Goal: Task Accomplishment & Management: Complete application form

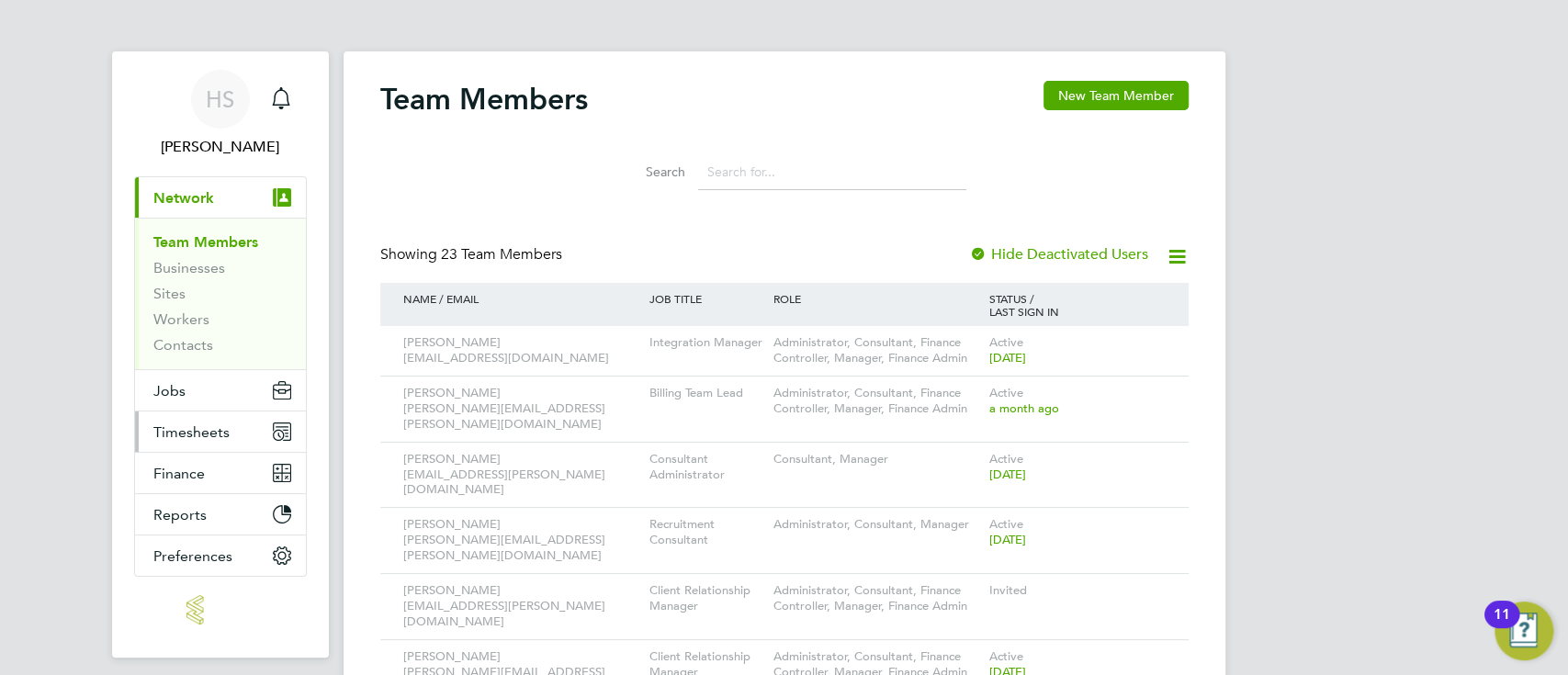
click at [159, 440] on button "Timesheets" at bounding box center [220, 431] width 171 height 40
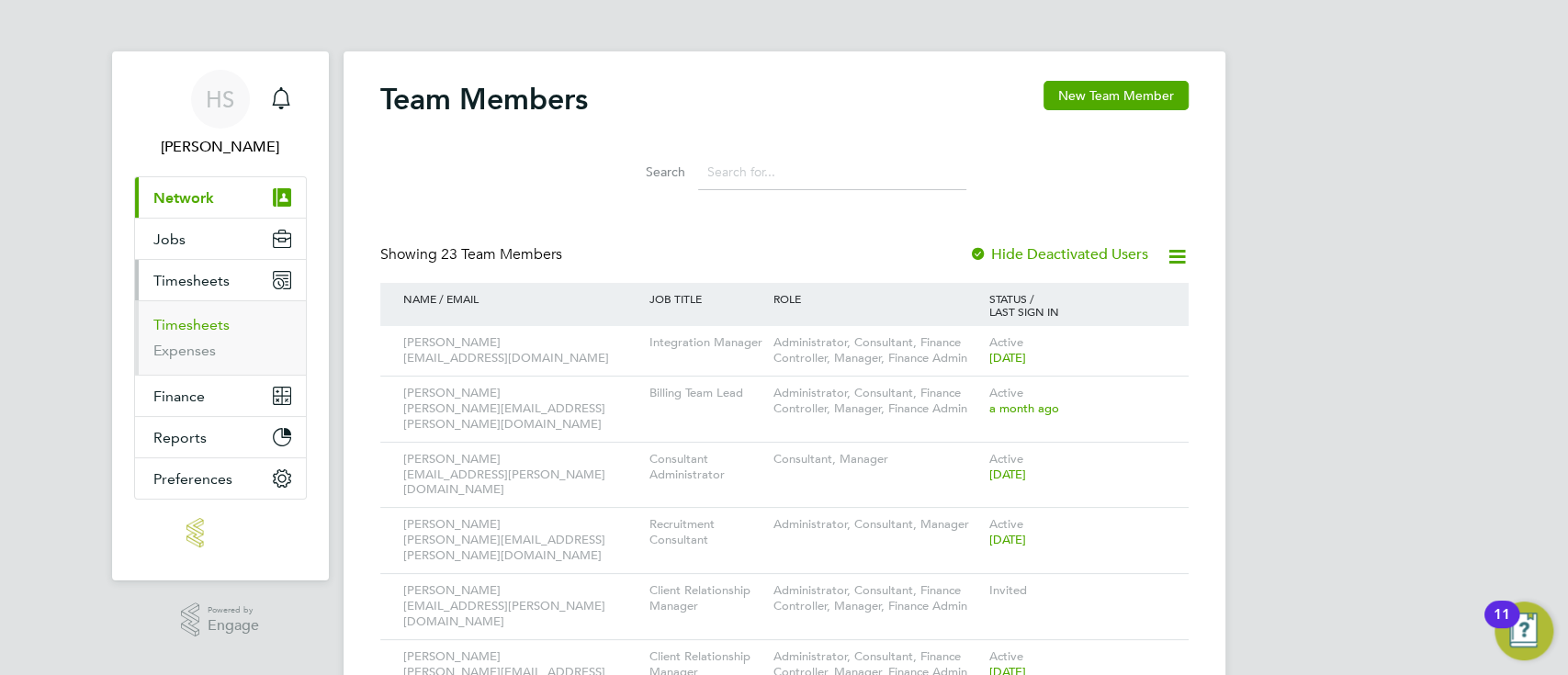
click at [224, 327] on link "Timesheets" at bounding box center [192, 324] width 76 height 18
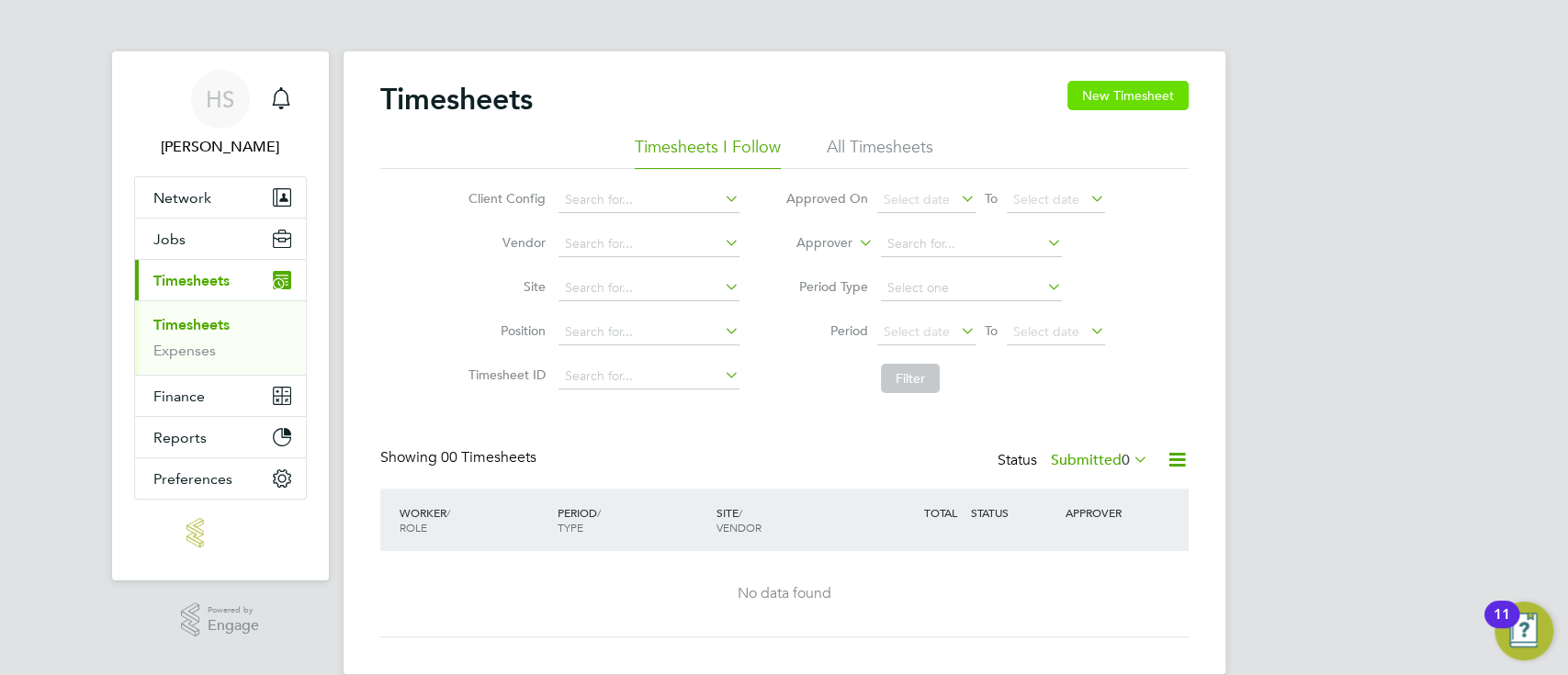
click at [1139, 86] on button "New Timesheet" at bounding box center [1128, 95] width 122 height 29
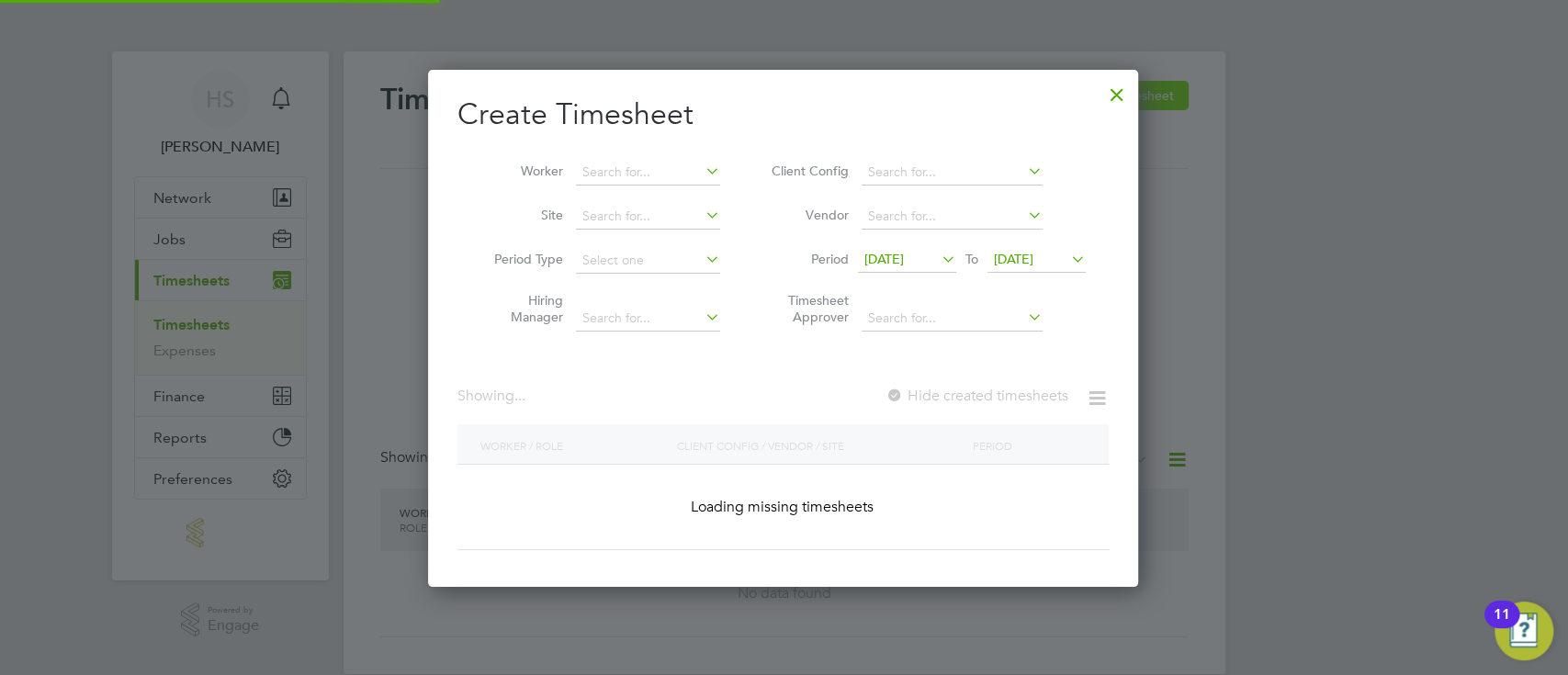
scroll to position [558, 711]
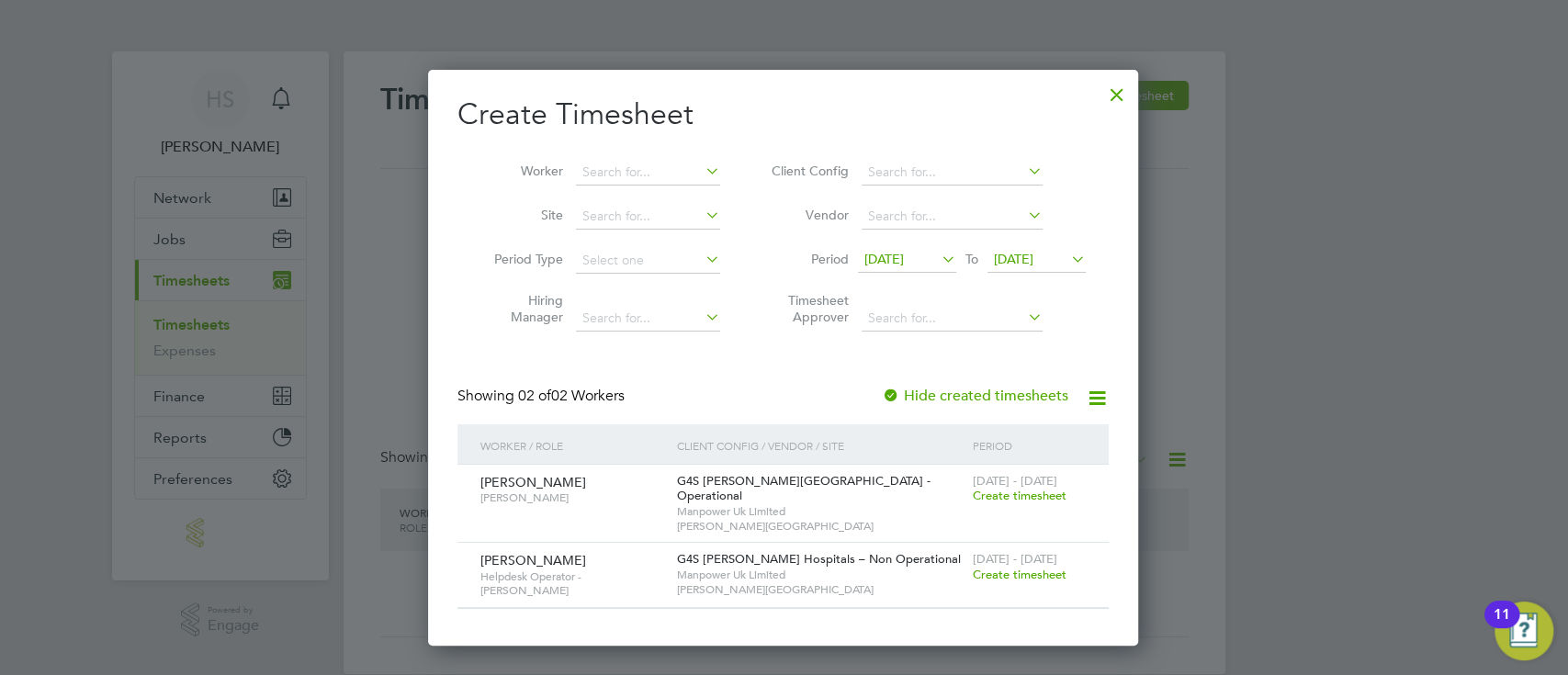
click at [1019, 566] on span "Create timesheet" at bounding box center [1019, 574] width 94 height 16
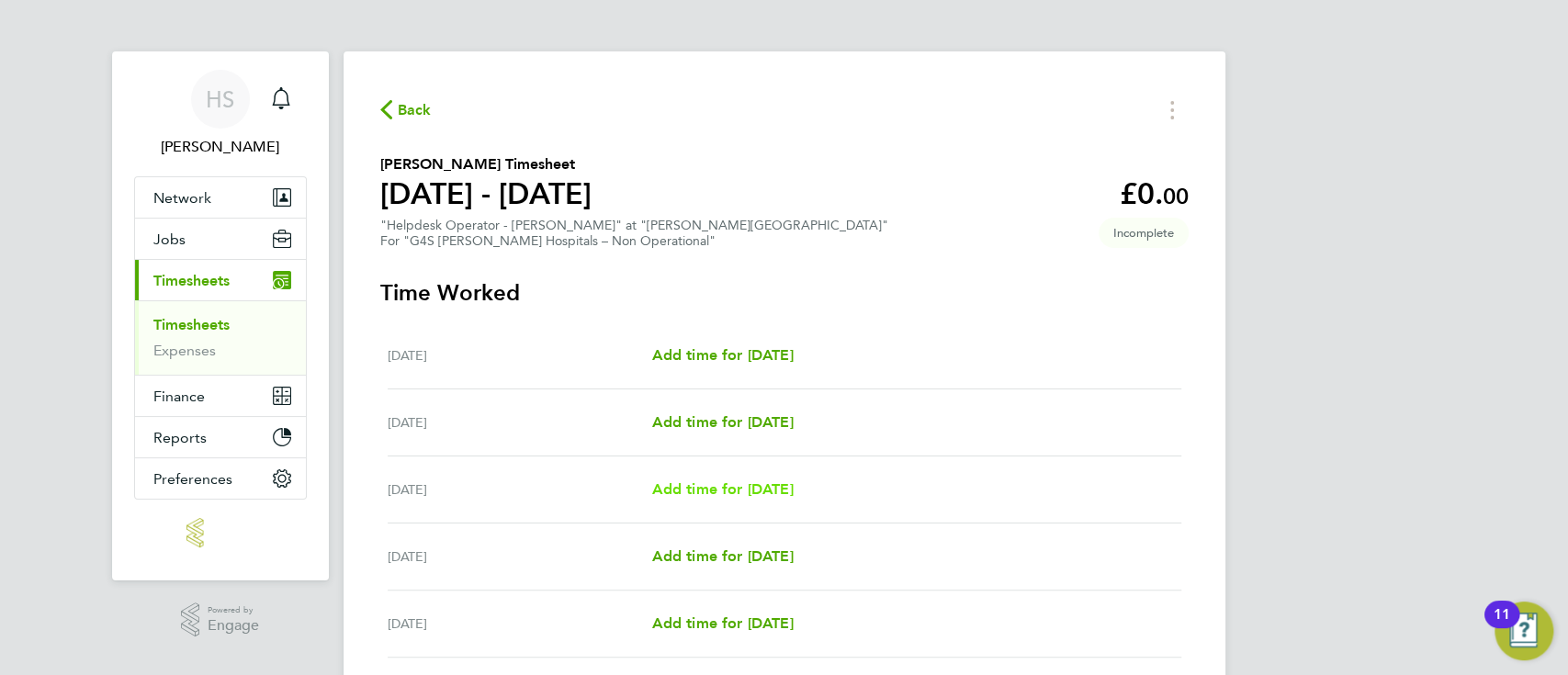
click at [722, 486] on span "Add time for [DATE]" at bounding box center [722, 489] width 141 height 18
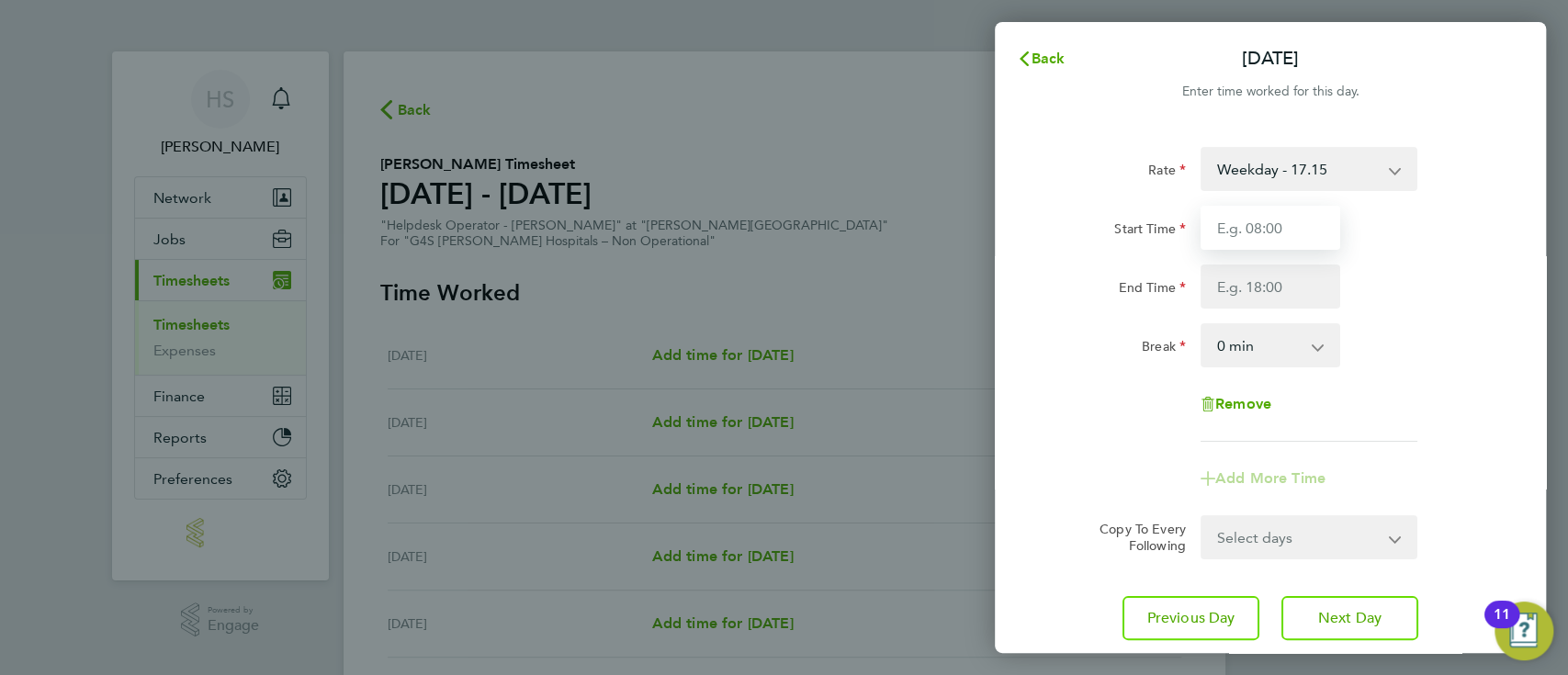
click at [1268, 217] on input "Start Time" at bounding box center [1270, 227] width 139 height 44
type input "08:00"
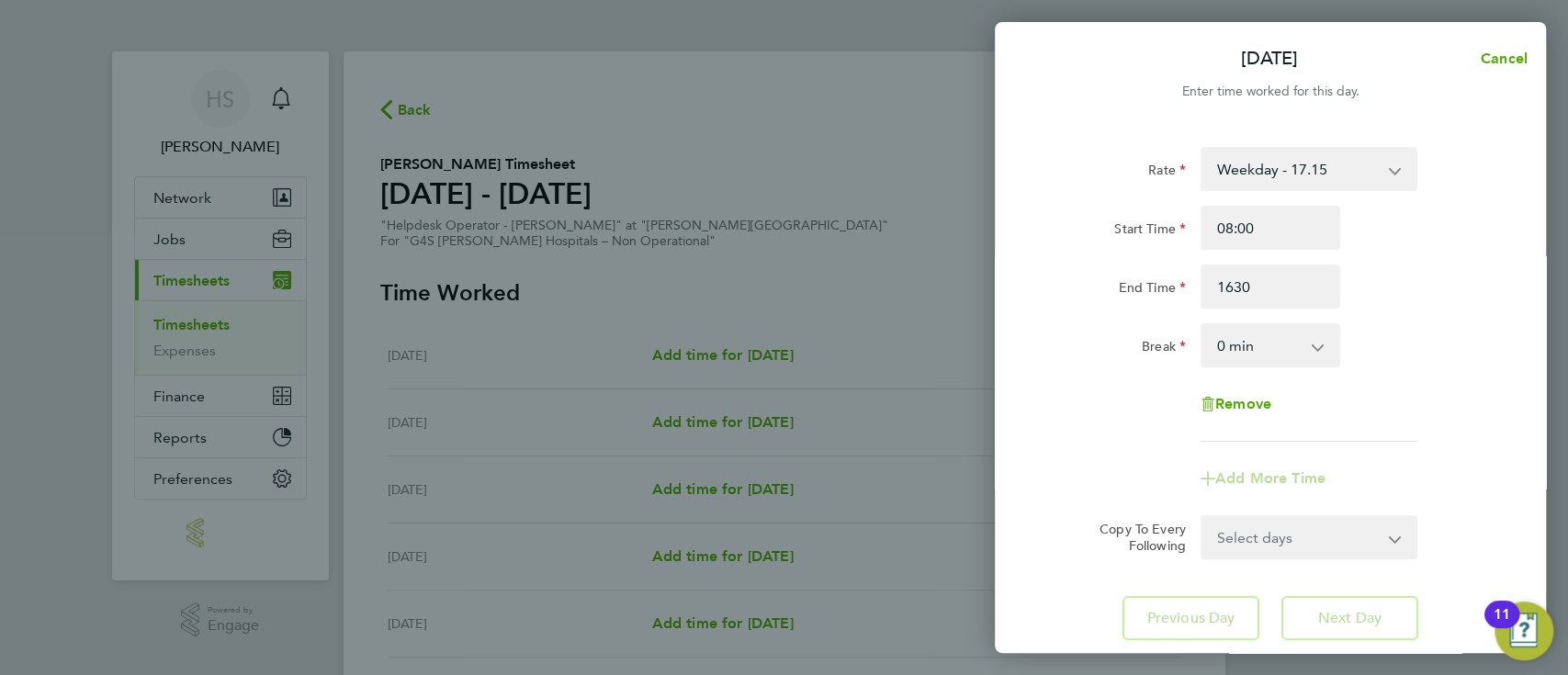
type input "16:30"
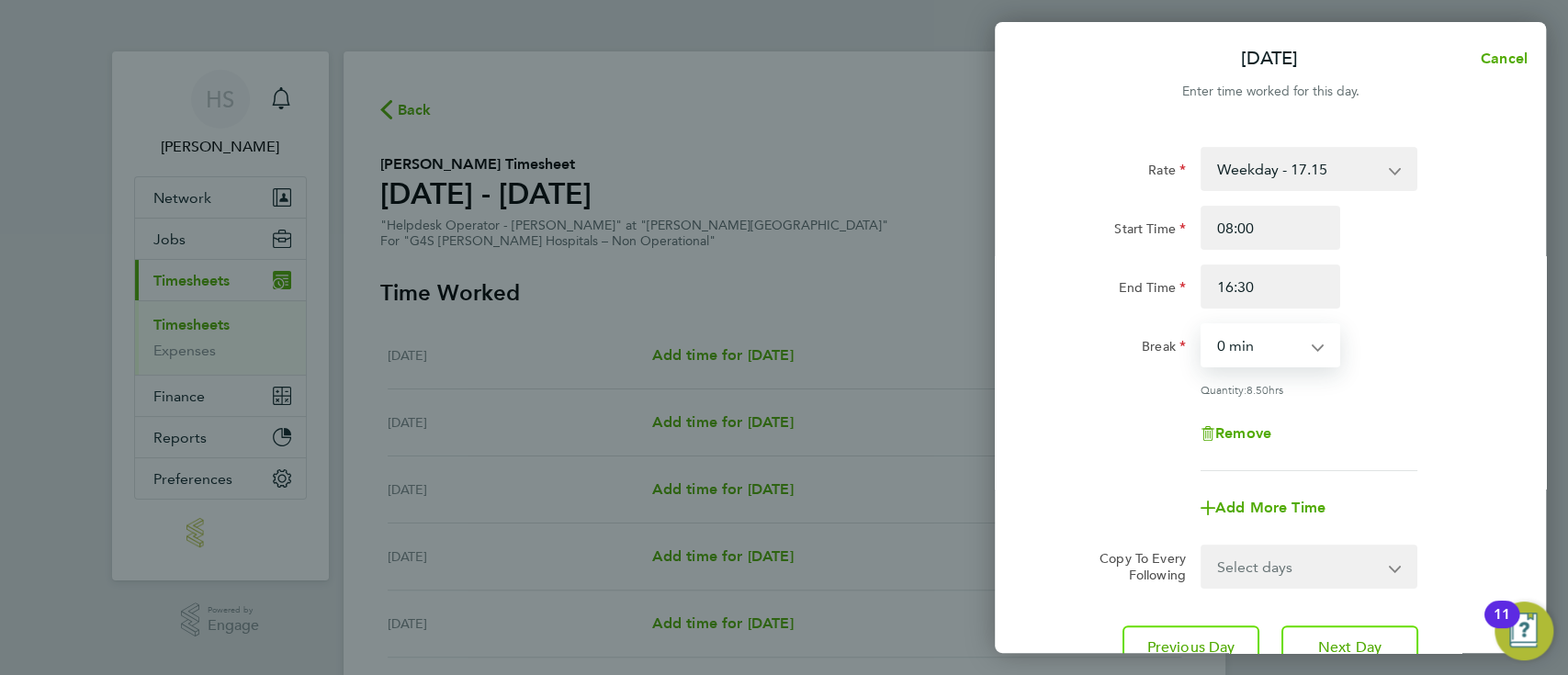
select select "30"
click at [1318, 571] on select "Select days Day Weekday (Mon-Fri) Weekend (Sat-Sun) [DATE] [DATE] [DATE] [DATE]" at bounding box center [1298, 566] width 193 height 40
select select "WEEKDAY"
click at [1202, 547] on select "Select days Day Weekday (Mon-Fri) Weekend (Sat-Sun) [DATE] [DATE] [DATE] [DATE]" at bounding box center [1298, 566] width 193 height 40
select select "[DATE]"
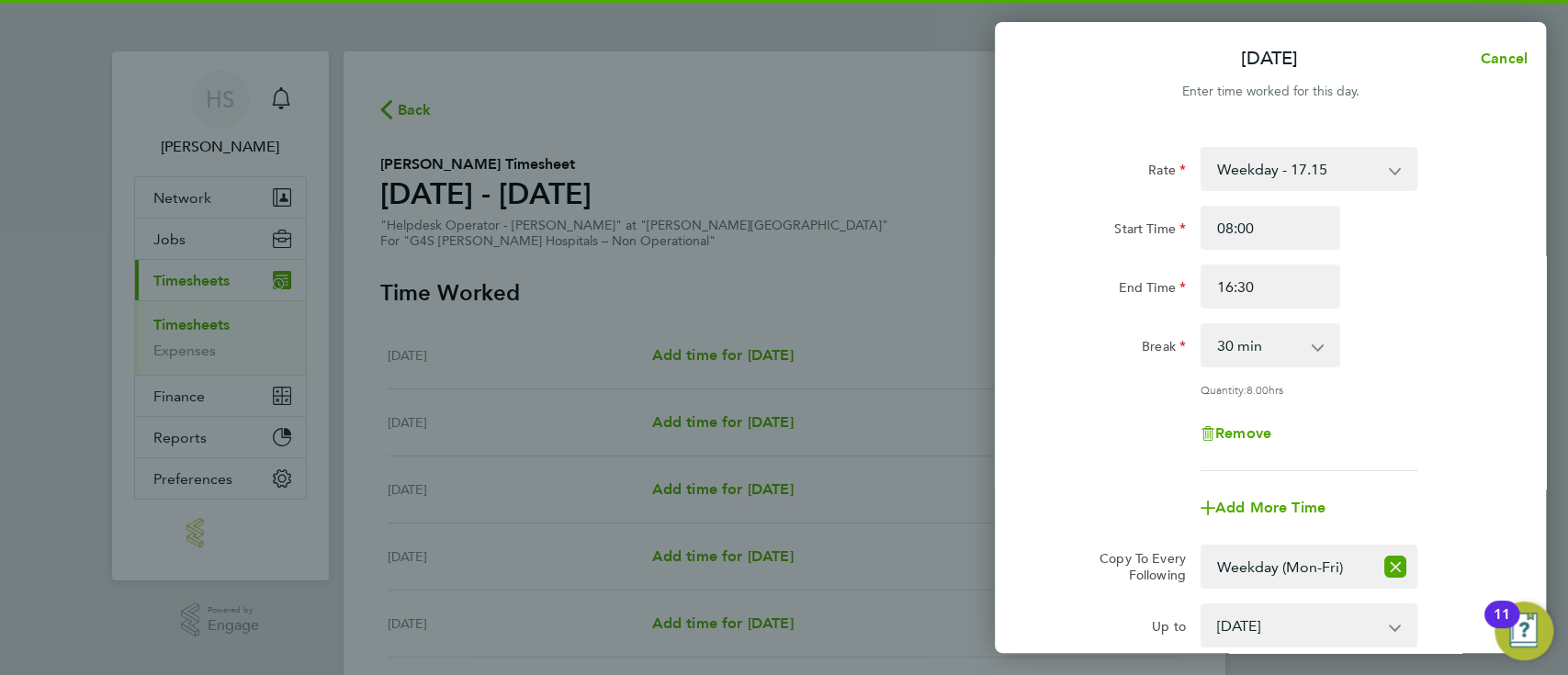
click at [1407, 390] on div "Quantity: 8.00 hrs" at bounding box center [1308, 389] width 217 height 15
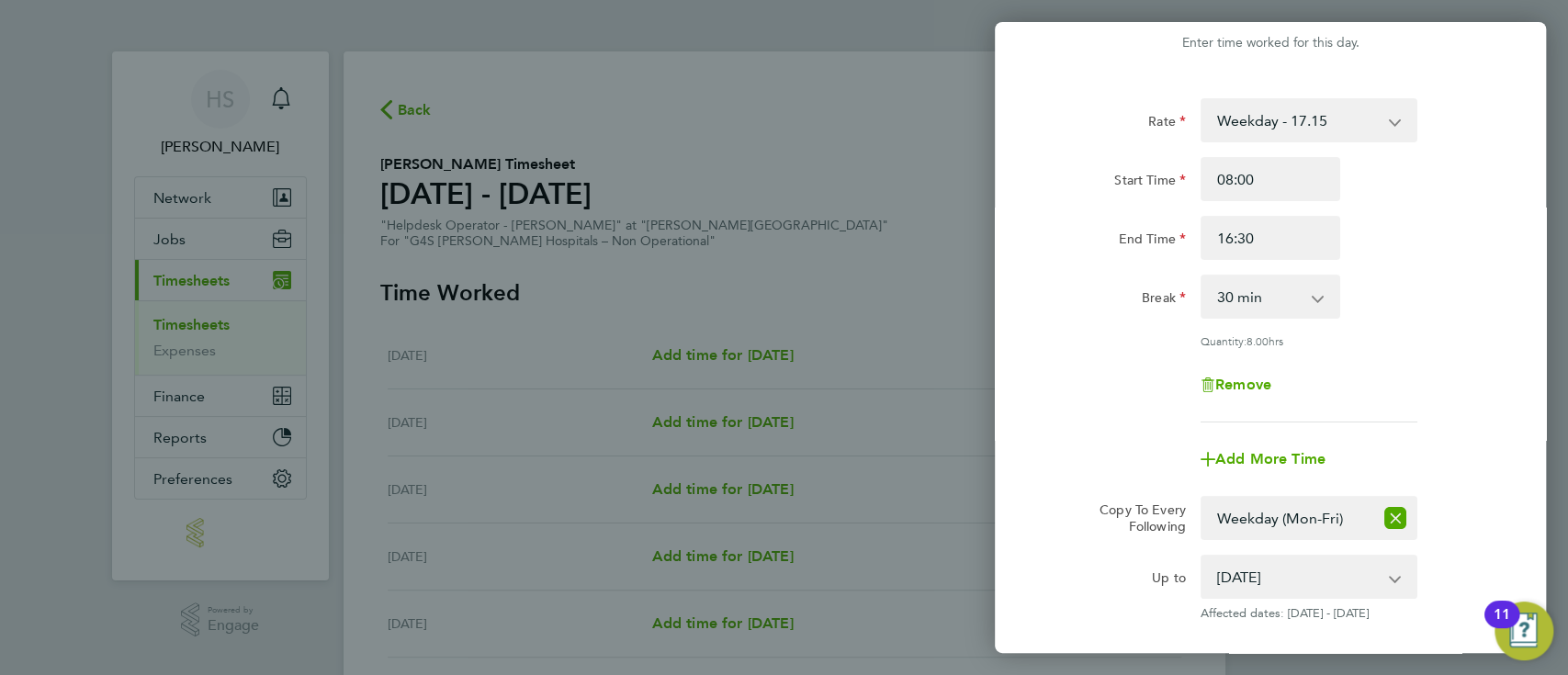
scroll to position [235, 0]
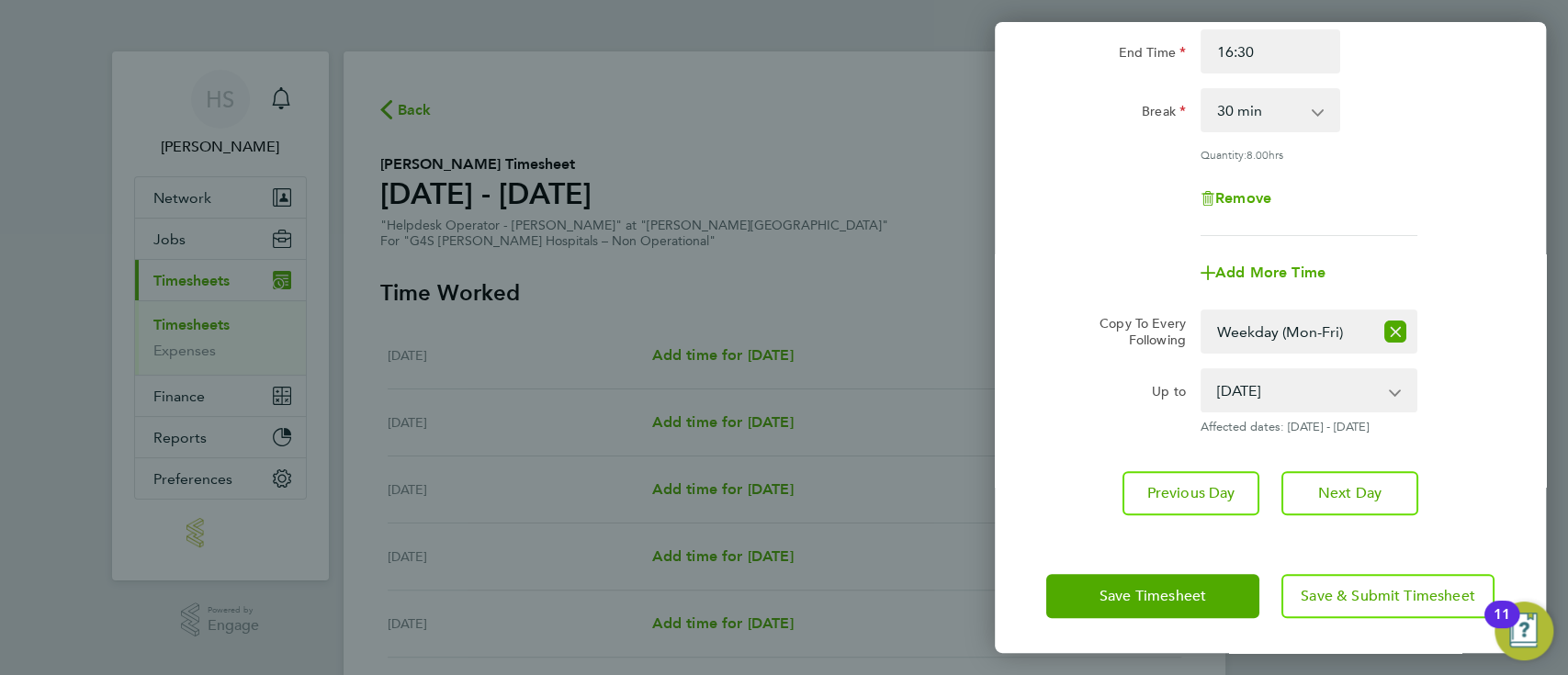
click at [1083, 616] on div "Save Timesheet Save & Submit Timesheet" at bounding box center [1270, 596] width 551 height 118
click at [1087, 608] on button "Save Timesheet" at bounding box center [1152, 596] width 213 height 44
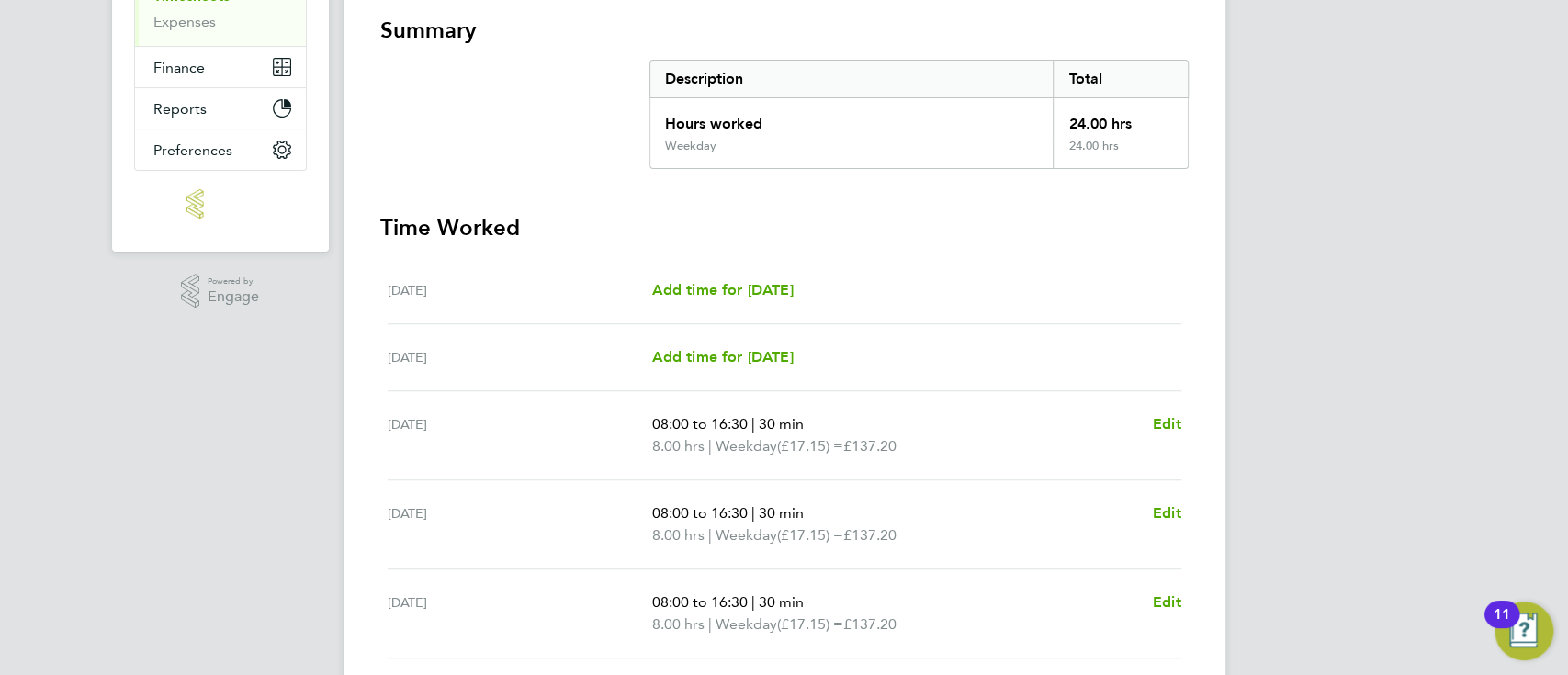
scroll to position [605, 0]
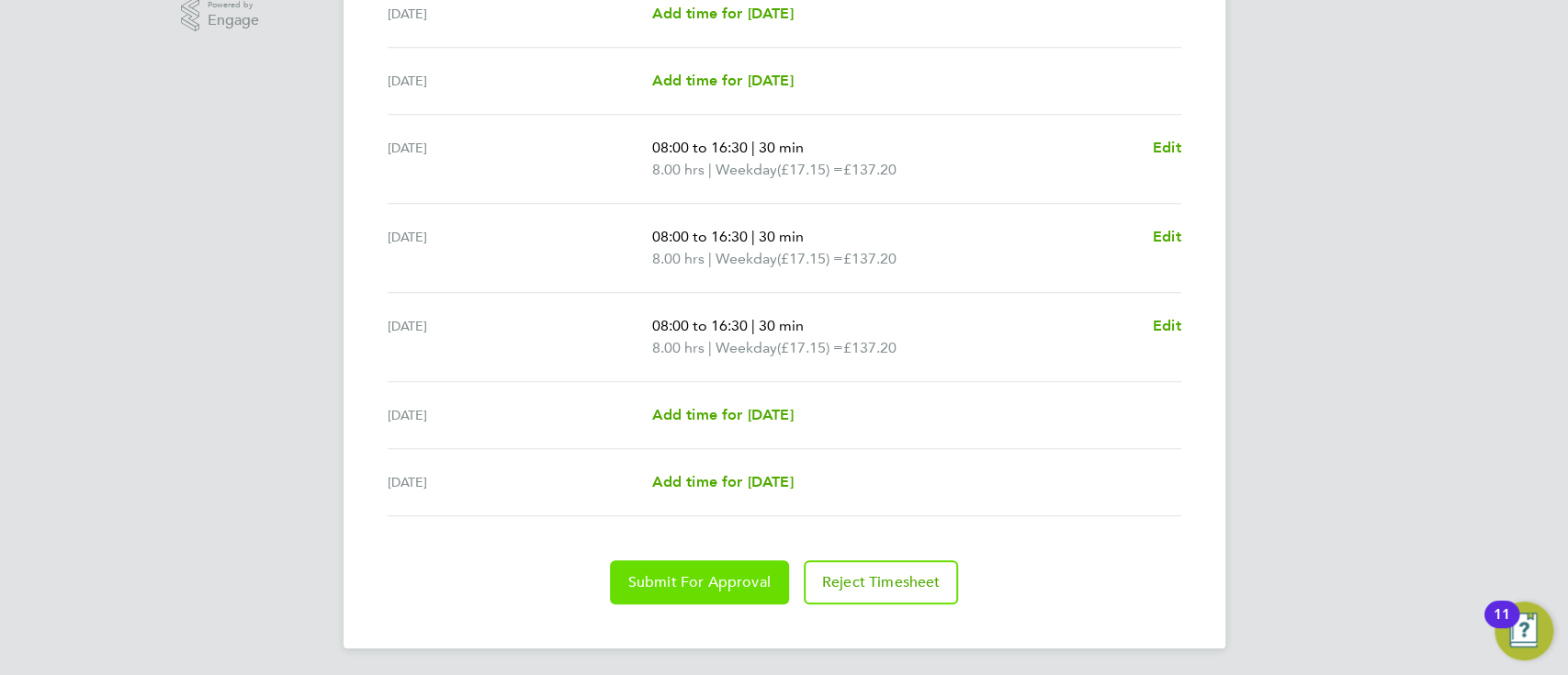
click at [709, 584] on span "Submit For Approval" at bounding box center [699, 582] width 142 height 19
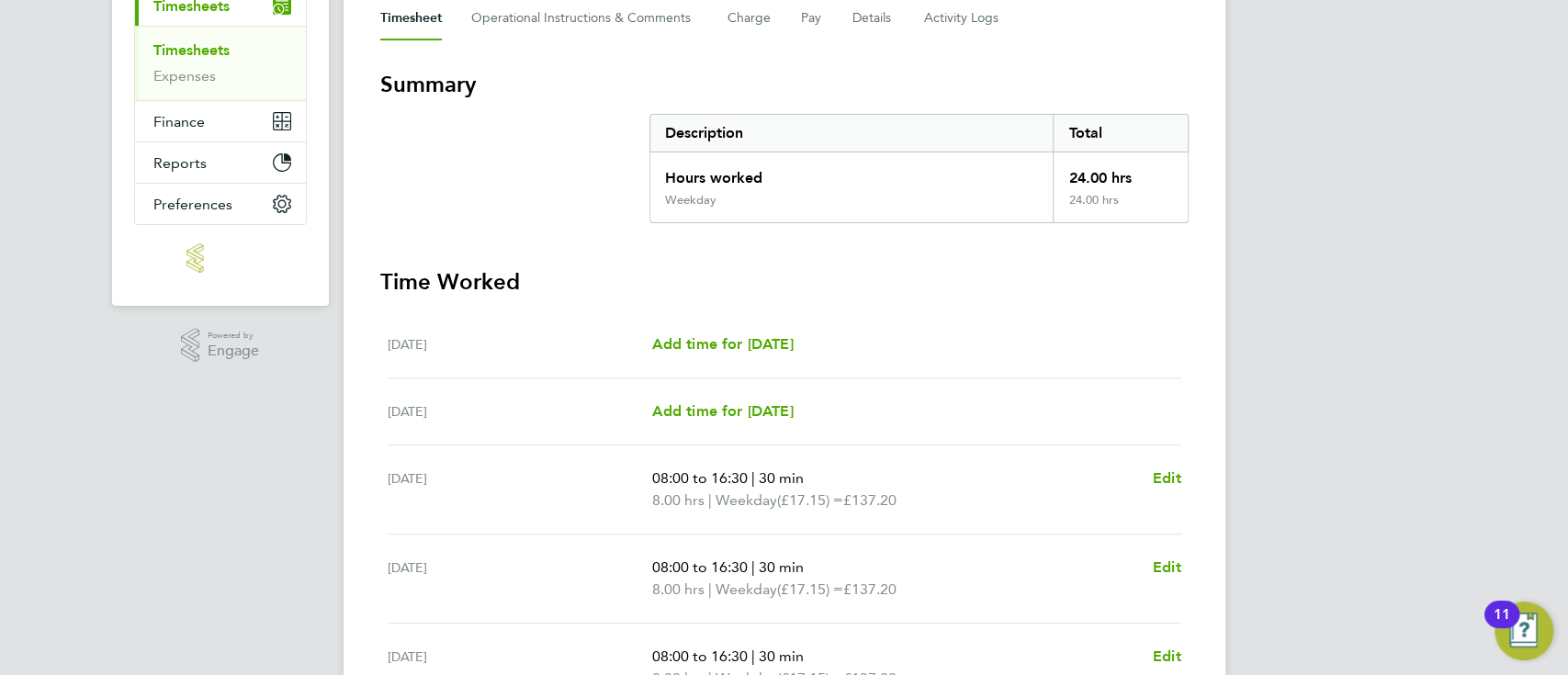
scroll to position [0, 0]
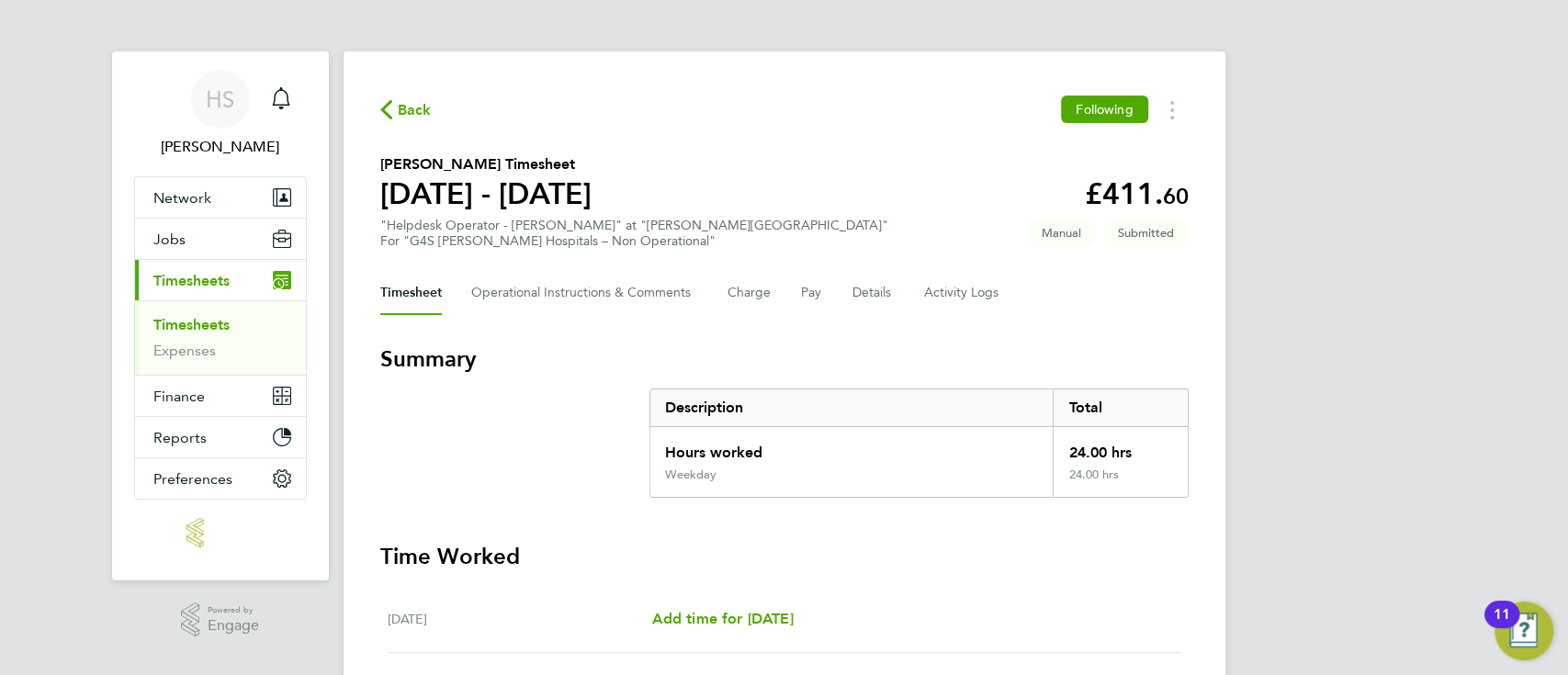
click at [404, 110] on span "Back" at bounding box center [415, 110] width 34 height 22
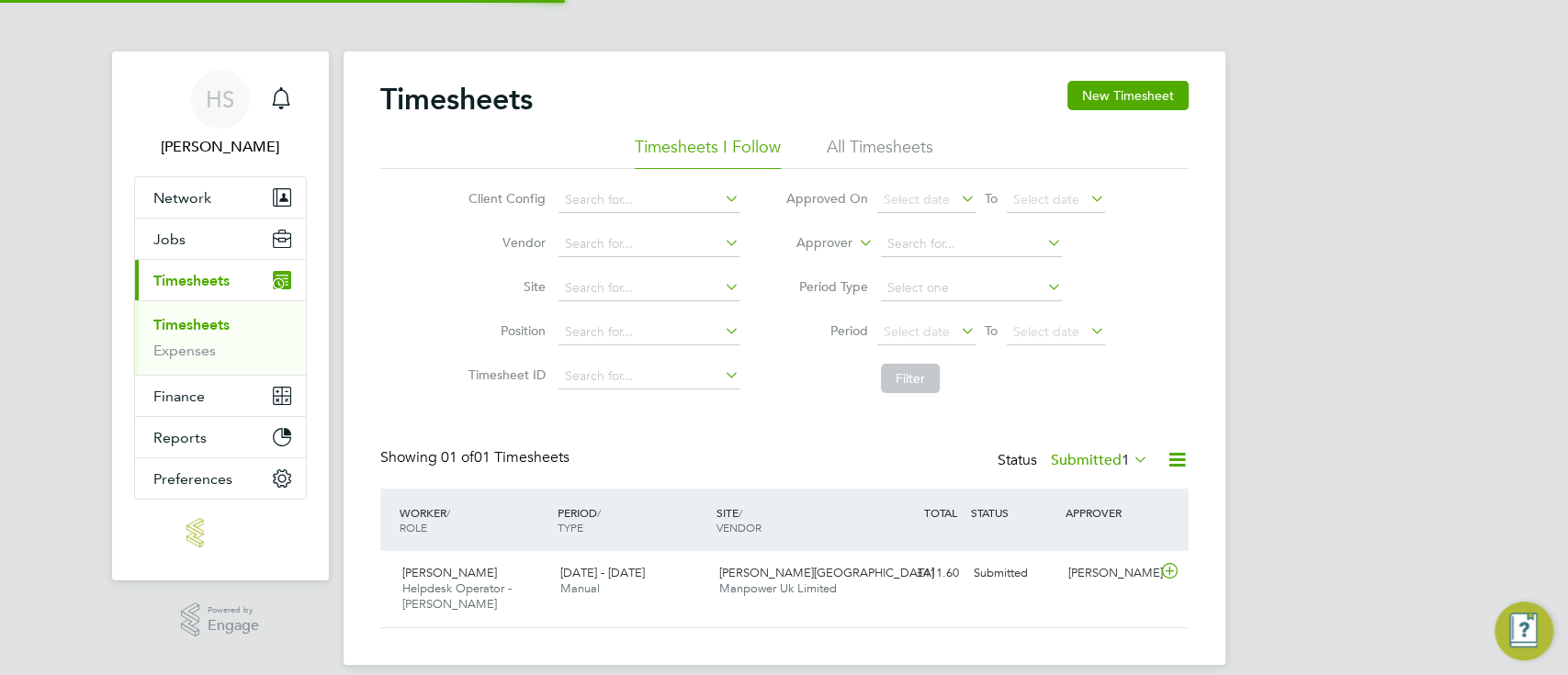
scroll to position [46, 159]
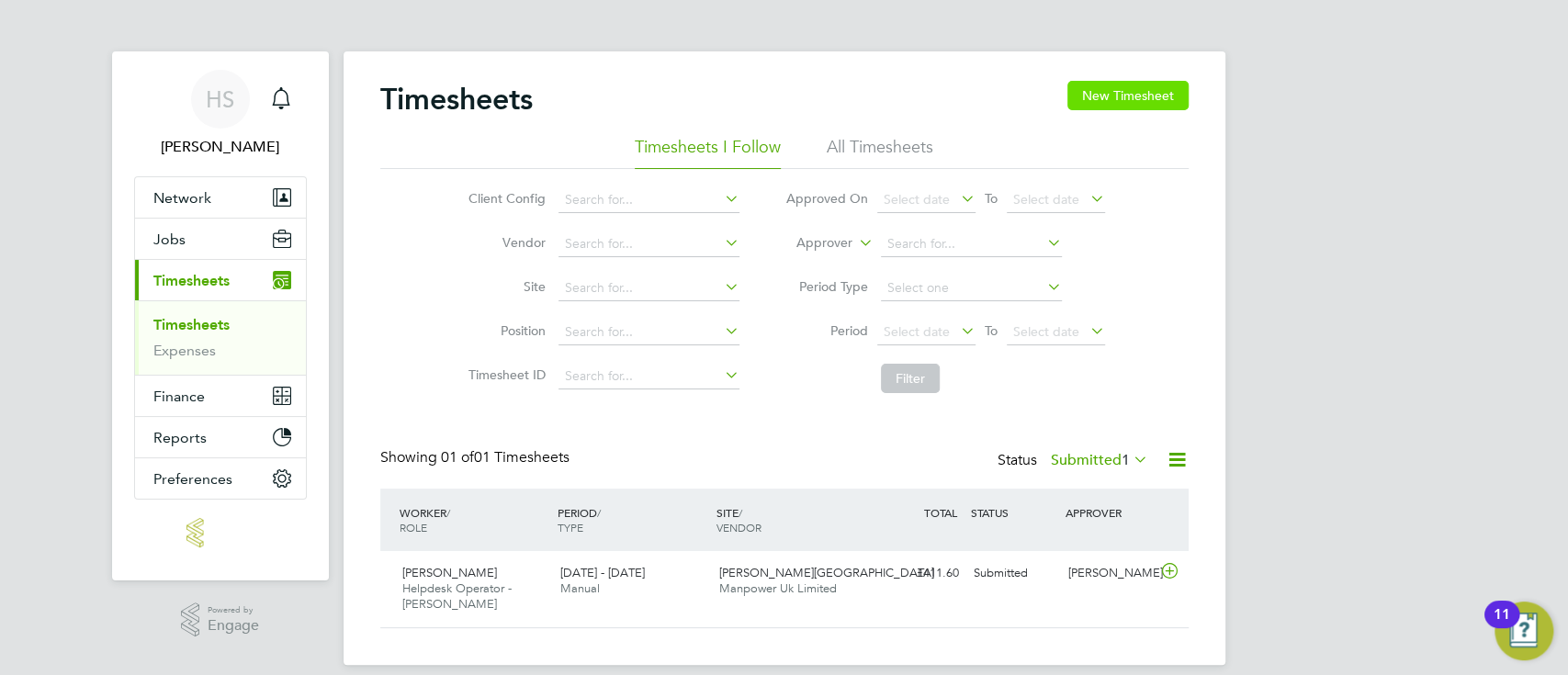
click at [1147, 98] on button "New Timesheet" at bounding box center [1128, 95] width 122 height 29
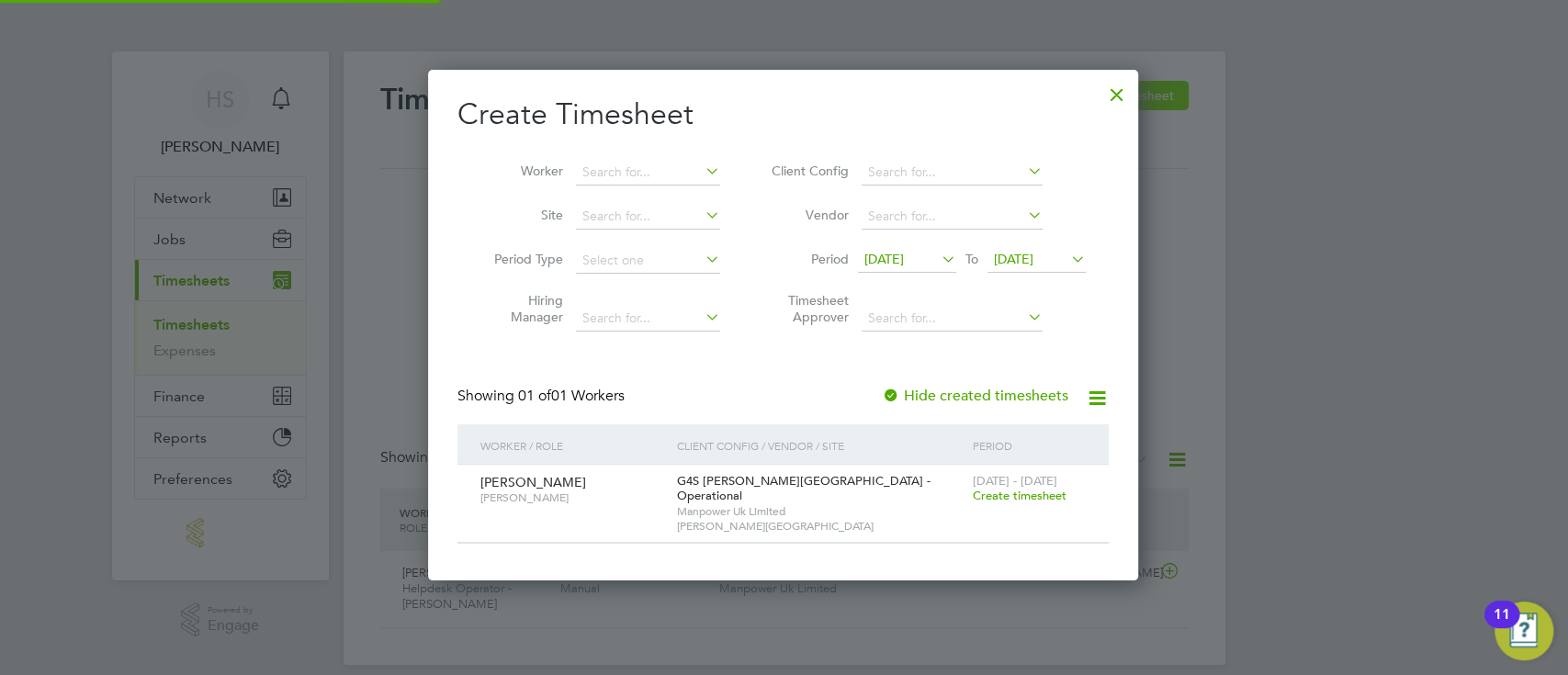
scroll to position [495, 711]
click at [999, 501] on span "Create timesheet" at bounding box center [1019, 496] width 94 height 16
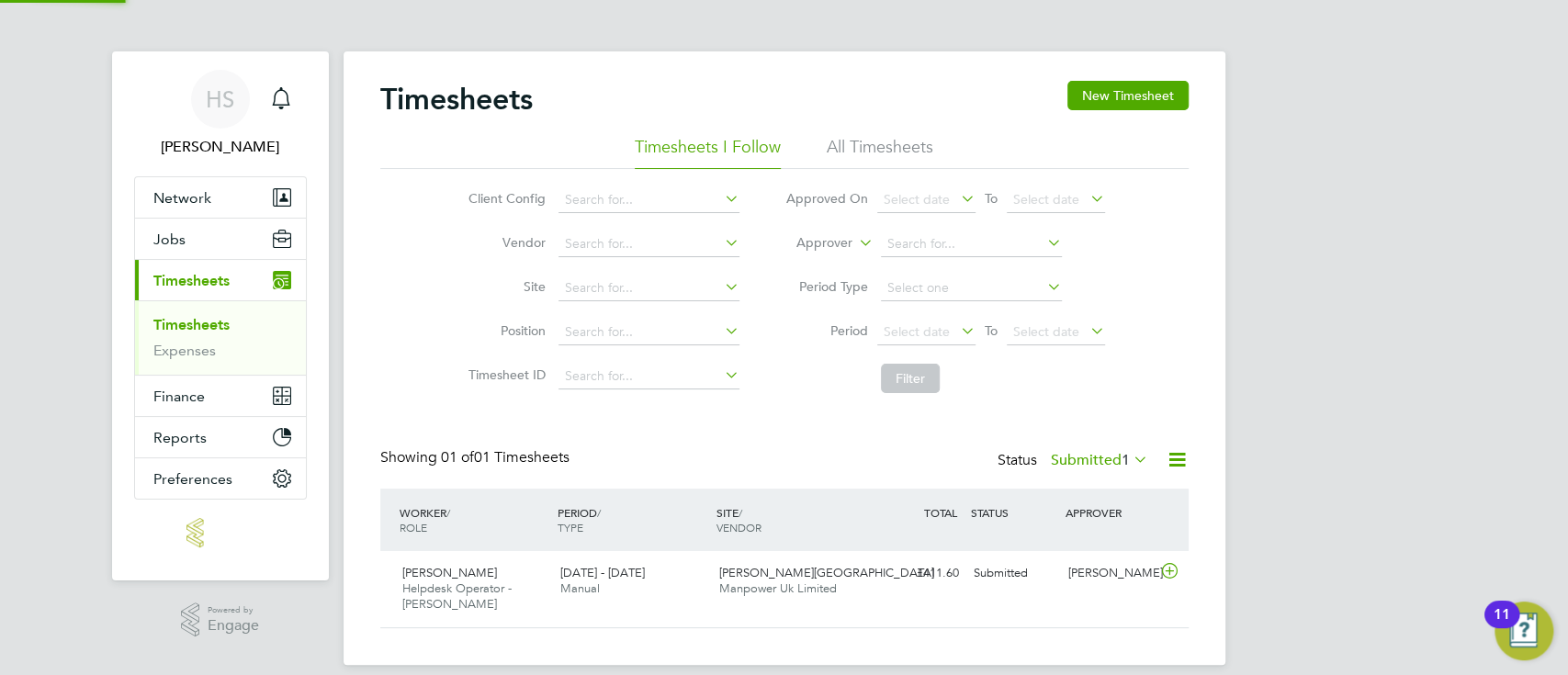
scroll to position [46, 159]
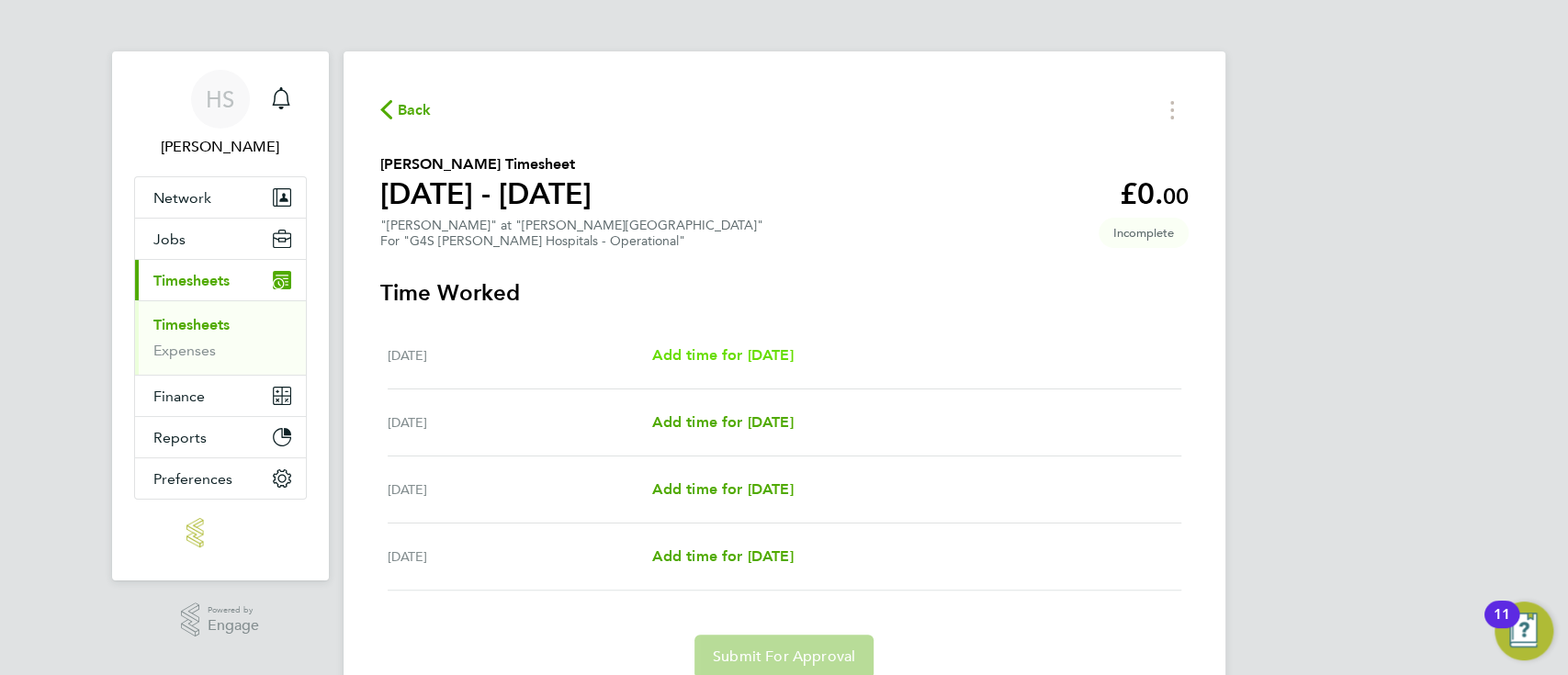
click at [793, 362] on span "Add time for [DATE]" at bounding box center [722, 355] width 141 height 18
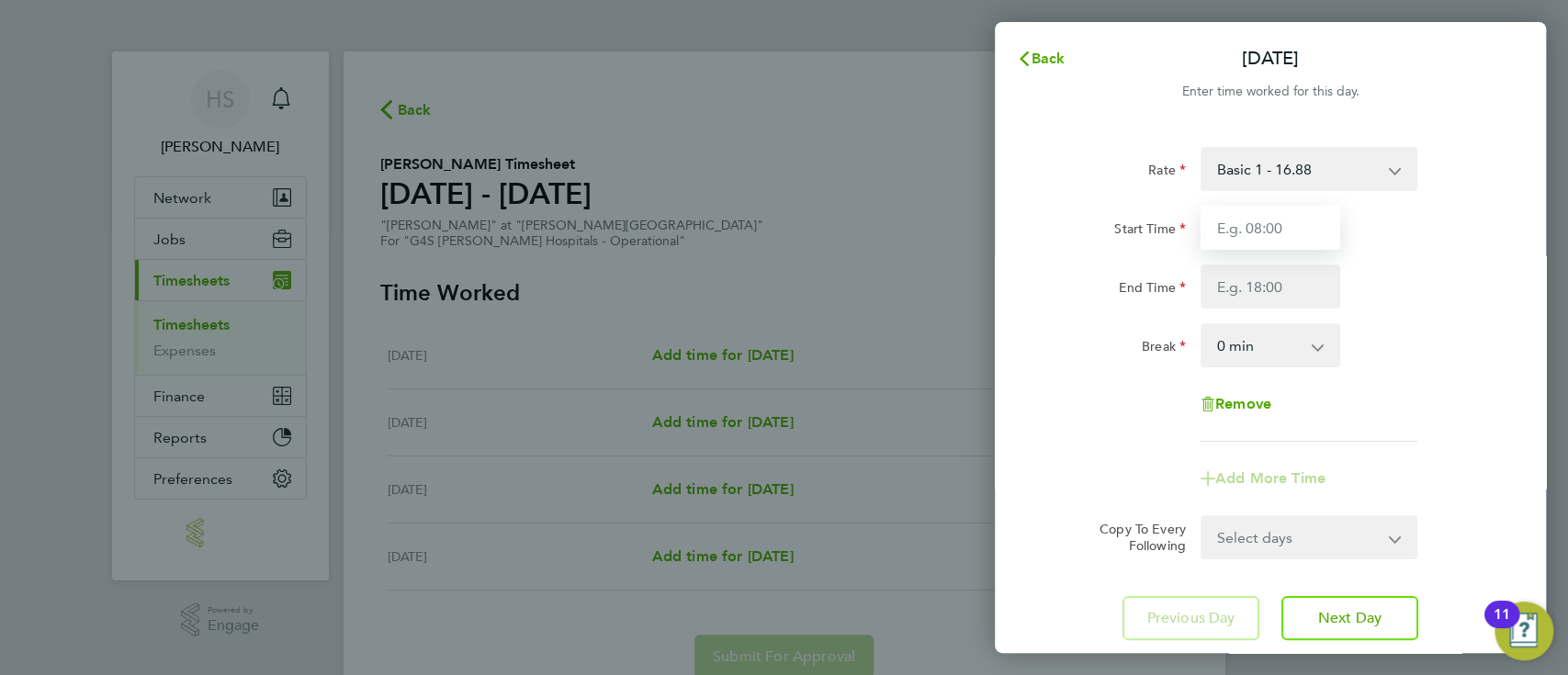
click at [1250, 228] on input "Start Time" at bounding box center [1270, 227] width 139 height 44
type input "11:00"
type input "20:00"
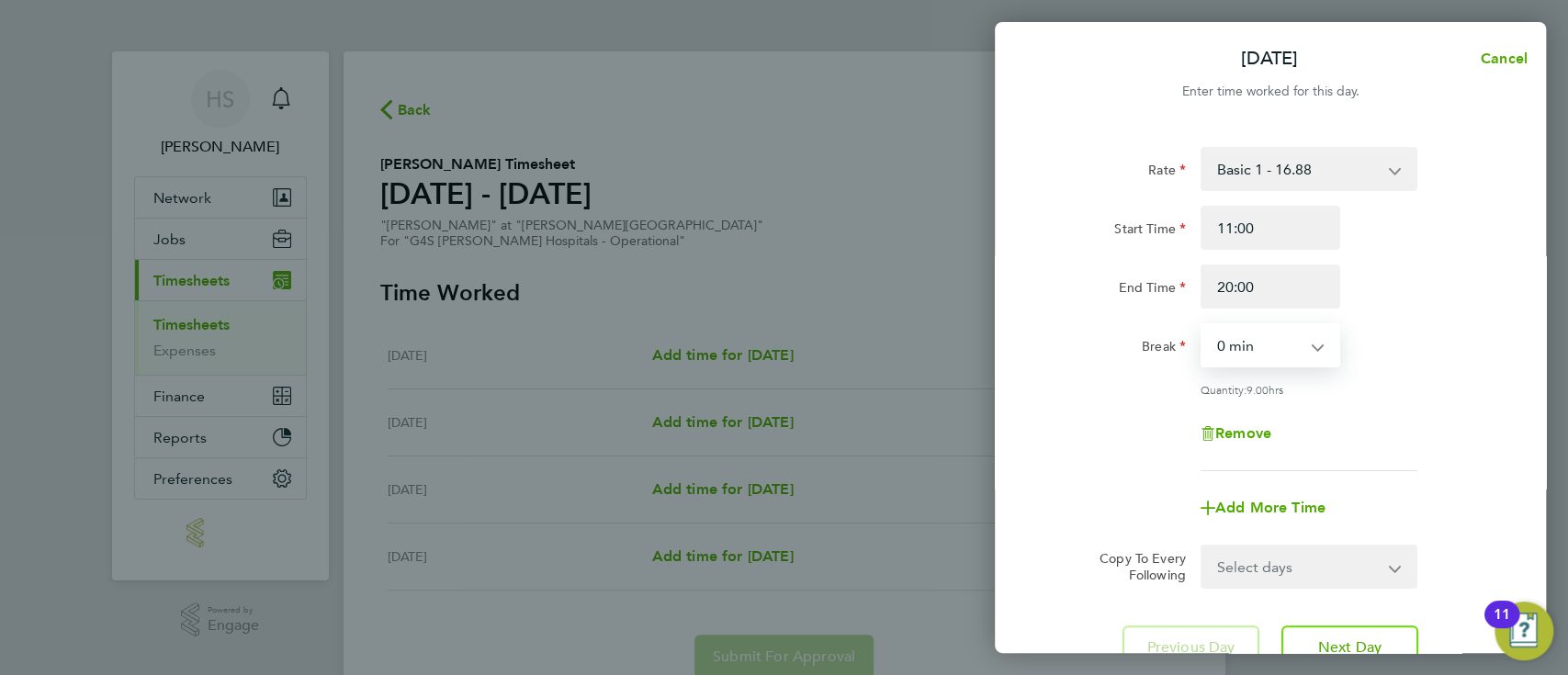
select select "30"
click at [1438, 266] on div "End Time 20:00" at bounding box center [1270, 286] width 463 height 44
click at [1311, 286] on input "20:00" at bounding box center [1270, 286] width 139 height 44
type input "2"
type input "1"
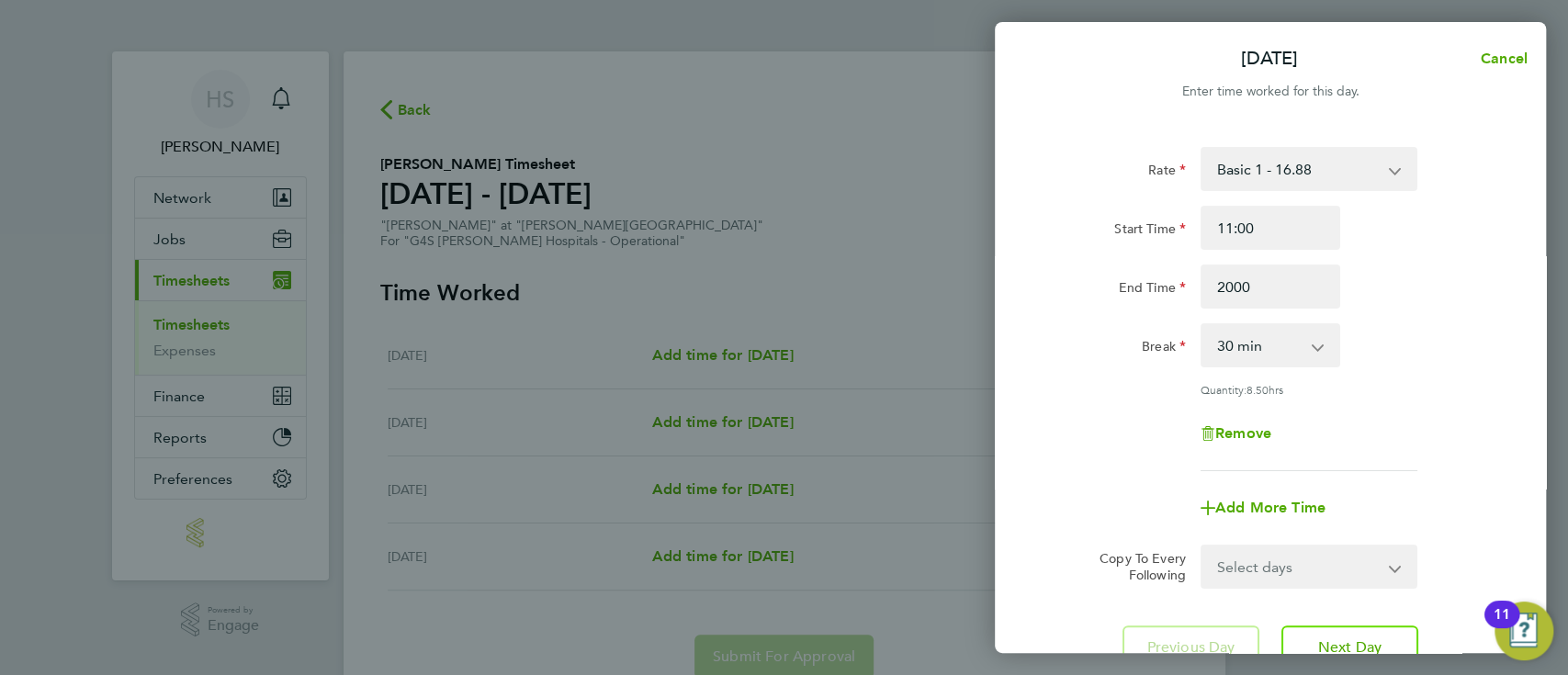
type input "20:00"
click at [1407, 359] on div "Break 0 min 15 min 30 min 45 min 60 min 75 min 90 min" at bounding box center [1270, 345] width 463 height 44
click at [1259, 511] on span "Add More Time" at bounding box center [1270, 507] width 110 height 18
select select "null"
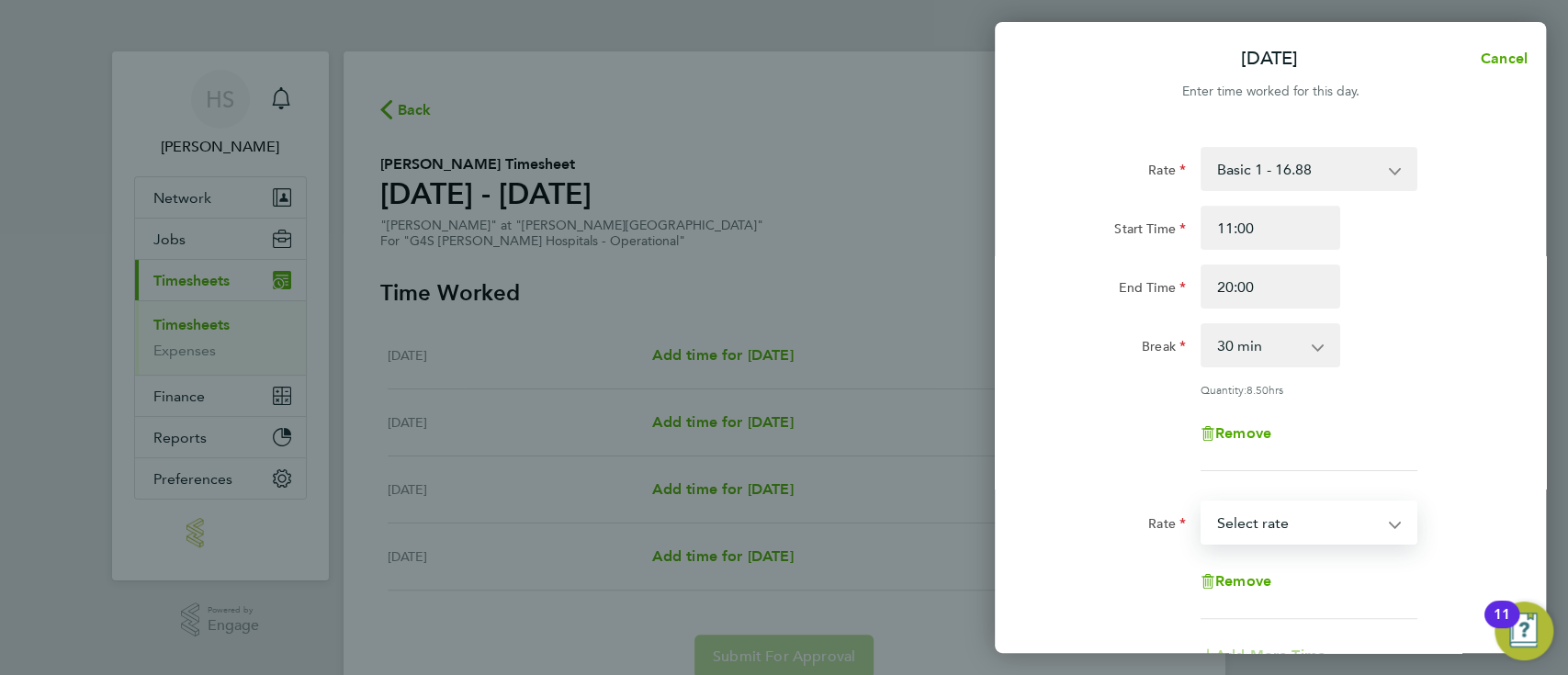
click at [1284, 525] on select "Basic 1 - 16.88 Night Rate (8pm- 6 am) - 23.81 [DATE] Rate - 23.81 [DATE] & BH …" at bounding box center [1298, 522] width 191 height 40
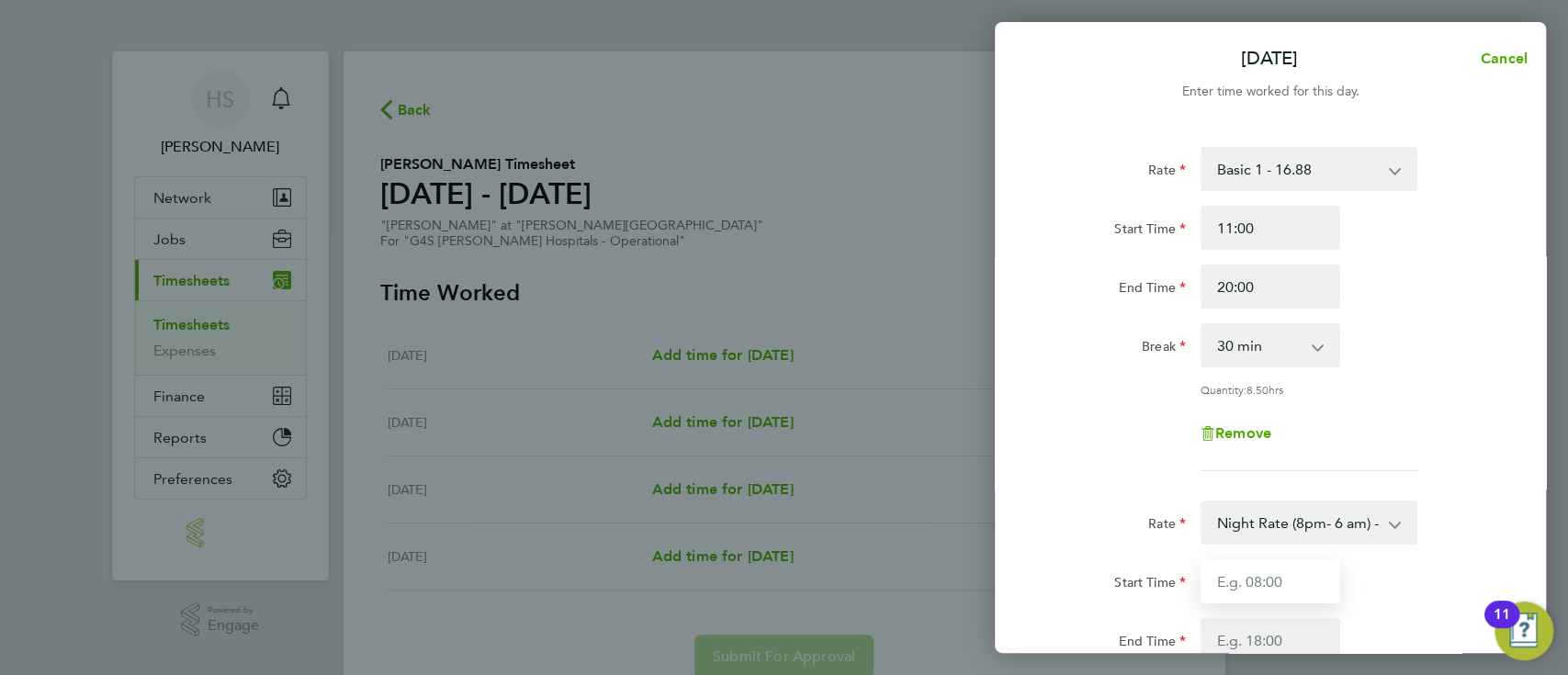
click at [1298, 574] on input "Start Time" at bounding box center [1270, 581] width 139 height 44
type input "20:00"
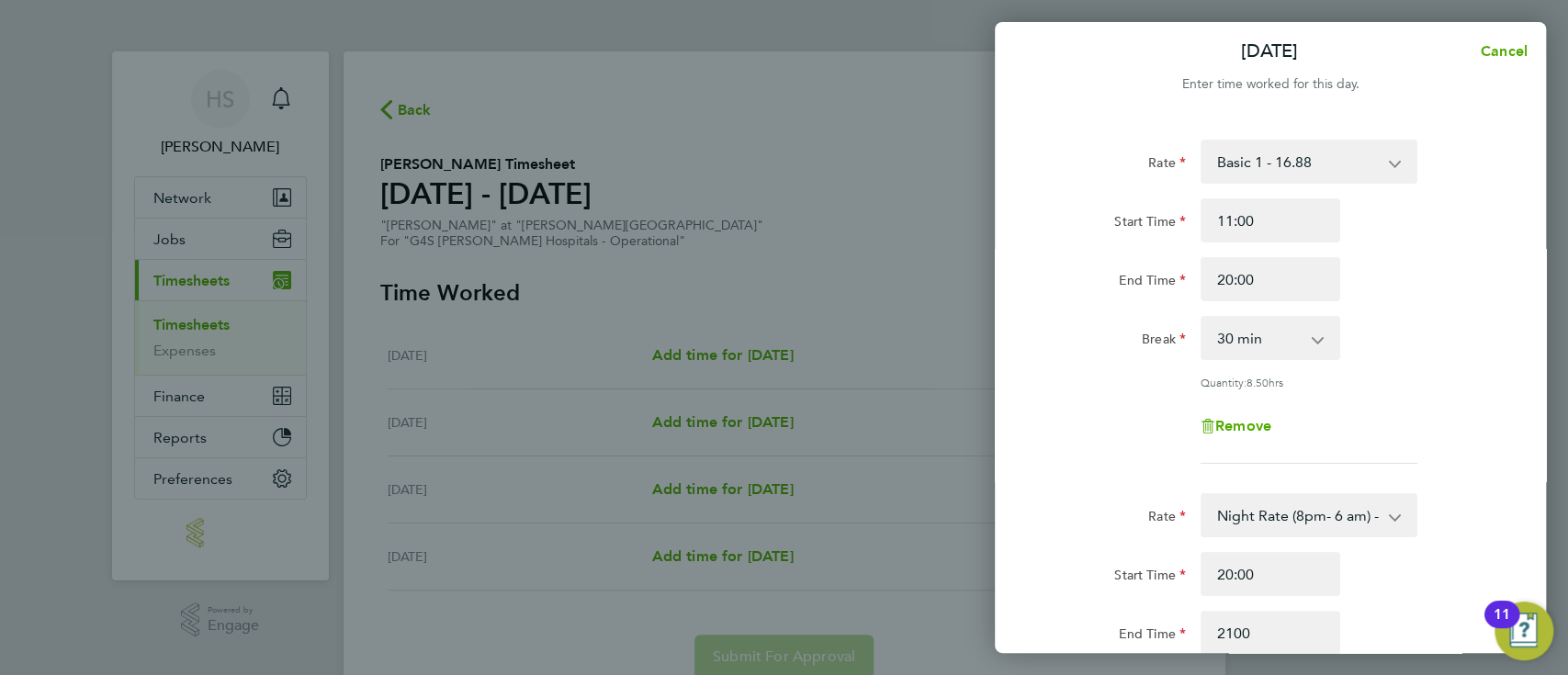
type input "21:00"
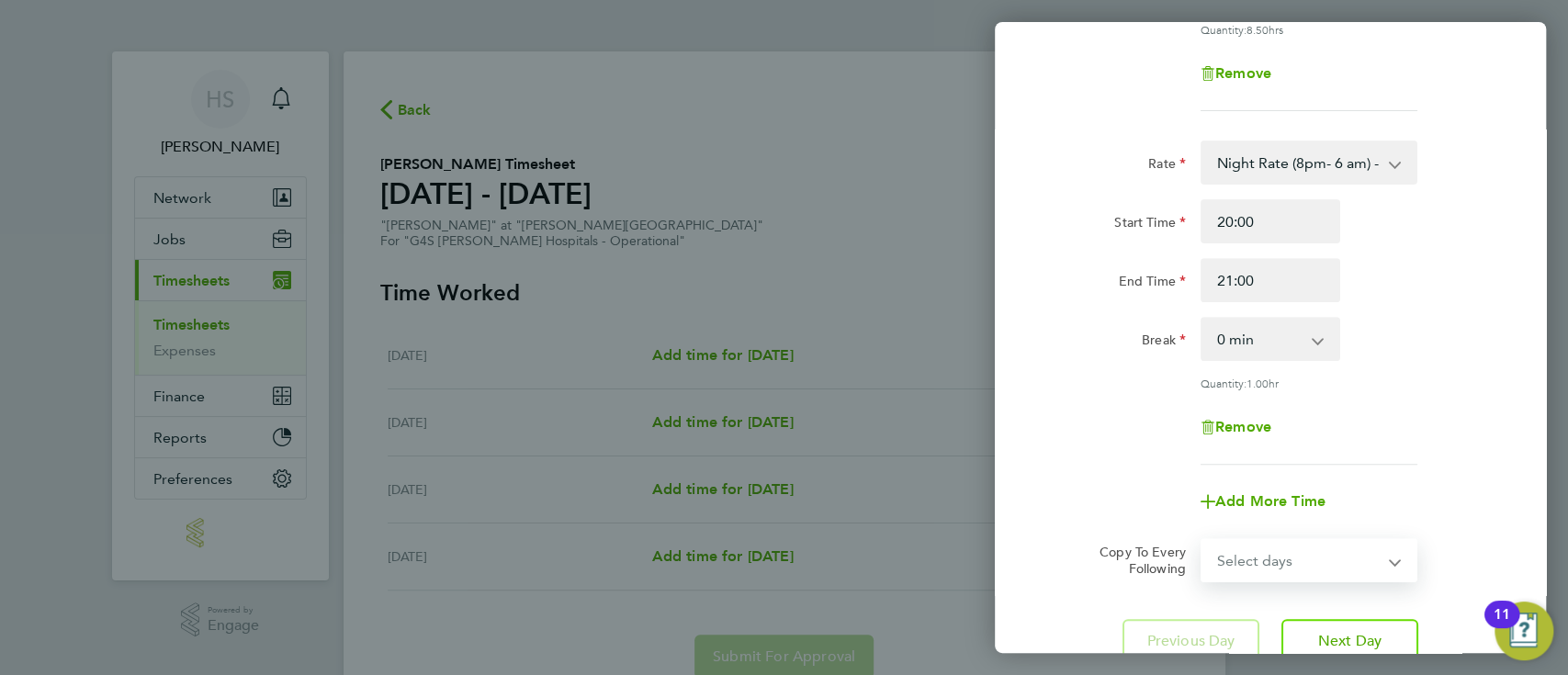
click at [1310, 554] on select "Select days Day [DATE] [DATE] [DATE]" at bounding box center [1298, 559] width 193 height 40
click at [1496, 426] on div "Remove" at bounding box center [1270, 426] width 463 height 44
click at [1294, 548] on select "Select days Day [DATE] [DATE] [DATE]" at bounding box center [1298, 559] width 193 height 40
select select "TUE"
click at [1202, 540] on select "Select days Day [DATE] [DATE] [DATE]" at bounding box center [1298, 559] width 193 height 40
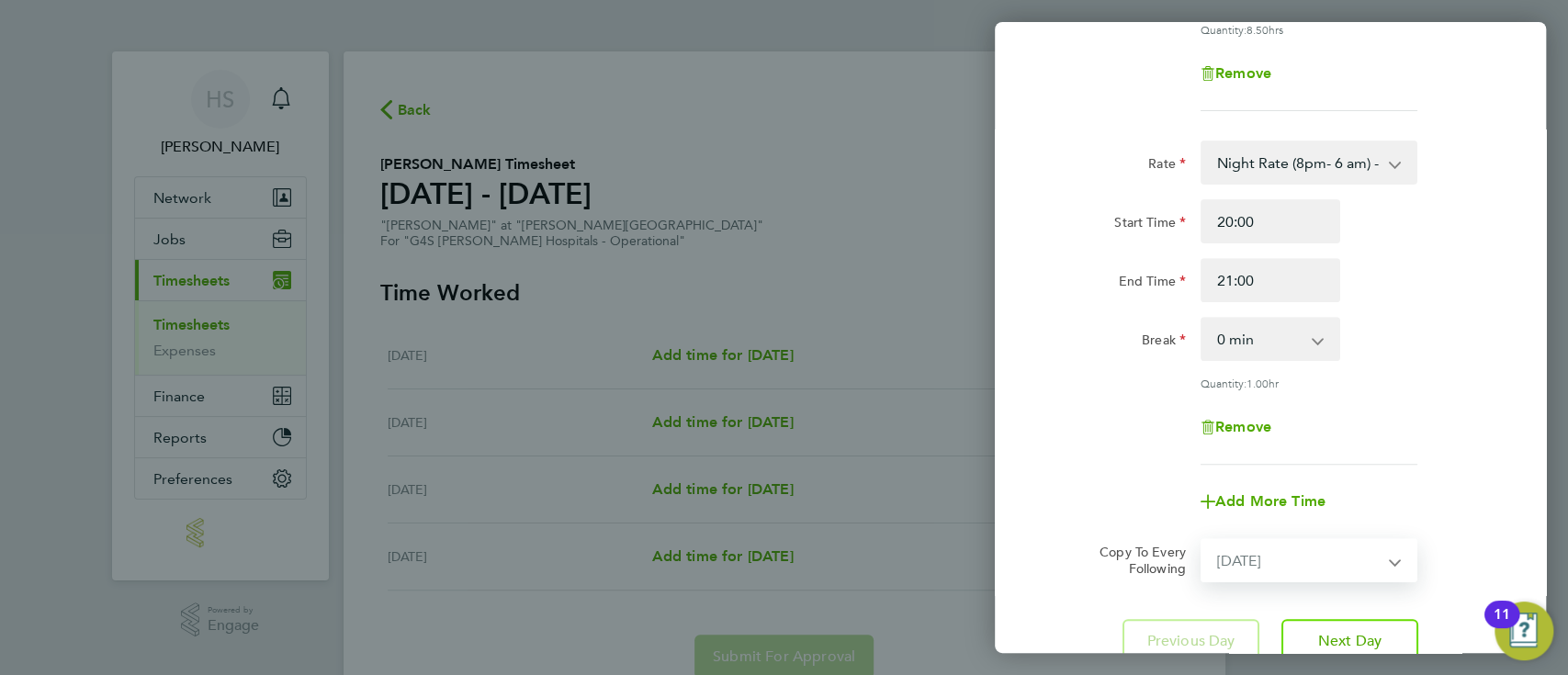
select select "[DATE]"
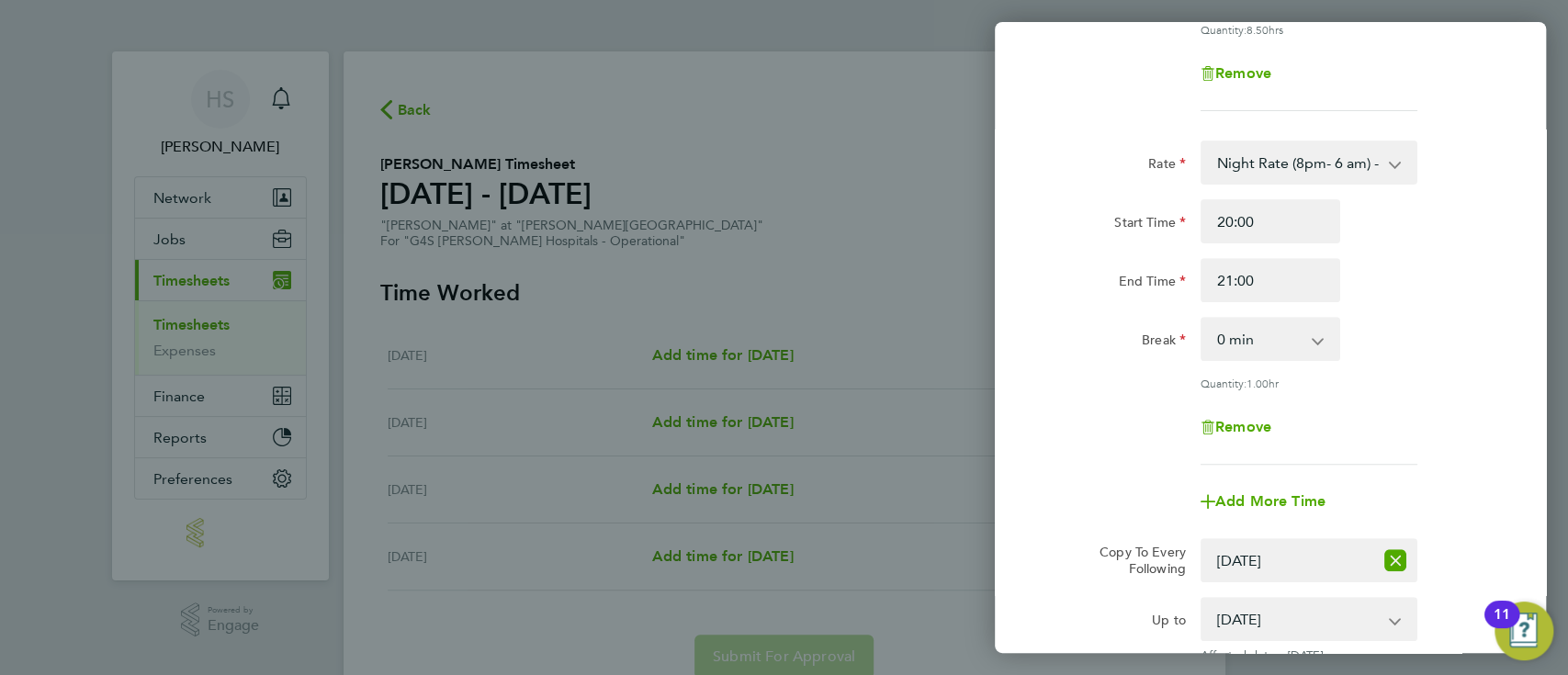
click at [1525, 504] on div "Rate Basic 1 - 16.88 Night Rate (8pm- 6 am) - 23.81 [DATE] Rate - 23.81 [DATE] …" at bounding box center [1270, 265] width 551 height 1001
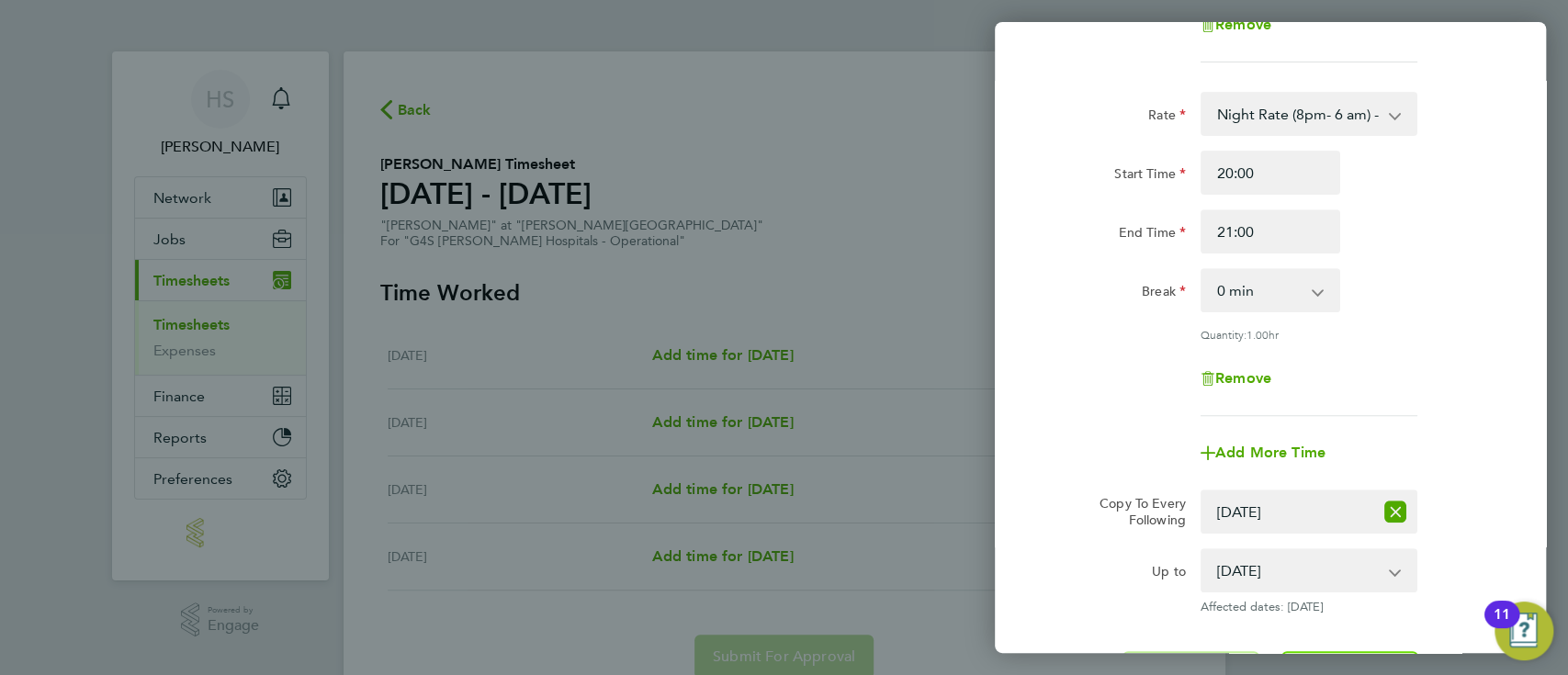
scroll to position [587, 0]
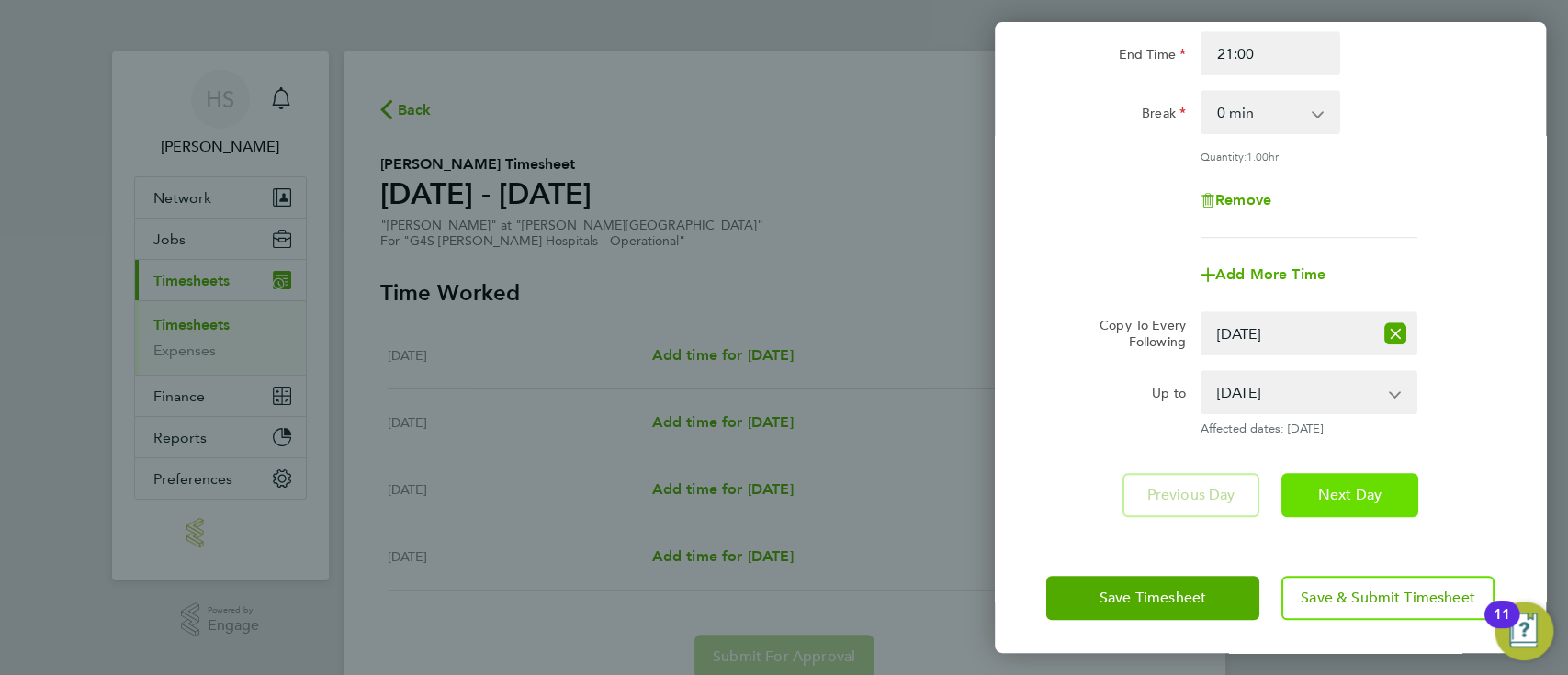
click at [1389, 491] on button "Next Day" at bounding box center [1350, 495] width 137 height 44
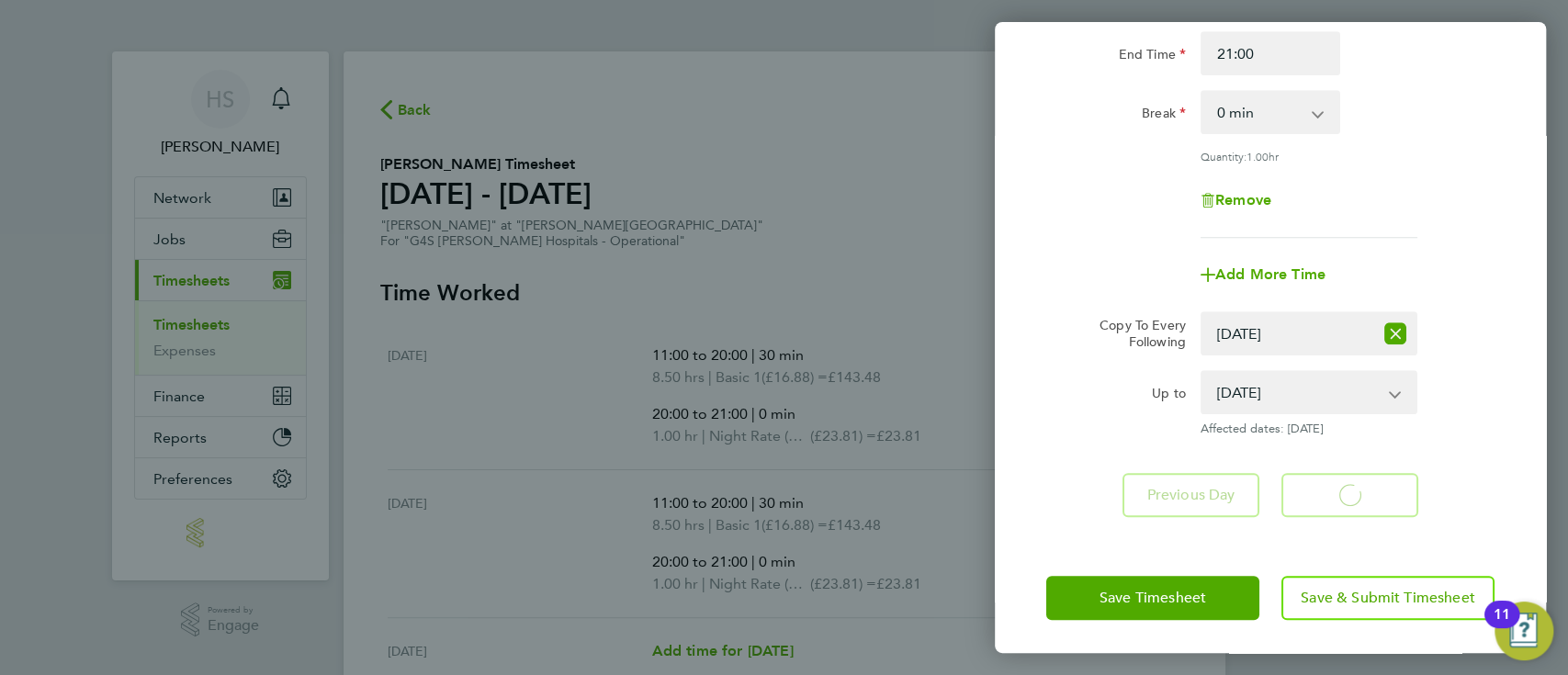
select select "30"
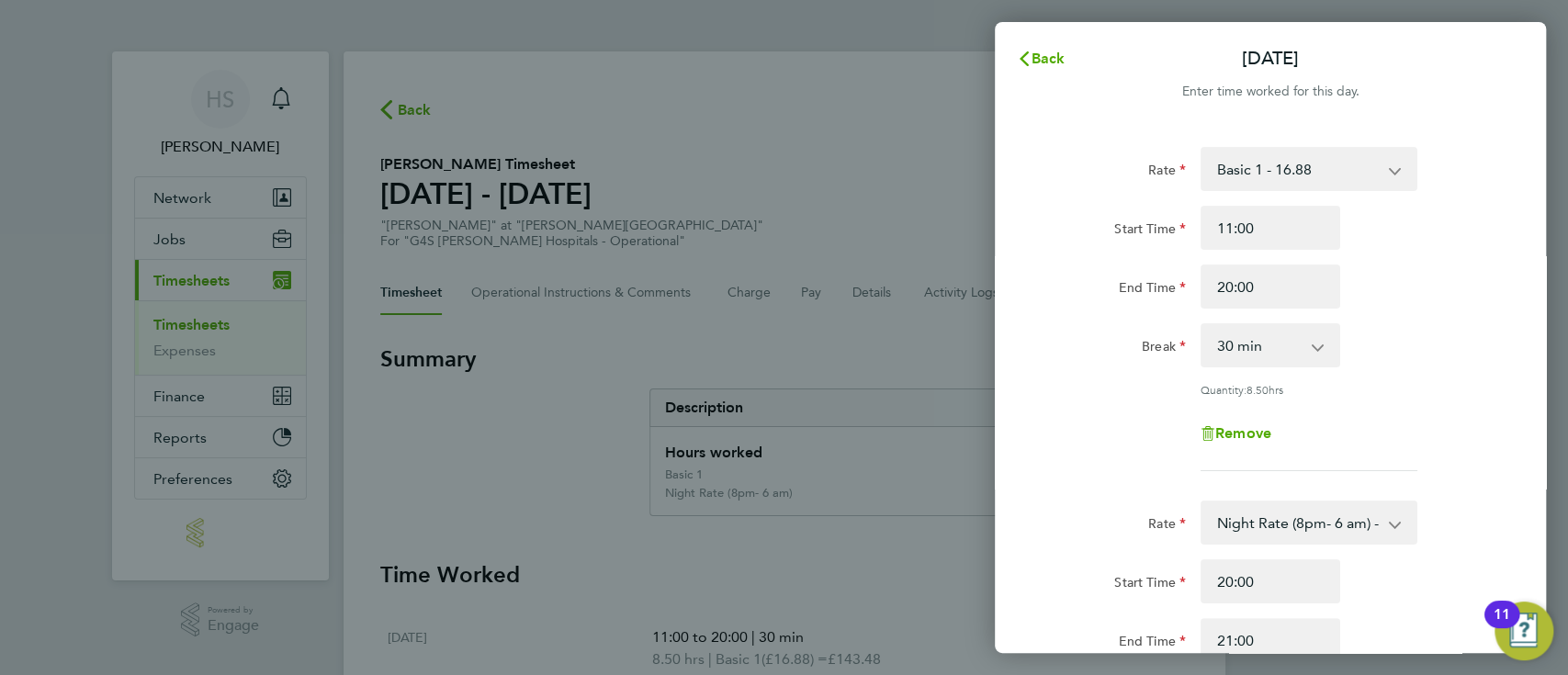
click at [1444, 477] on app-timesheet-line-form-group "Rate Basic 1 - 16.88 Night Rate (8pm- 6 am) - 23.81 [DATE] Rate - 23.81 [DATE] …" at bounding box center [1270, 316] width 448 height 339
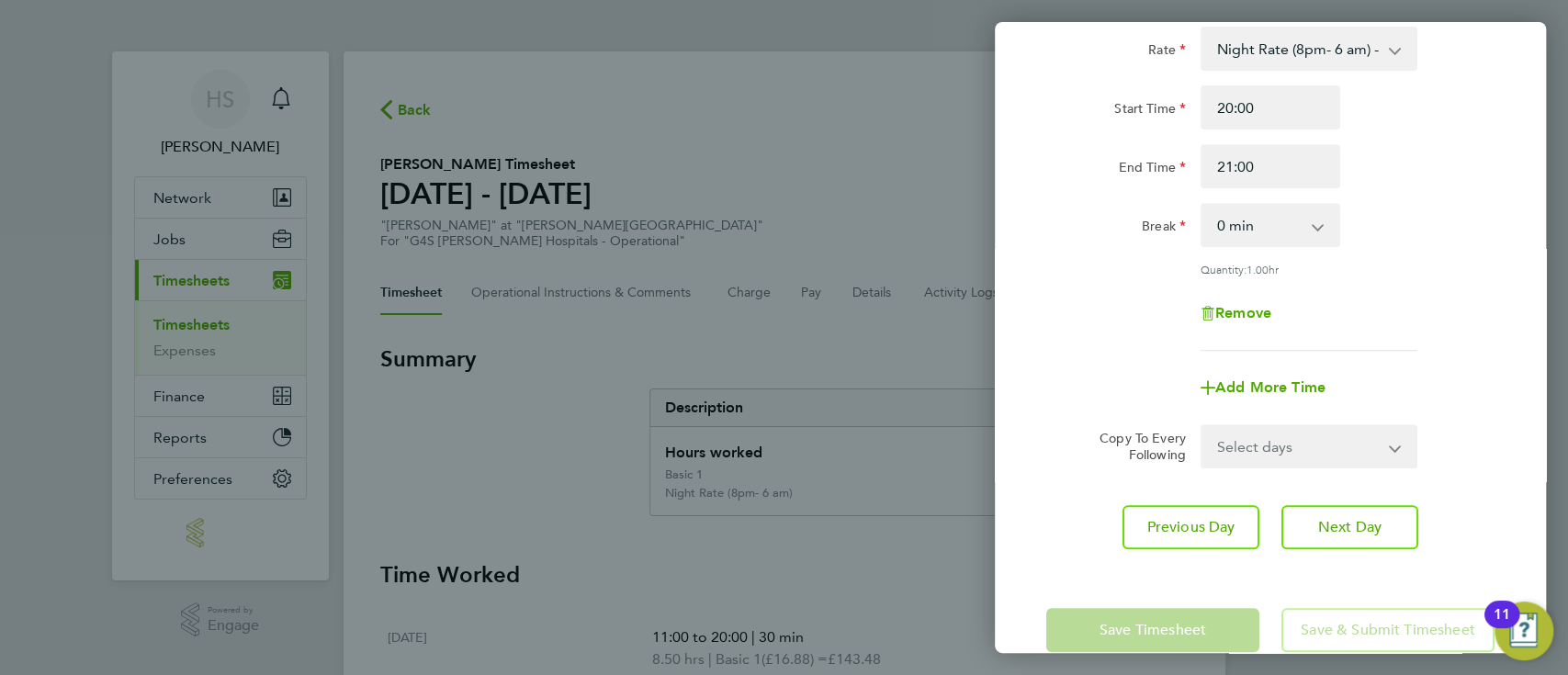
scroll to position [506, 0]
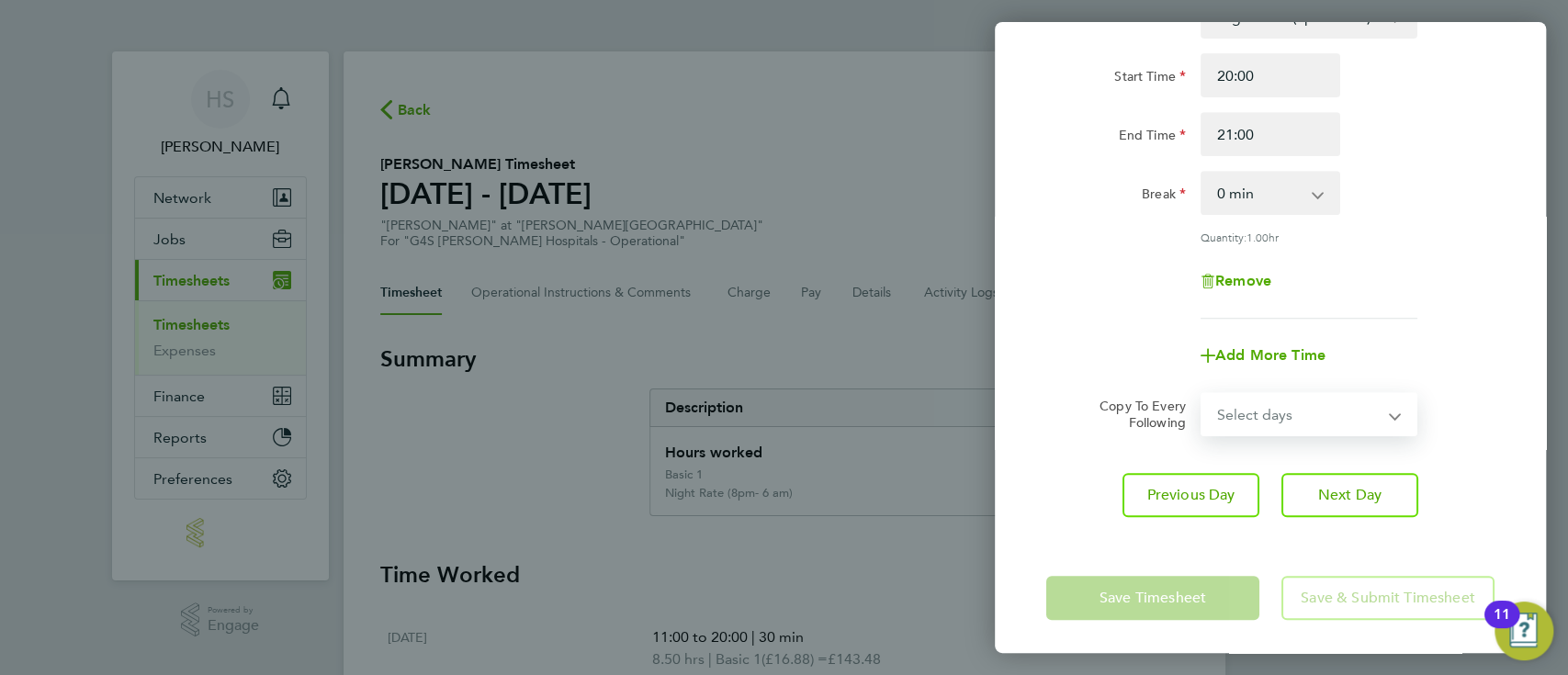
click at [1320, 404] on select "Select days Day [DATE] [DATE]" at bounding box center [1298, 413] width 193 height 40
select select "WED"
click at [1202, 394] on select "Select days Day [DATE] [DATE]" at bounding box center [1298, 413] width 193 height 40
select select "[DATE]"
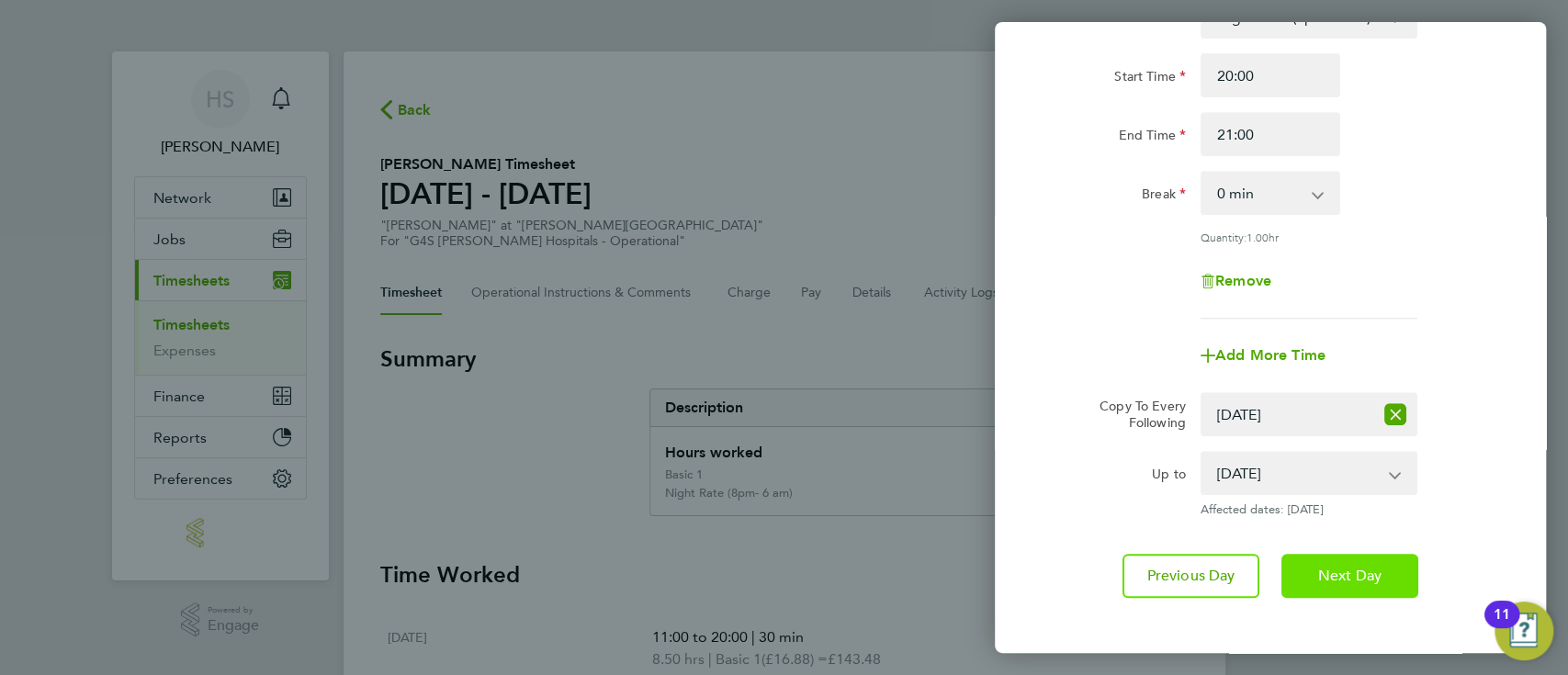
click at [1355, 566] on span "Next Day" at bounding box center [1349, 575] width 64 height 19
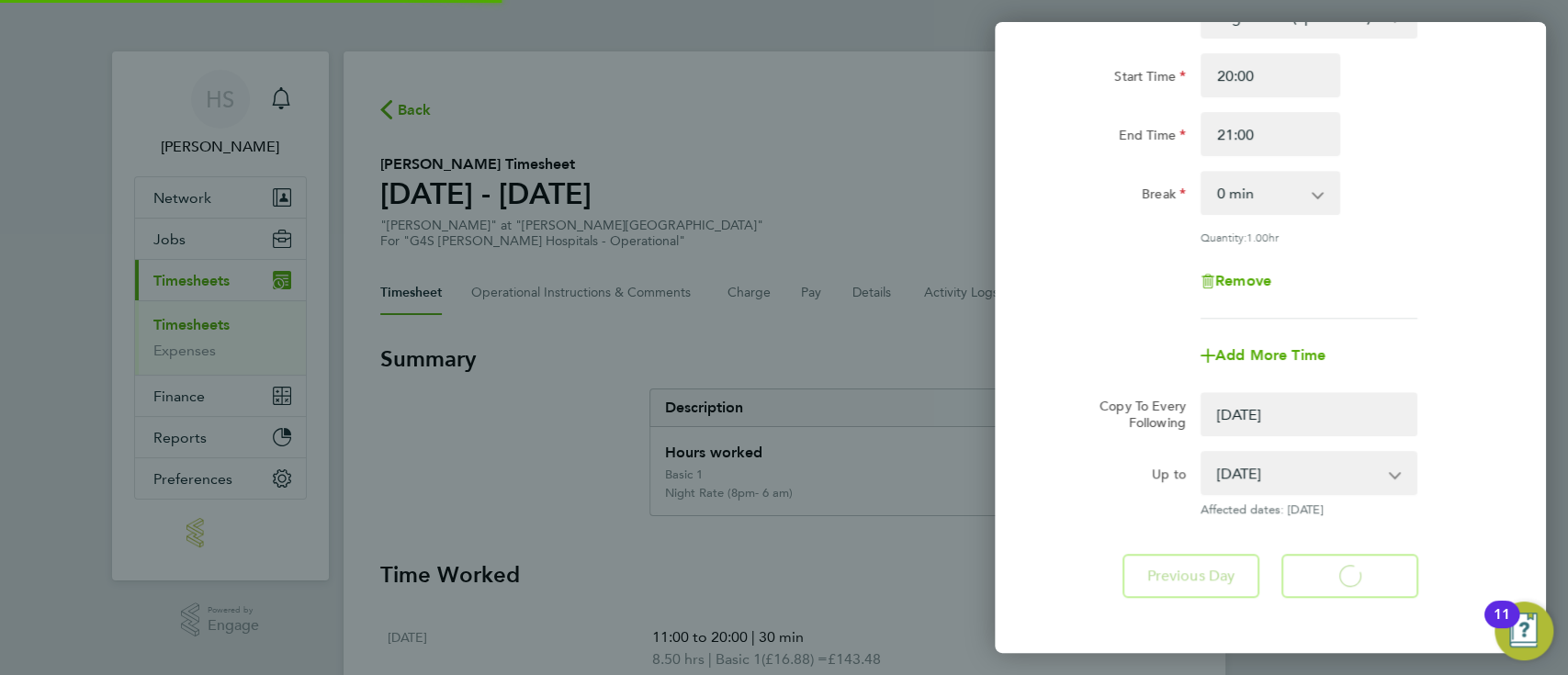
select select "0: null"
select select "30"
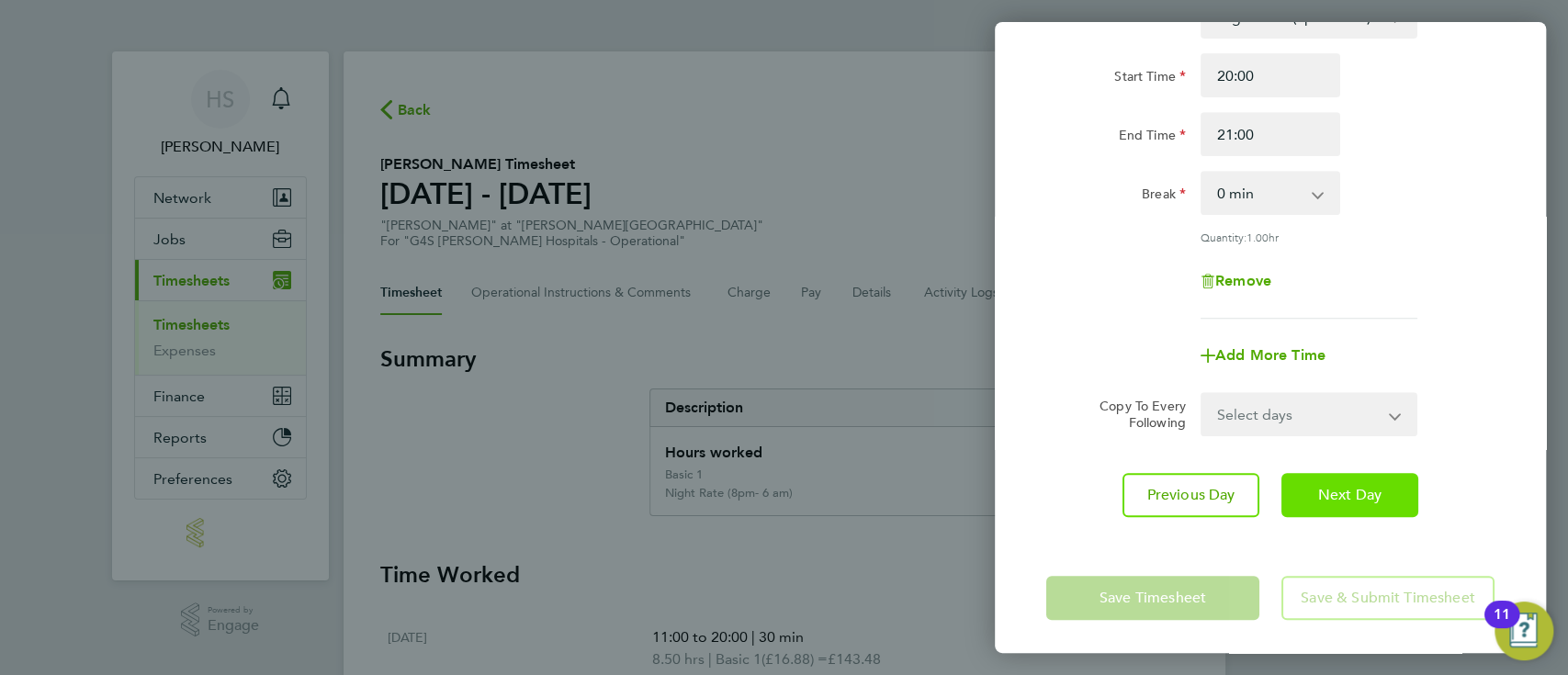
click at [1351, 491] on span "Next Day" at bounding box center [1349, 495] width 64 height 19
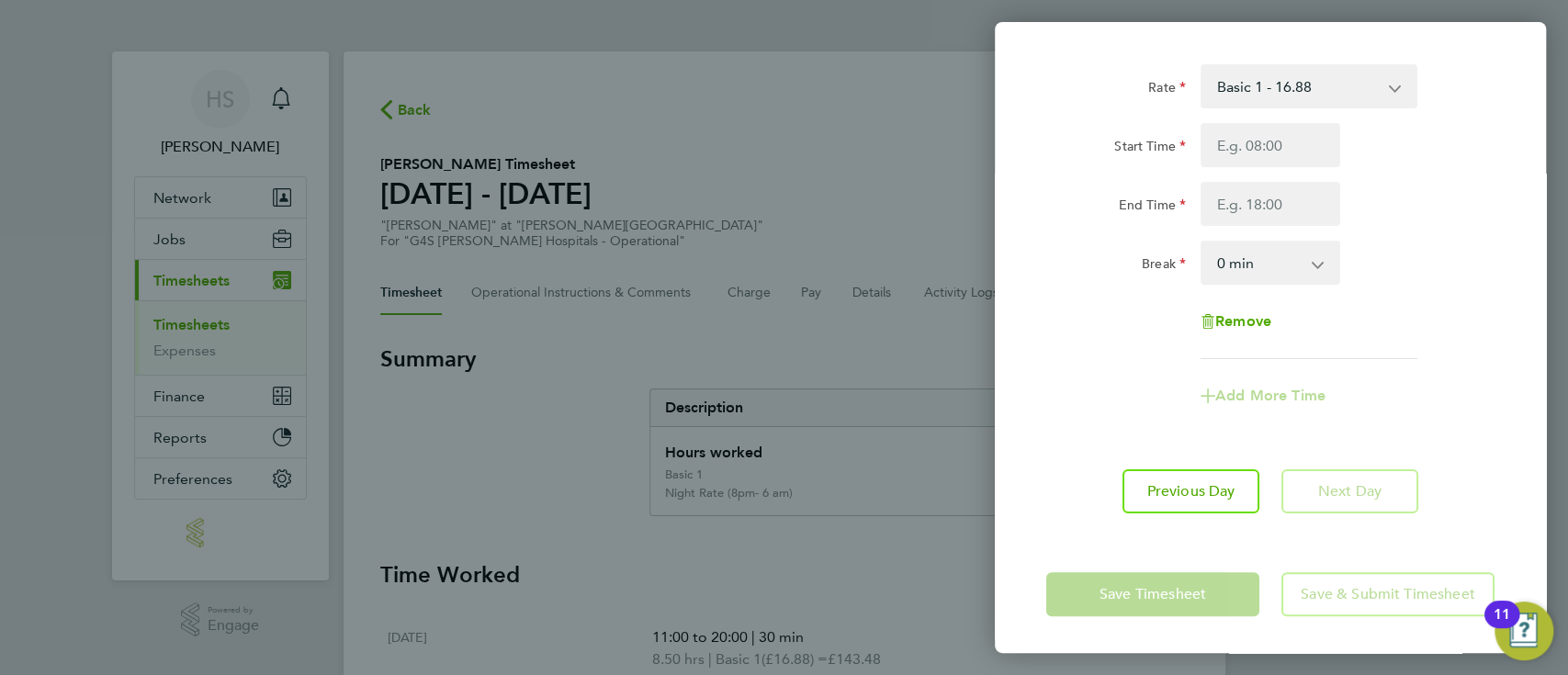
scroll to position [81, 0]
click at [1275, 143] on input "Start Time" at bounding box center [1270, 146] width 139 height 44
type input "10:00"
type input "20000"
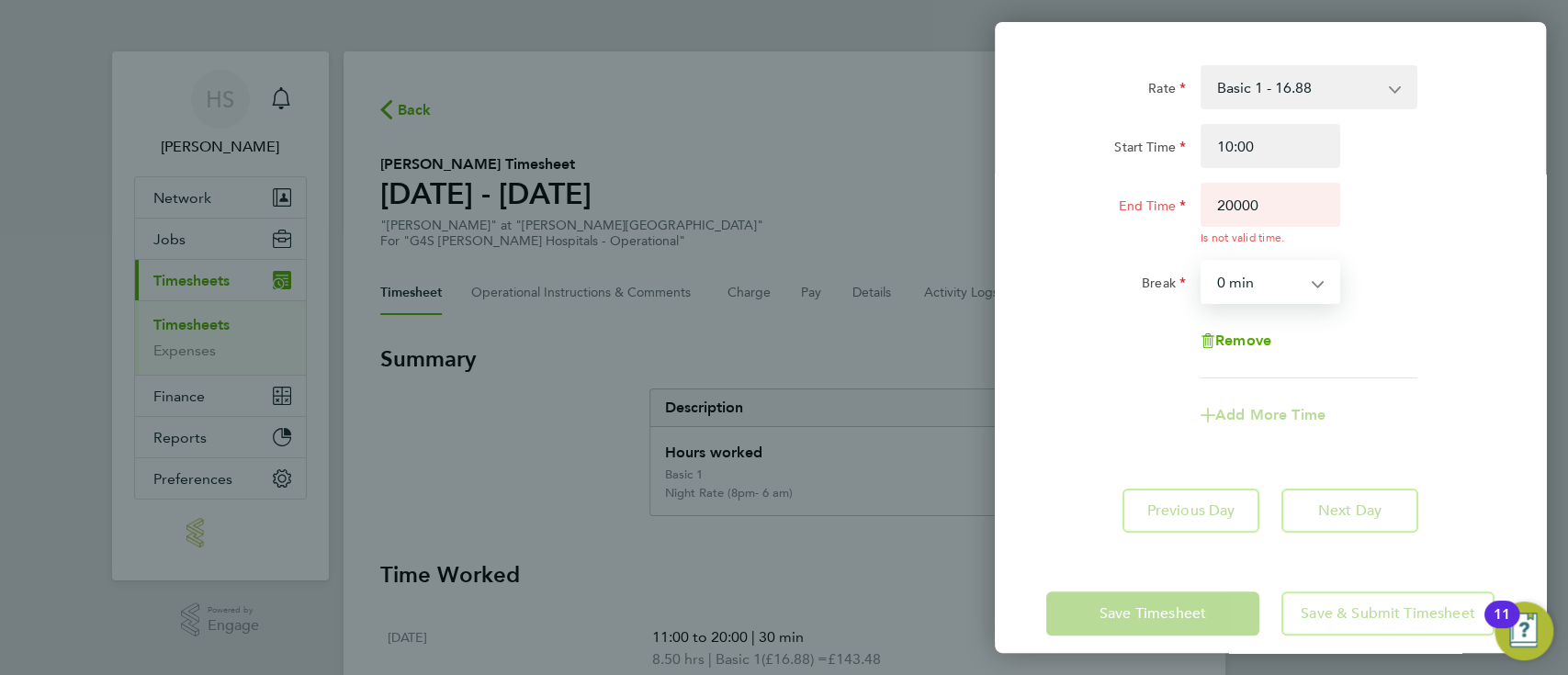
select select "30"
click at [1287, 202] on input "20000" at bounding box center [1270, 205] width 139 height 44
type input "2"
type input "18:00"
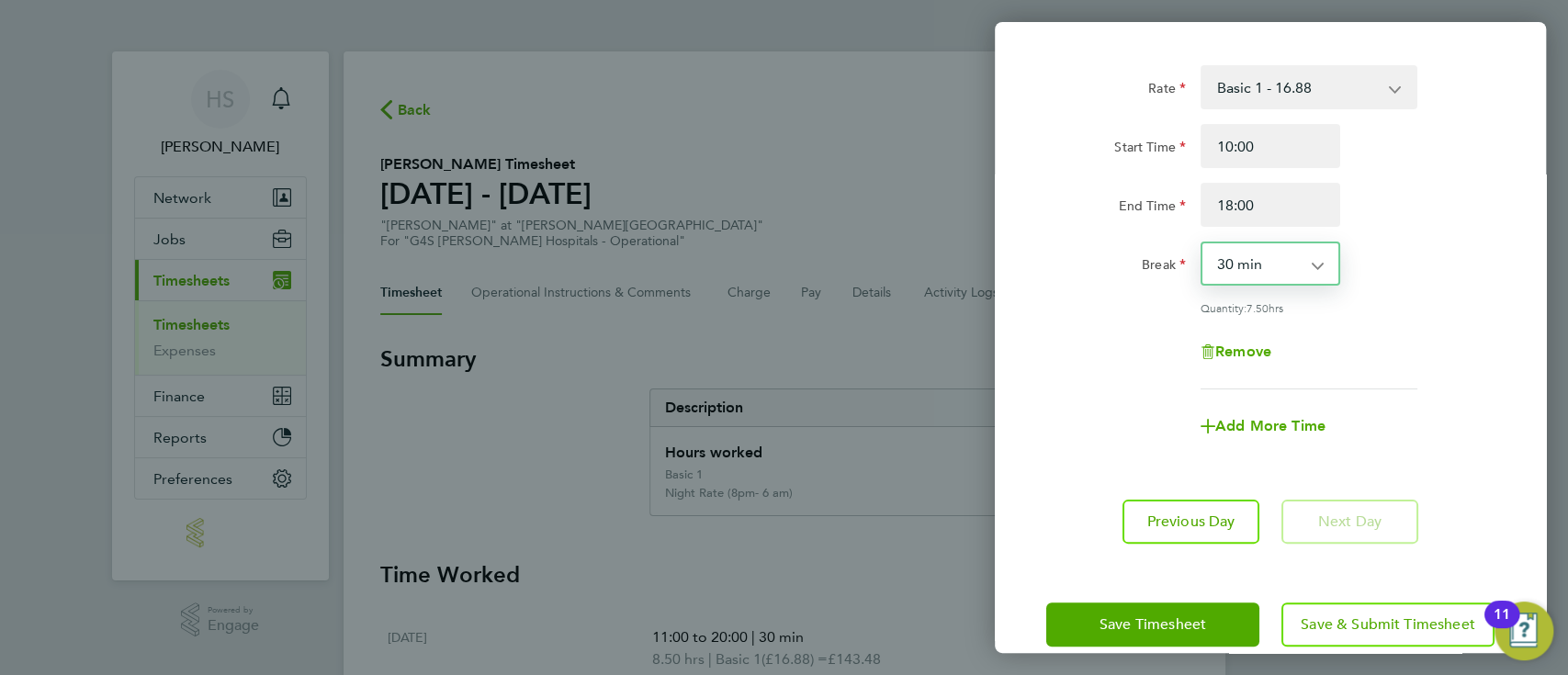
click at [1397, 313] on div "Quantity: 7.50 hrs" at bounding box center [1308, 308] width 217 height 15
click at [1280, 419] on span "Add More Time" at bounding box center [1270, 426] width 110 height 18
select select "null"
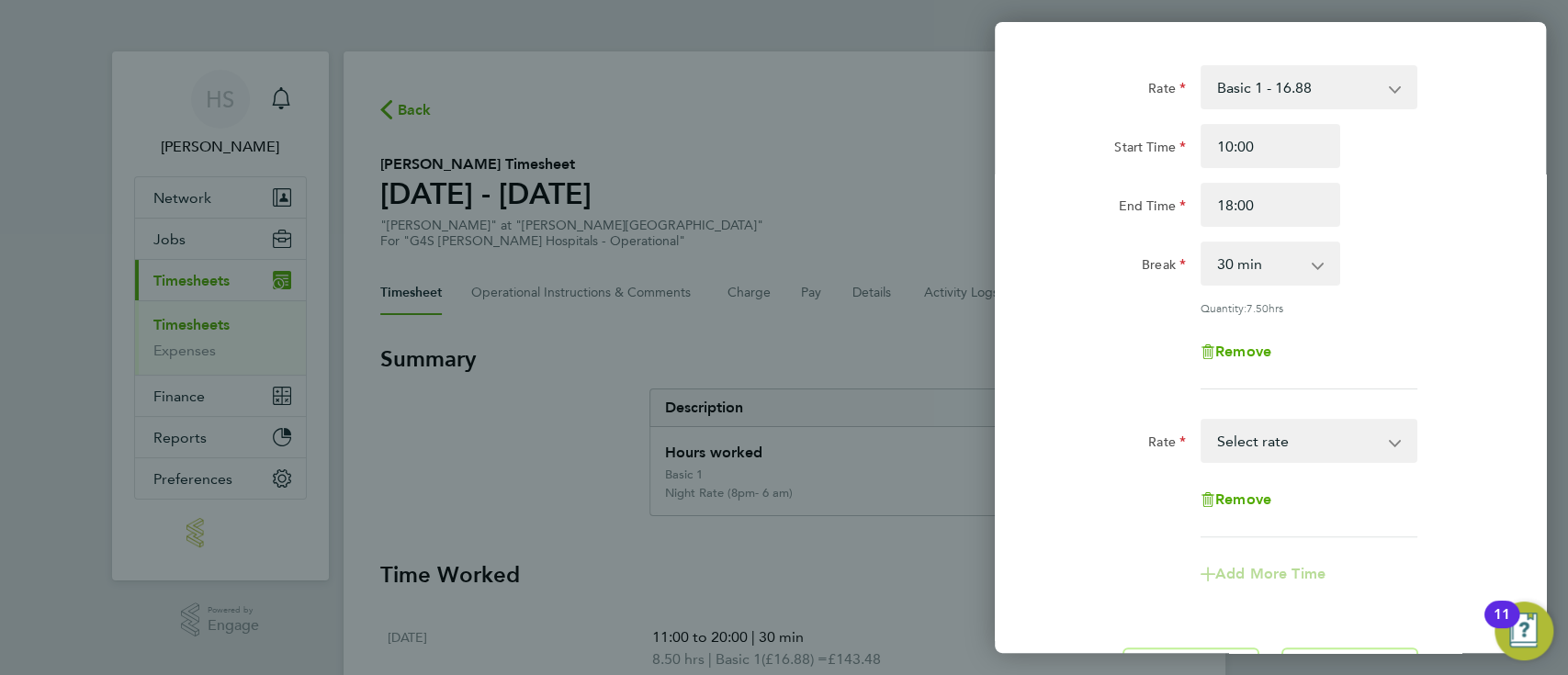
click at [1317, 457] on select "Basic 1 - 16.88 Night Rate (8pm- 6 am) - 23.81 [DATE] Rate - 23.81 [DATE] & BH …" at bounding box center [1298, 440] width 191 height 40
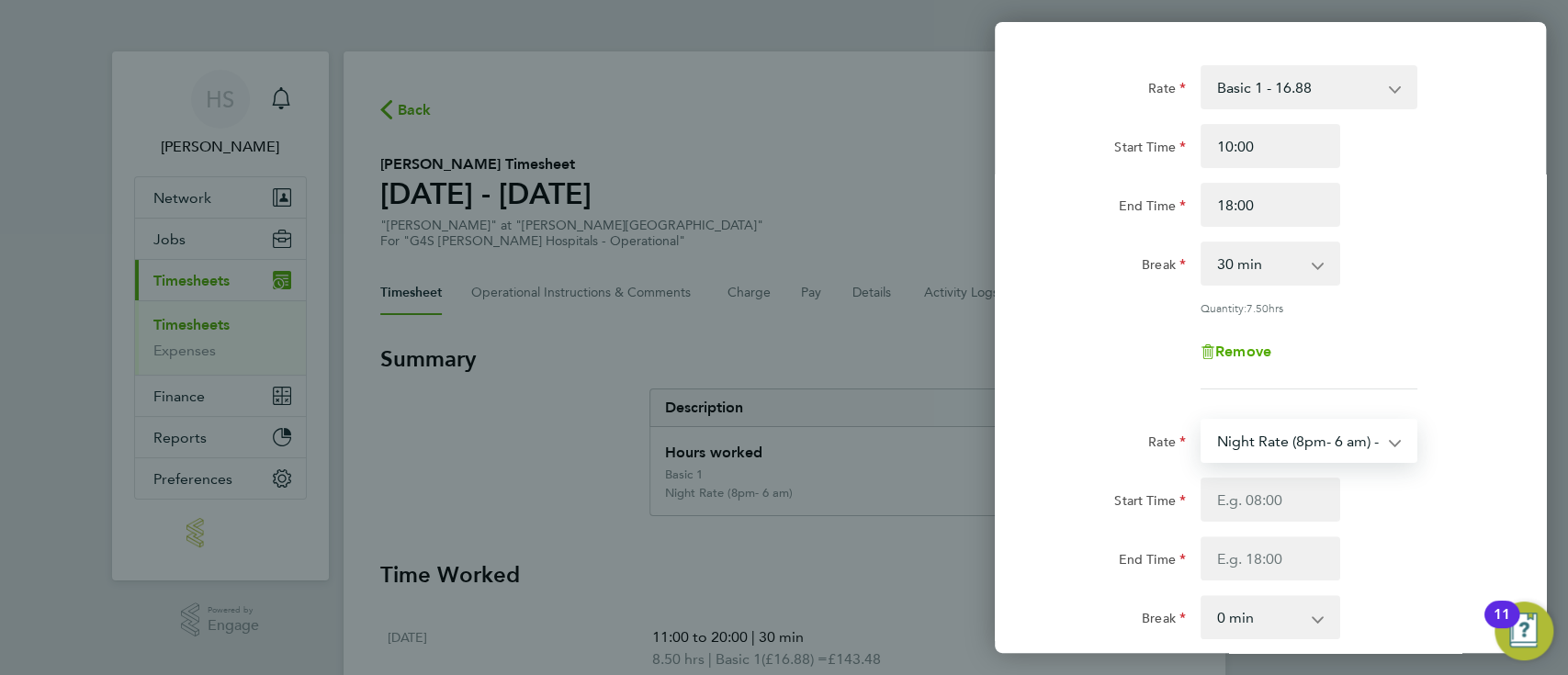
click at [1386, 441] on select "Night Rate (8pm- 6 am) - 23.81 Basic 1 - 16.88 [DATE] Rate - 23.81 [DATE] & BH …" at bounding box center [1298, 440] width 191 height 40
click at [1422, 457] on div "Night Rate (8pm- 6 am) - 23.81 Basic 1 - 16.88 [DATE] Rate - 23.81 [DATE] & BH …" at bounding box center [1309, 440] width 231 height 44
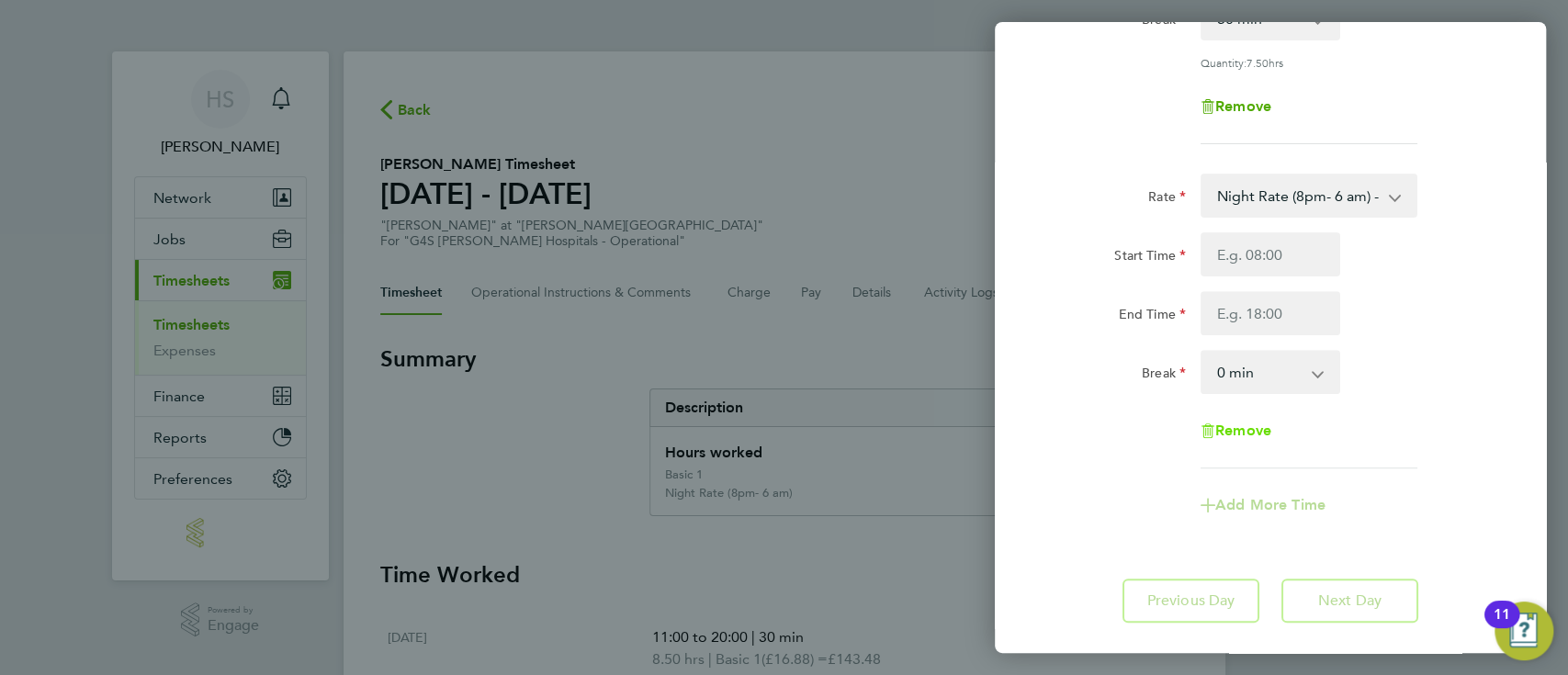
click at [1252, 431] on span "Remove" at bounding box center [1243, 430] width 56 height 18
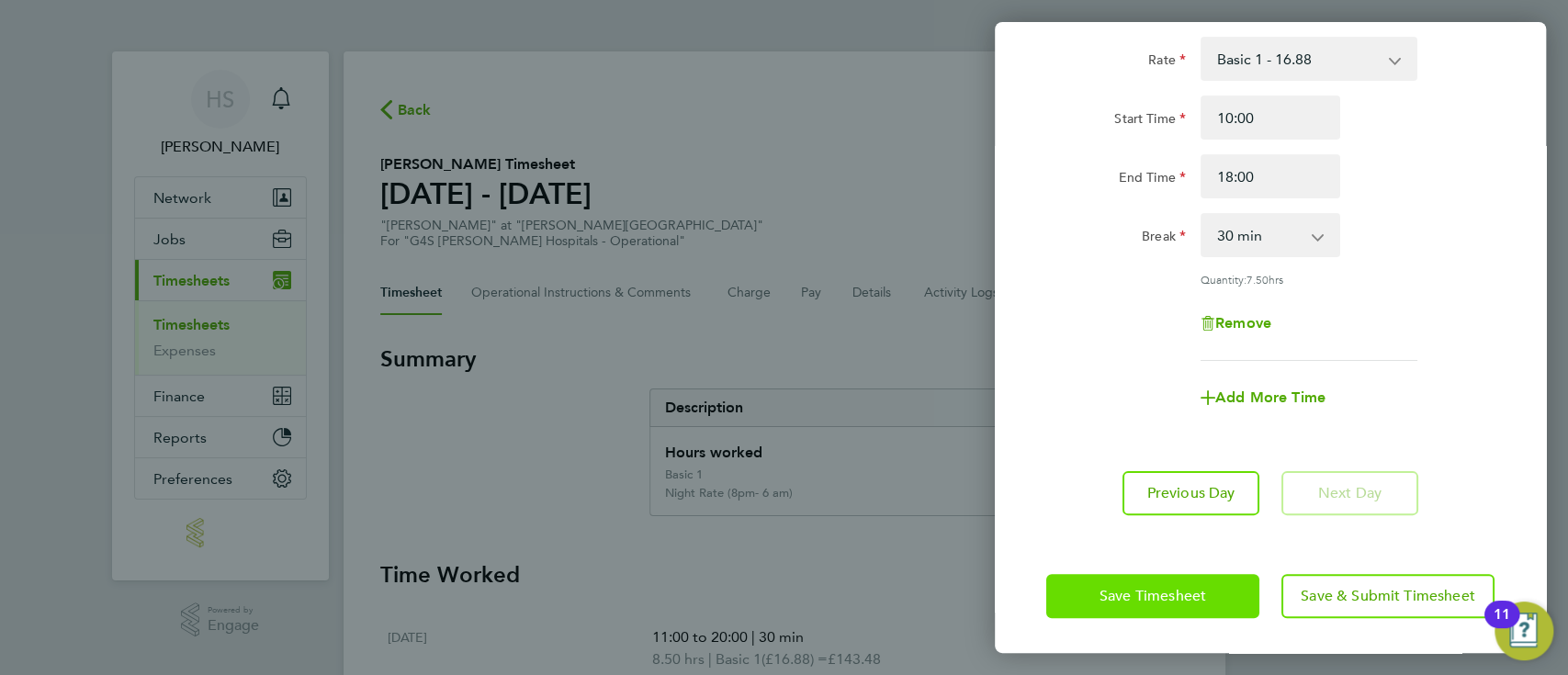
click at [1176, 587] on span "Save Timesheet" at bounding box center [1152, 596] width 107 height 19
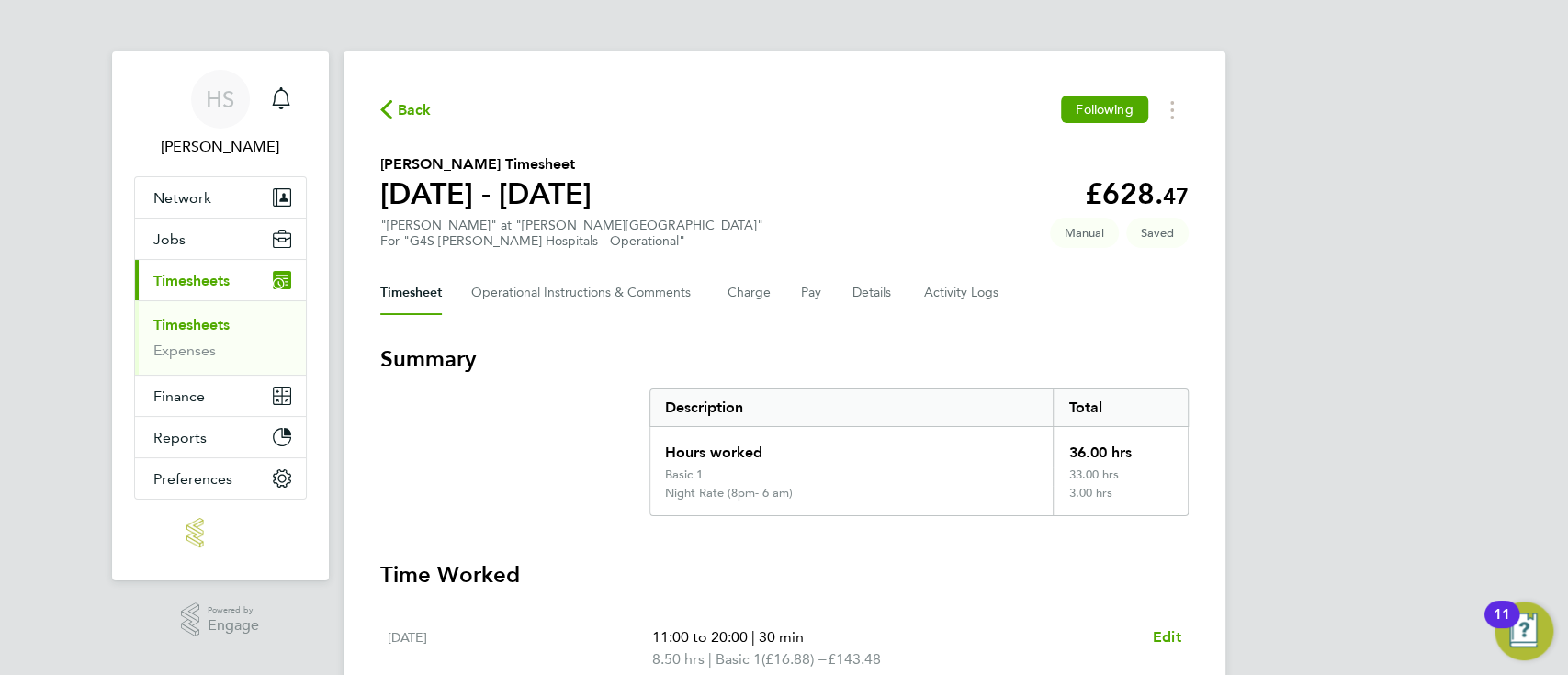
click at [1219, 474] on div "Back Following [PERSON_NAME] Timesheet [DATE] - [DATE] £628. 47 "[PERSON_NAME]"…" at bounding box center [785, 659] width 882 height 1218
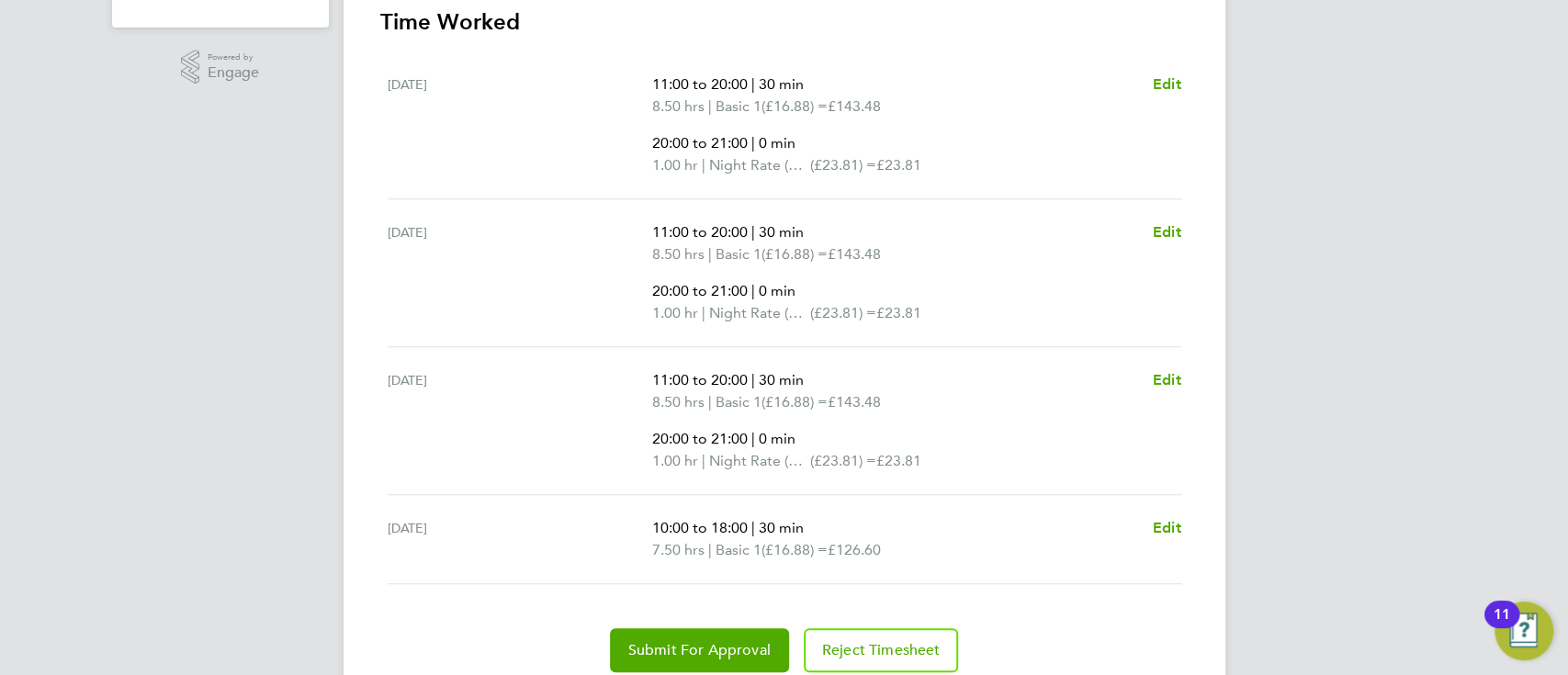
scroll to position [622, 0]
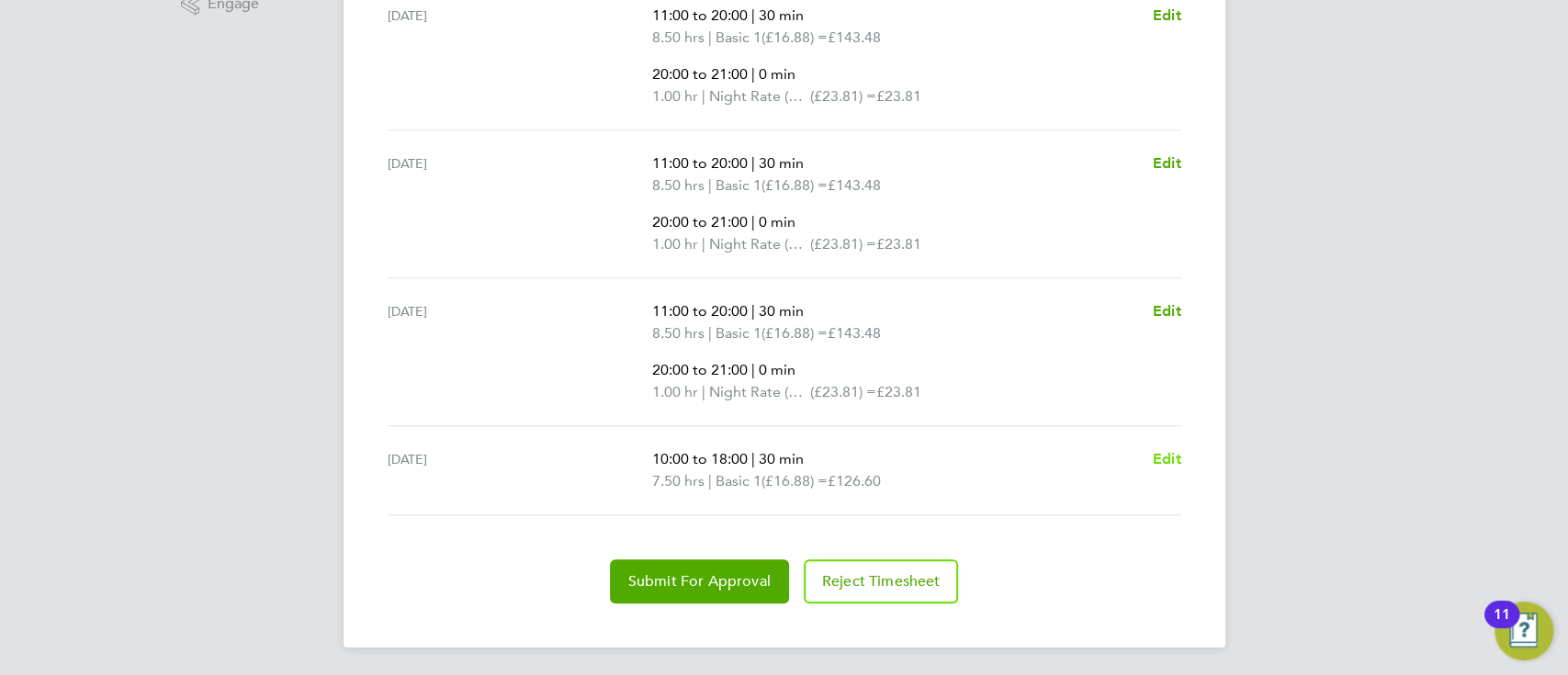
click at [1177, 452] on span "Edit" at bounding box center [1166, 458] width 28 height 18
select select "30"
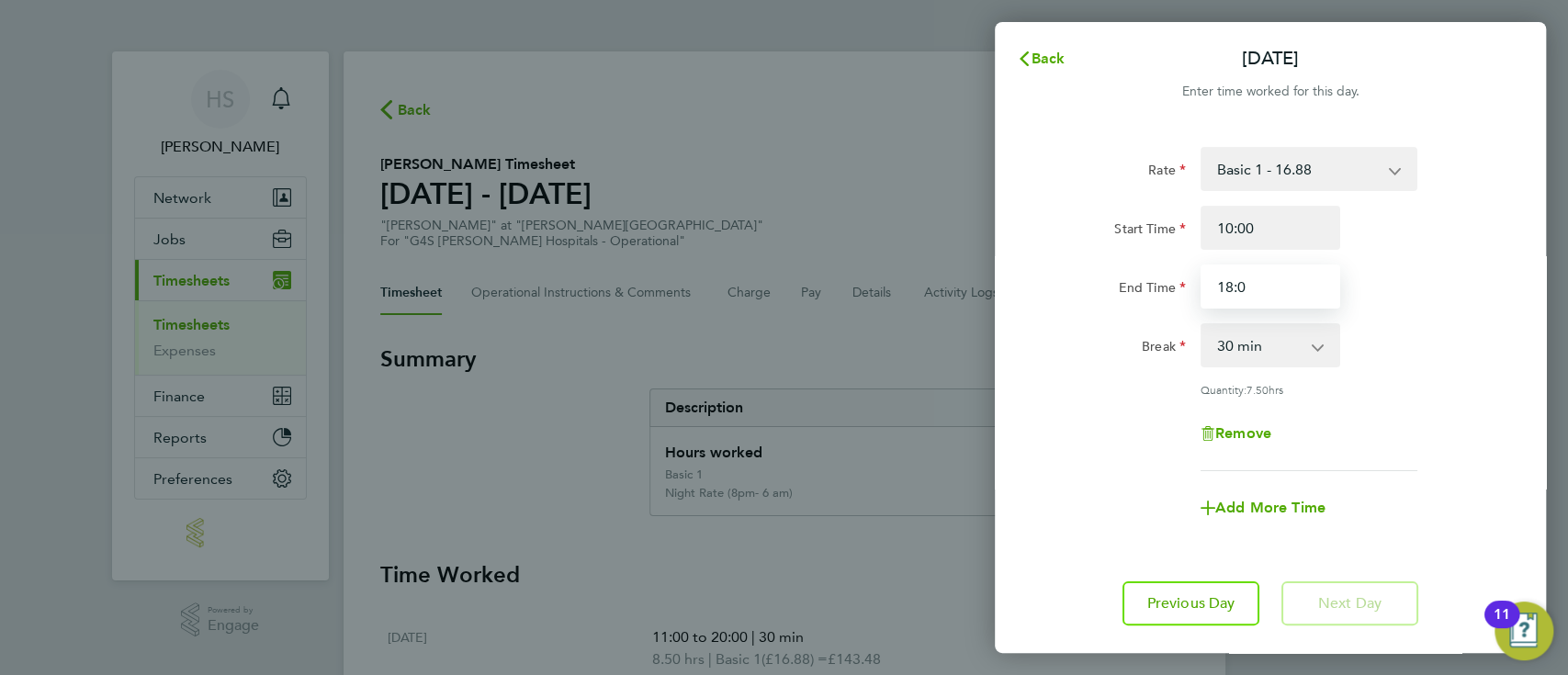
click at [1330, 279] on input "18:0" at bounding box center [1270, 286] width 139 height 44
type input "1"
type input "20:00"
click at [1422, 355] on div "Break 0 min 15 min 30 min 45 min 60 min 75 min 90 min" at bounding box center [1270, 345] width 463 height 44
click at [1398, 446] on div "Remove" at bounding box center [1270, 433] width 463 height 44
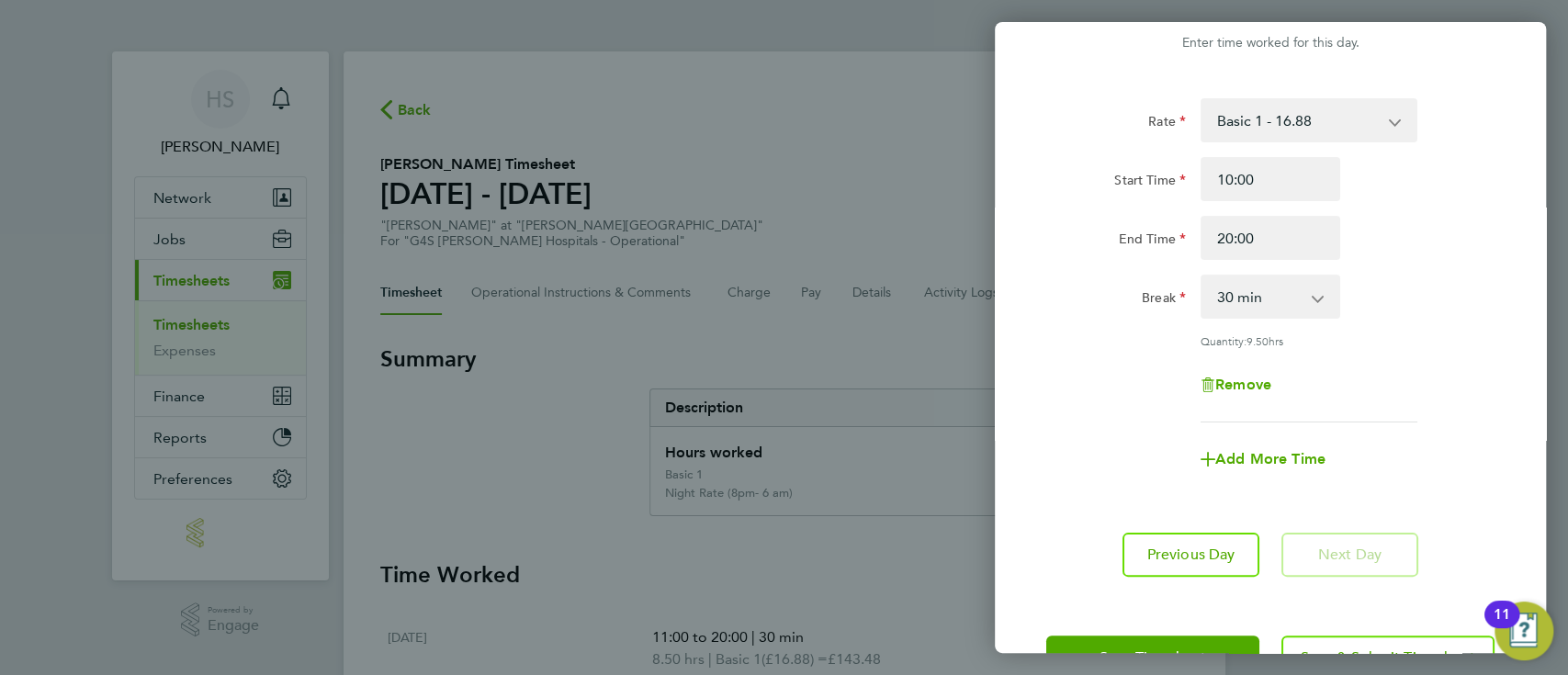
scroll to position [110, 0]
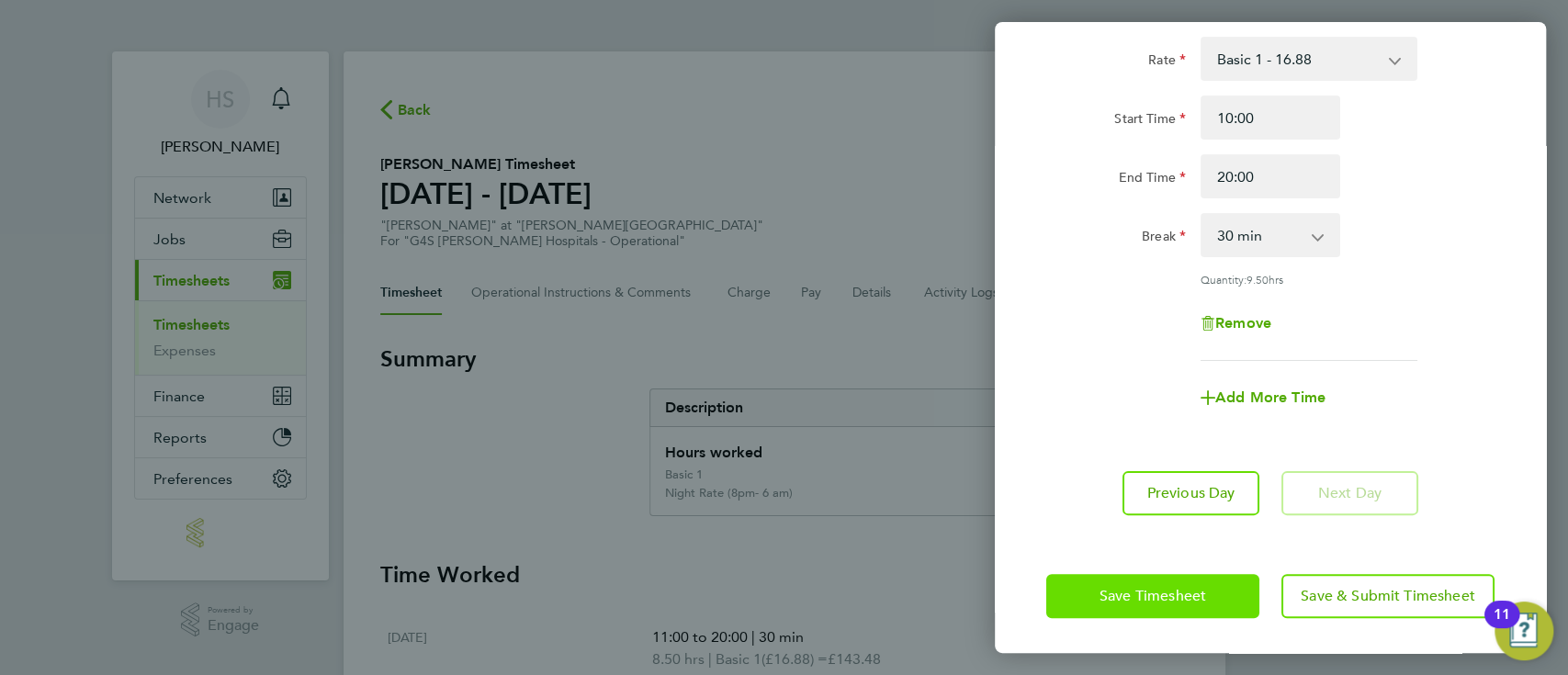
click at [1122, 608] on button "Save Timesheet" at bounding box center [1152, 596] width 213 height 44
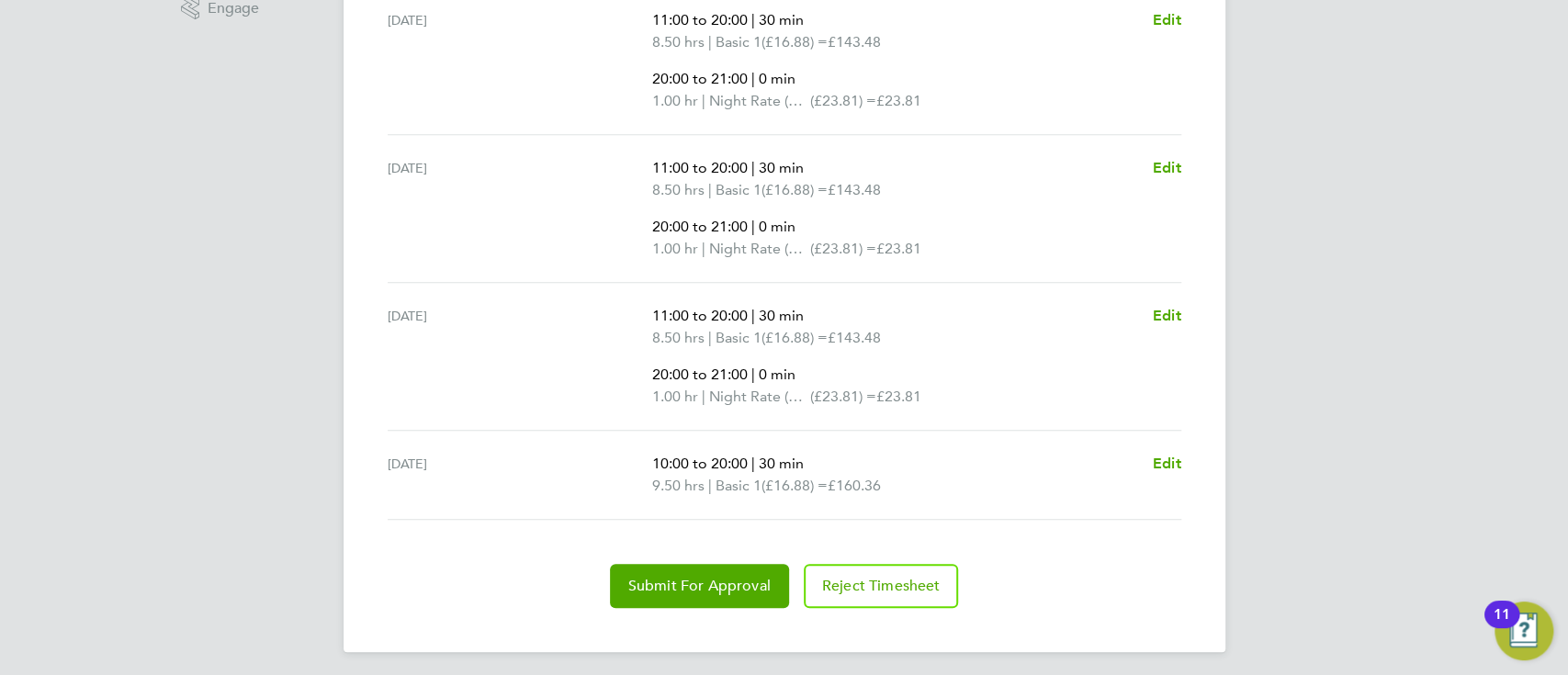
scroll to position [622, 0]
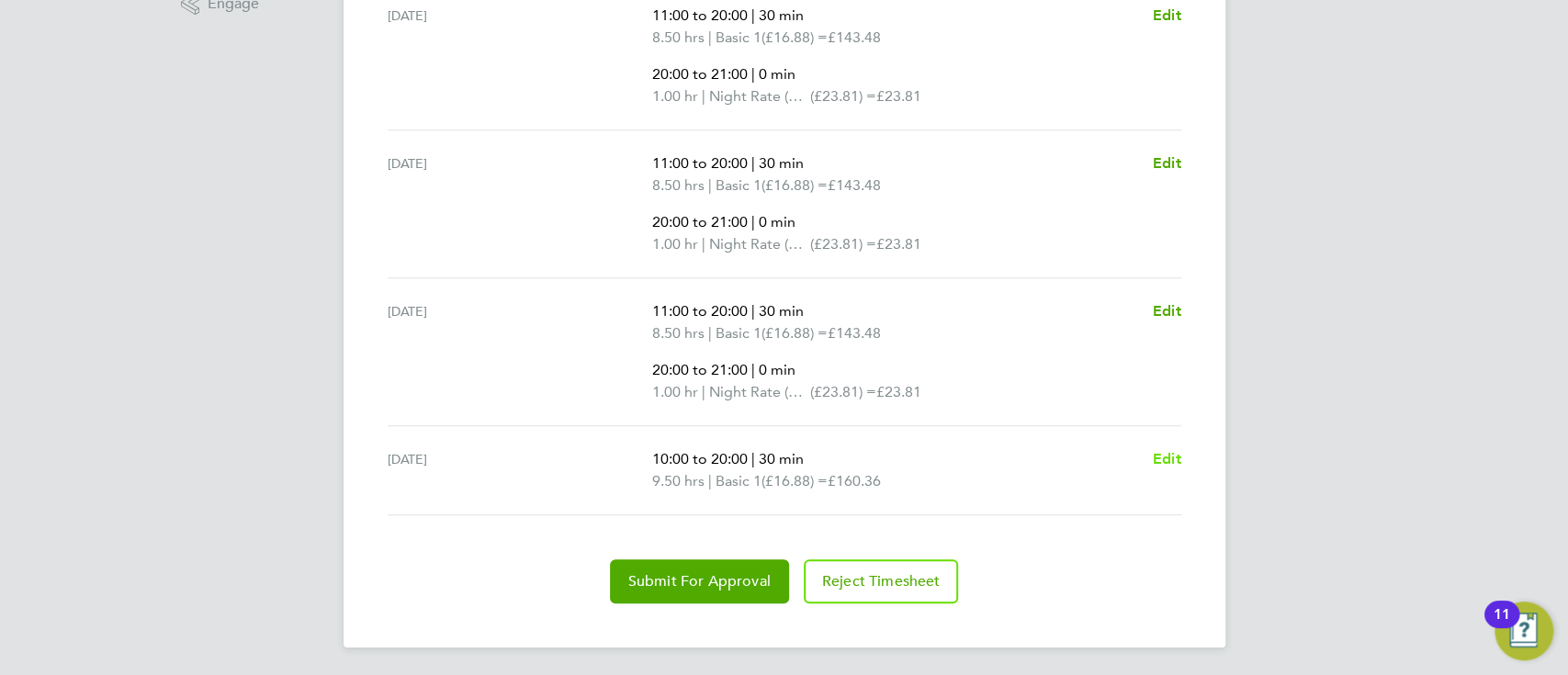
click at [1164, 455] on span "Edit" at bounding box center [1166, 458] width 28 height 18
select select "30"
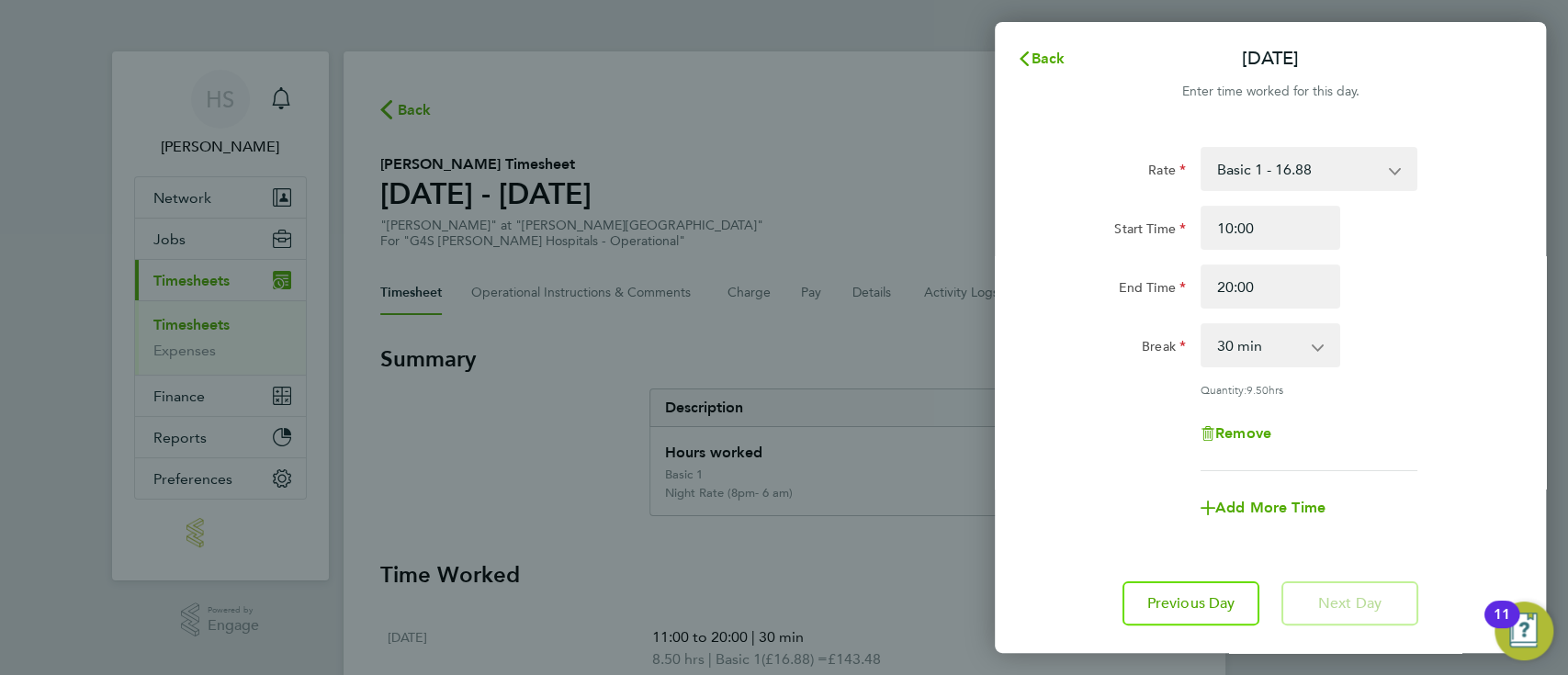
click at [1455, 345] on div "Break 0 min 15 min 30 min 45 min 60 min 75 min 90 min" at bounding box center [1270, 345] width 463 height 44
click at [1283, 506] on span "Add More Time" at bounding box center [1270, 507] width 110 height 18
select select "null"
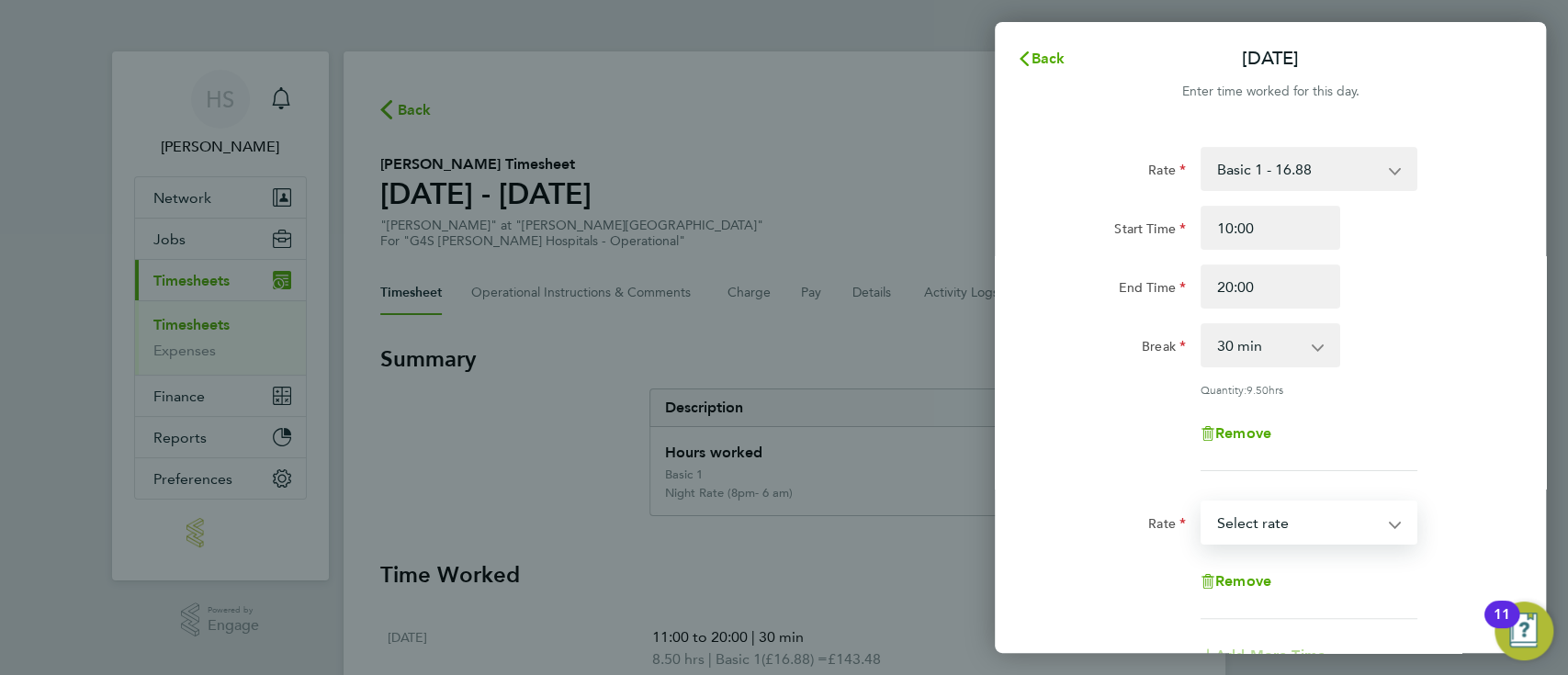
click at [1270, 504] on select "Basic 1 - 16.88 Night Rate (8pm- 6 am) - 23.81 [DATE] Rate - 23.81 [DATE] & BH …" at bounding box center [1298, 522] width 191 height 40
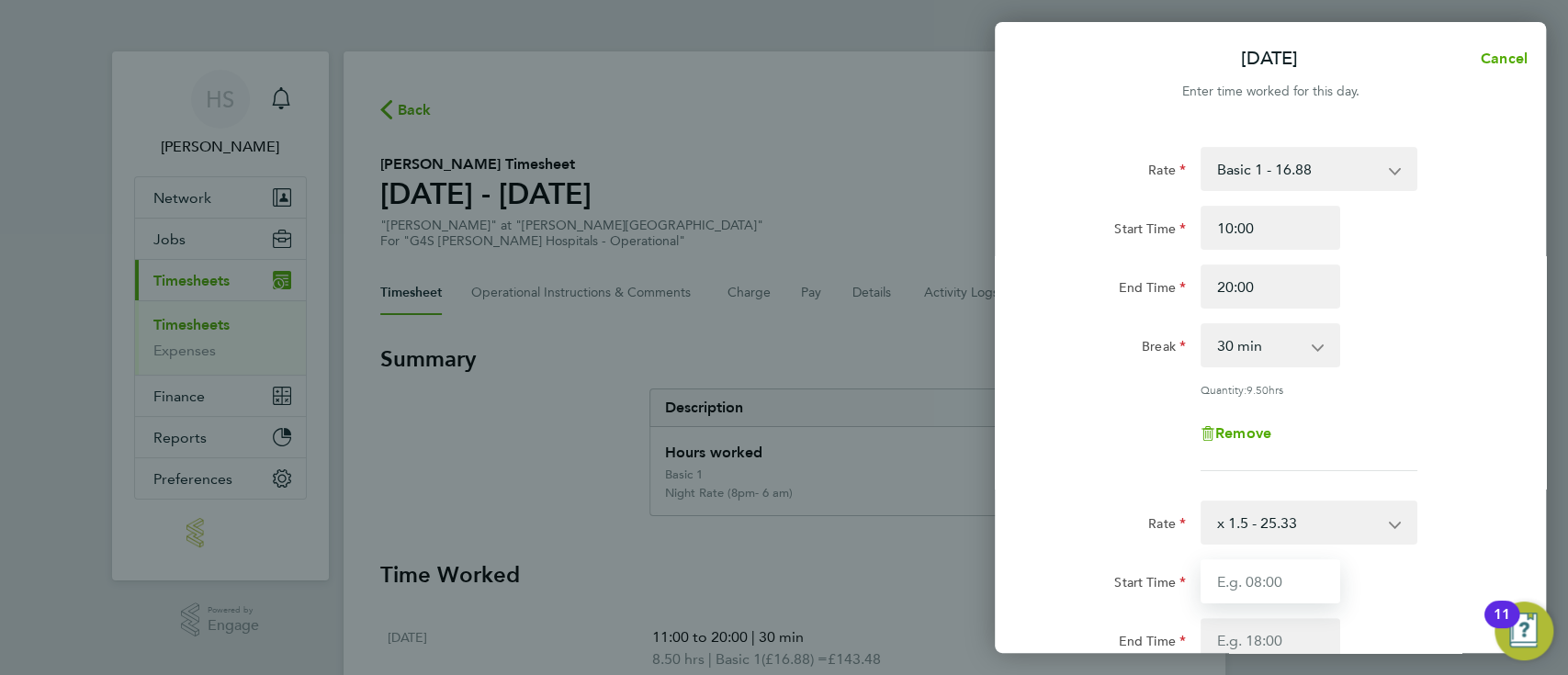
click at [1264, 572] on input "Start Time" at bounding box center [1270, 581] width 139 height 44
type input "20:00"
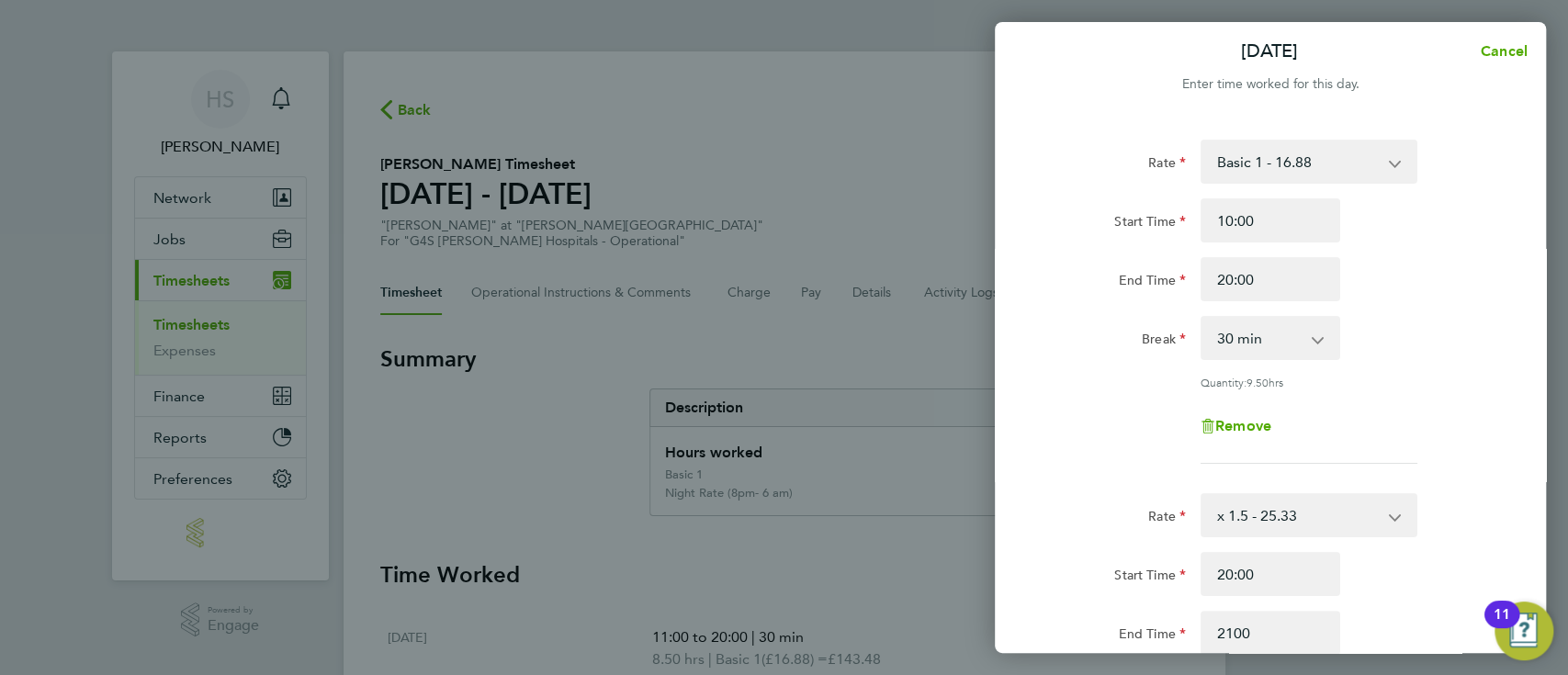
type input "21:00"
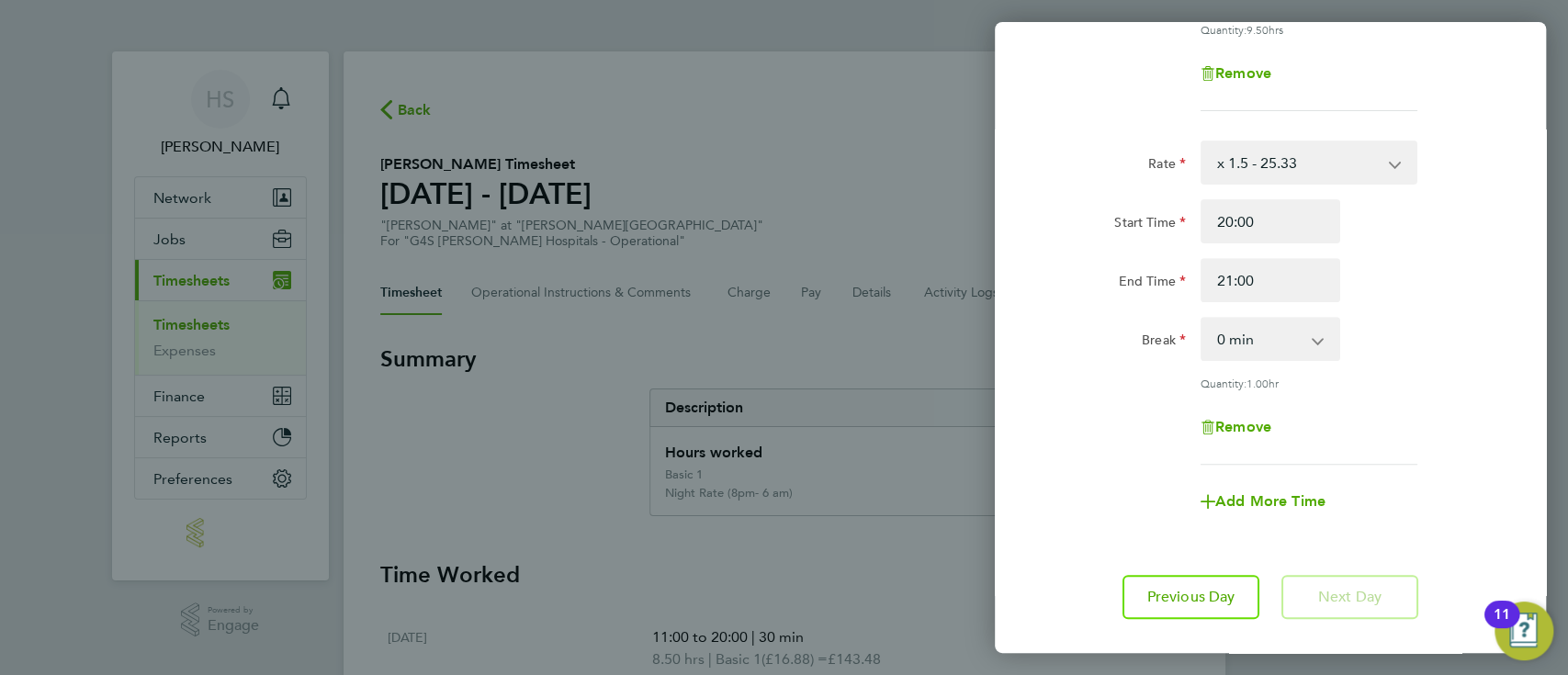
click at [1458, 174] on div "Rate x 1.5 - 25.33 Basic 1 - 16.88 Night Rate (8pm- 6 am) - 23.81 [DATE] Rate -…" at bounding box center [1270, 162] width 463 height 44
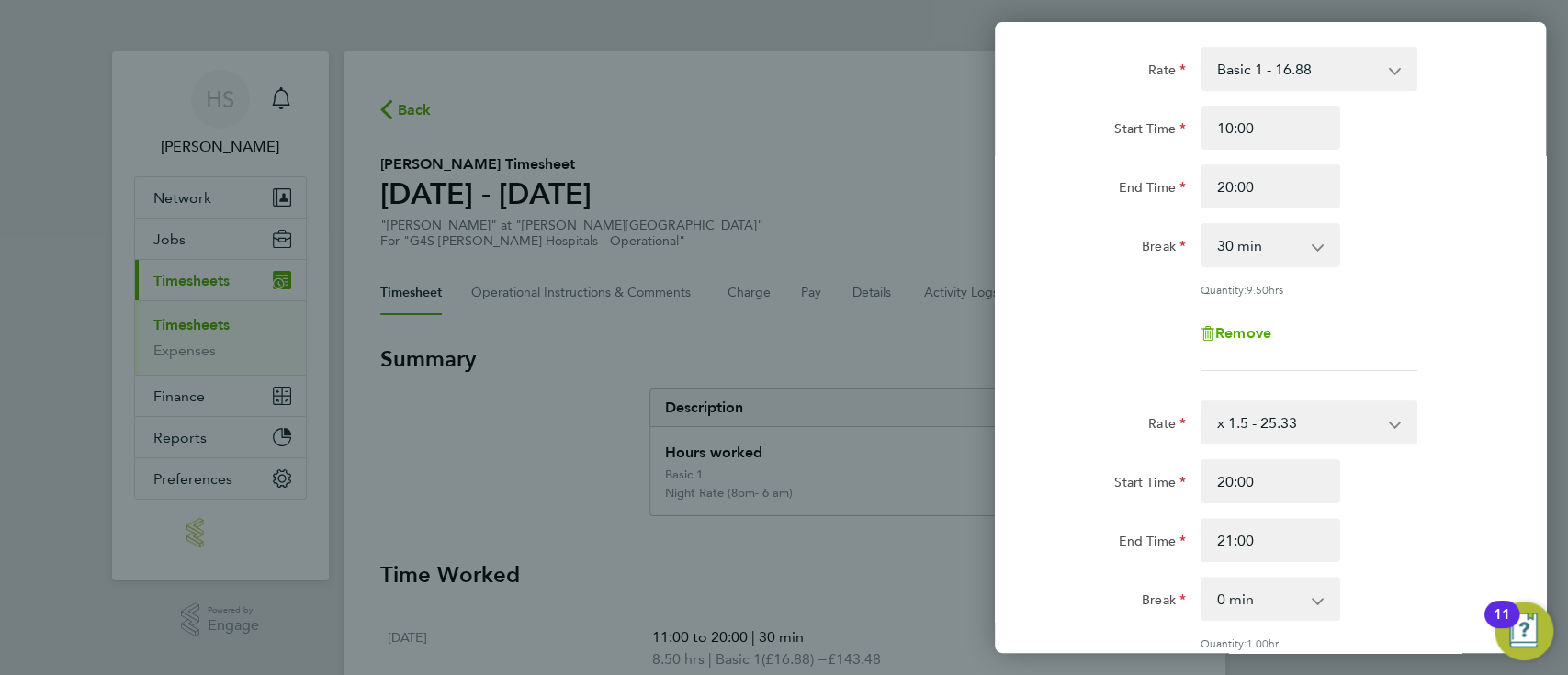
scroll to position [66, 0]
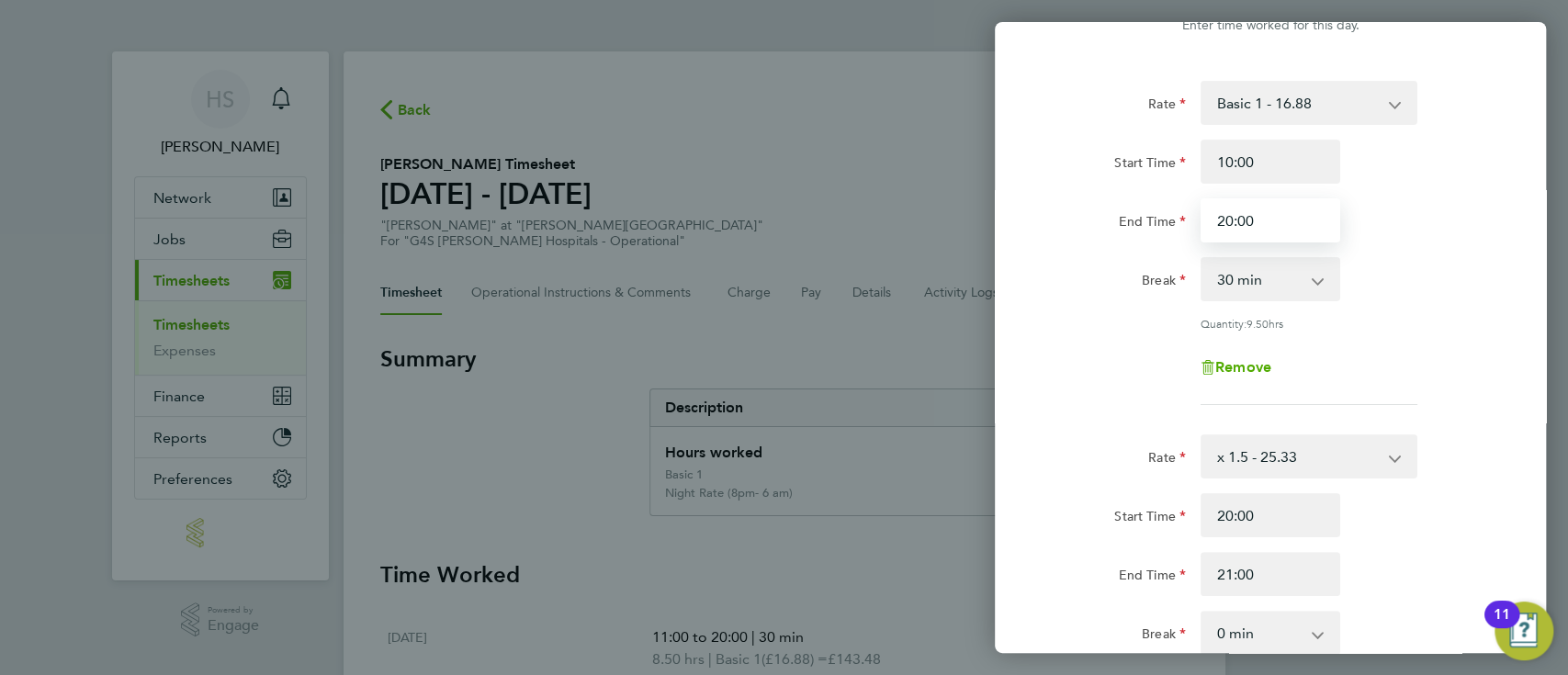
click at [1274, 224] on input "20:00" at bounding box center [1270, 219] width 139 height 44
type input "2"
type input "19:30"
click at [1300, 520] on input "20:00" at bounding box center [1270, 514] width 139 height 44
type input "2"
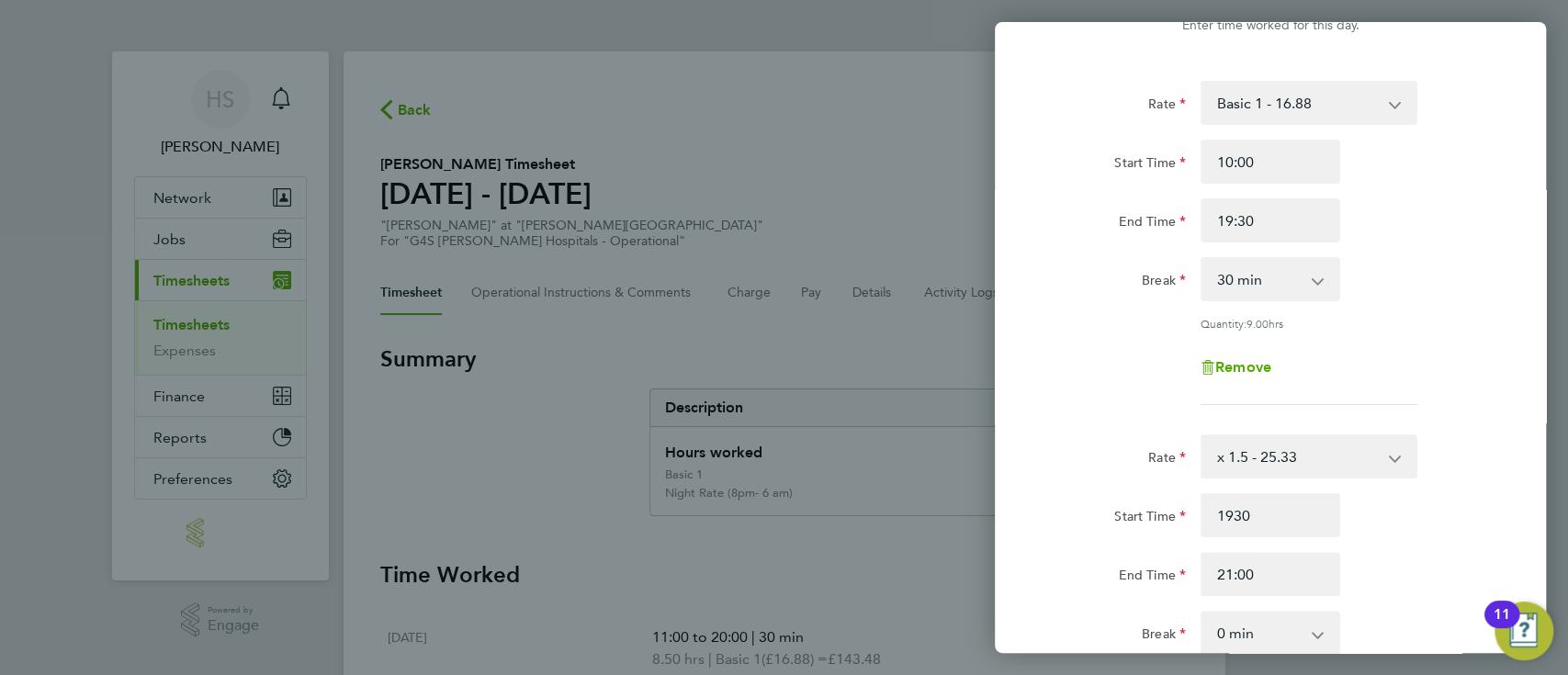
type input "19:30"
click at [1470, 320] on div "Quantity: 9.00 hrs" at bounding box center [1270, 322] width 463 height 15
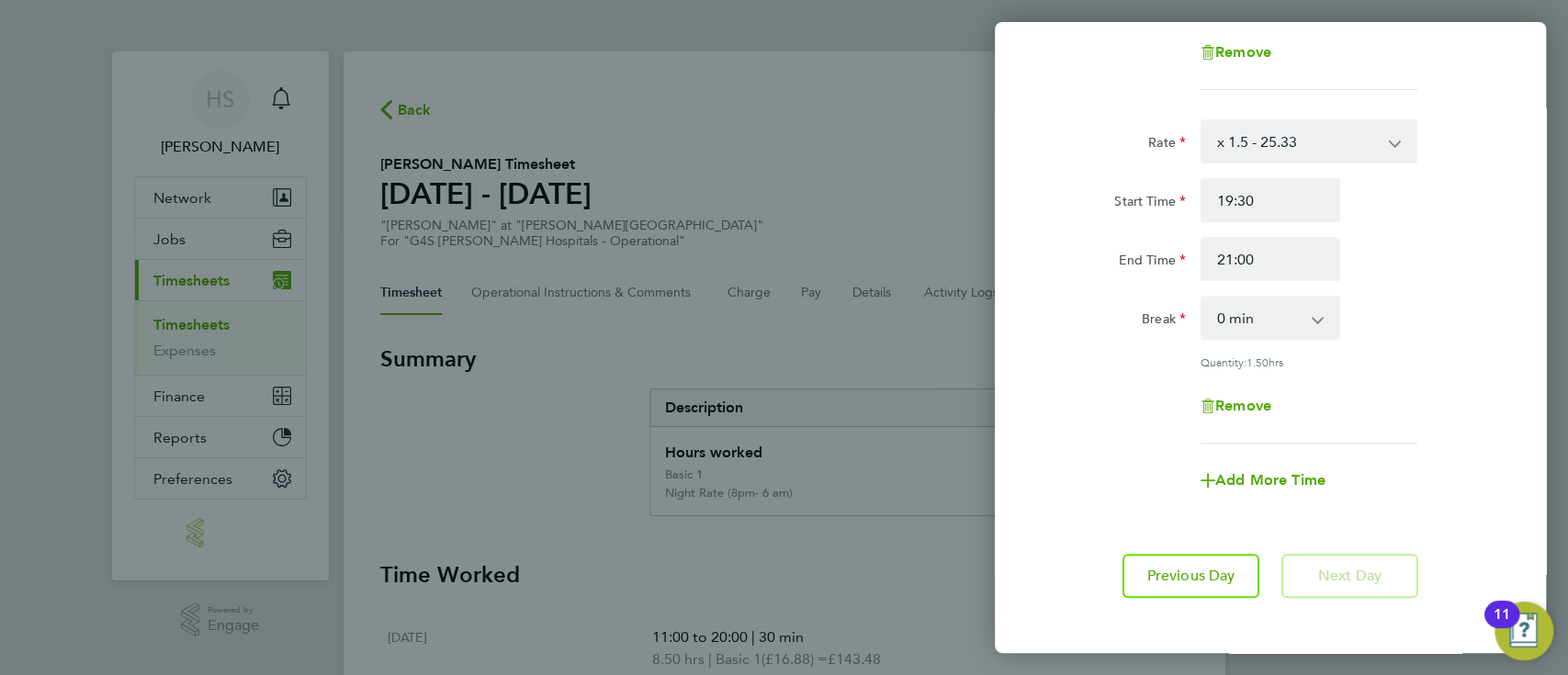
scroll to position [461, 0]
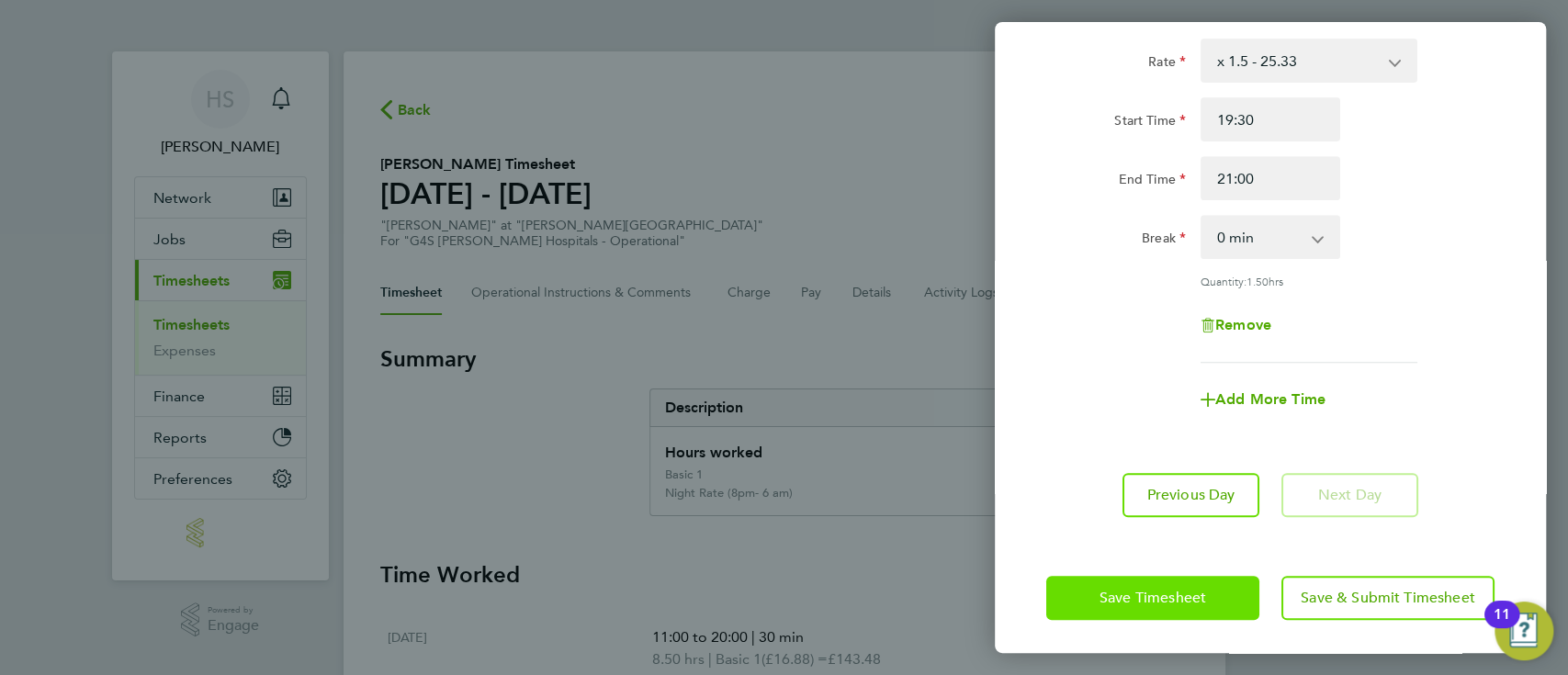
click at [1162, 604] on button "Save Timesheet" at bounding box center [1152, 598] width 213 height 44
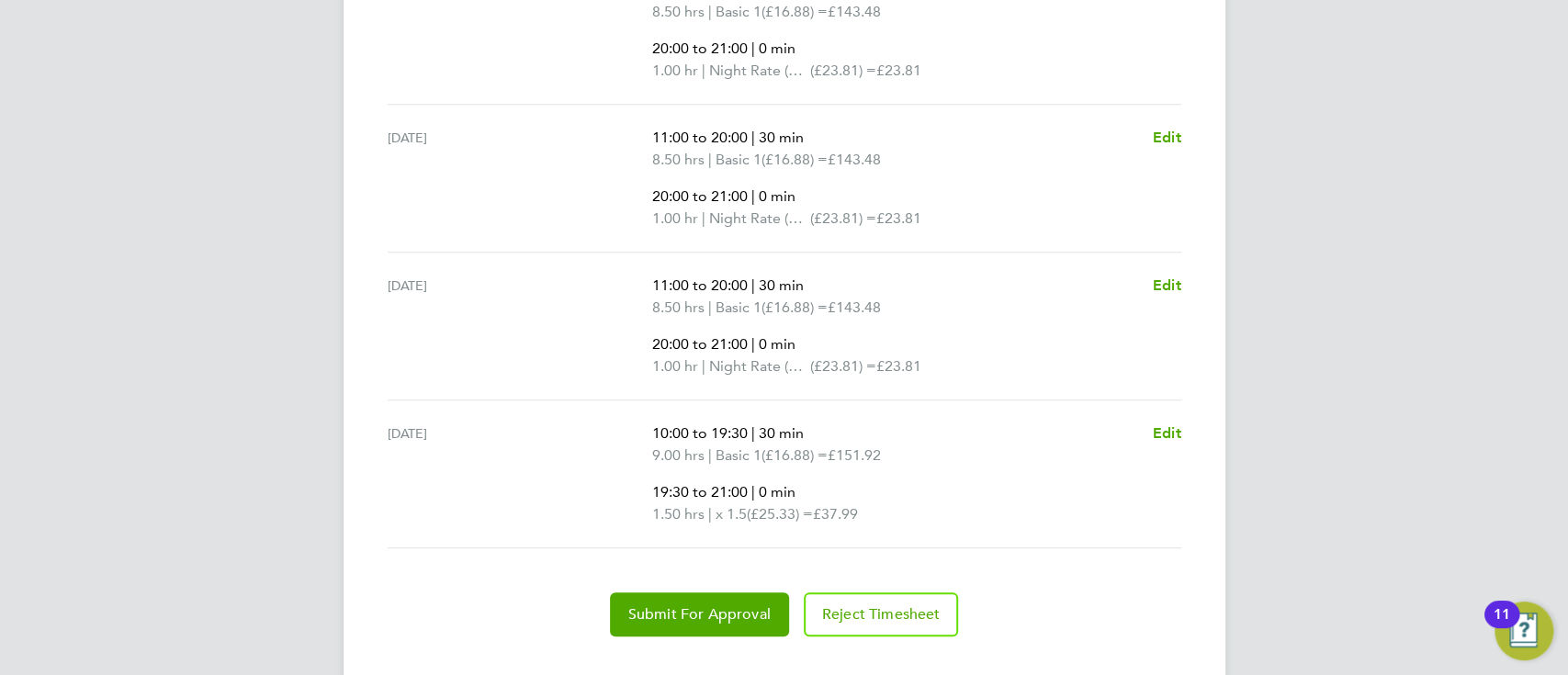
scroll to position [698, 0]
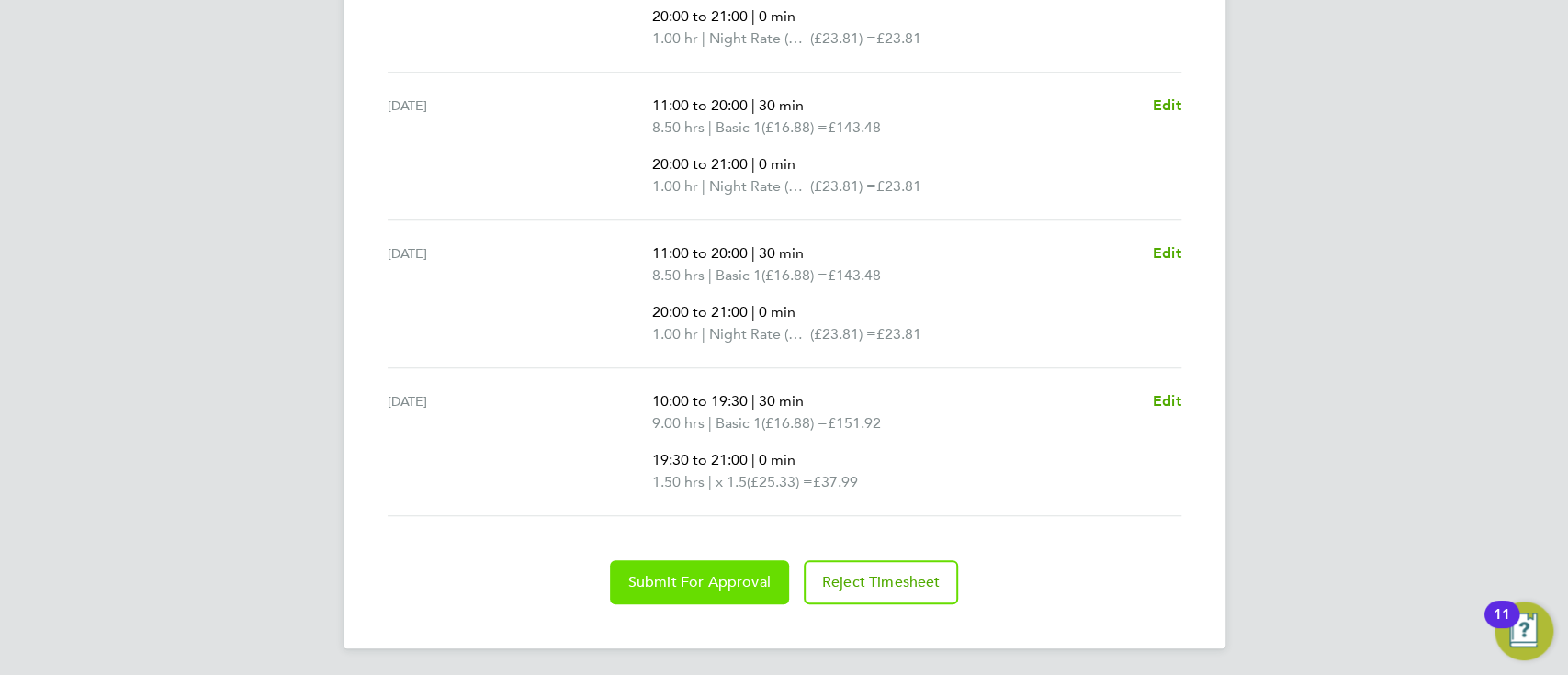
click at [715, 588] on span "Submit For Approval" at bounding box center [699, 582] width 142 height 19
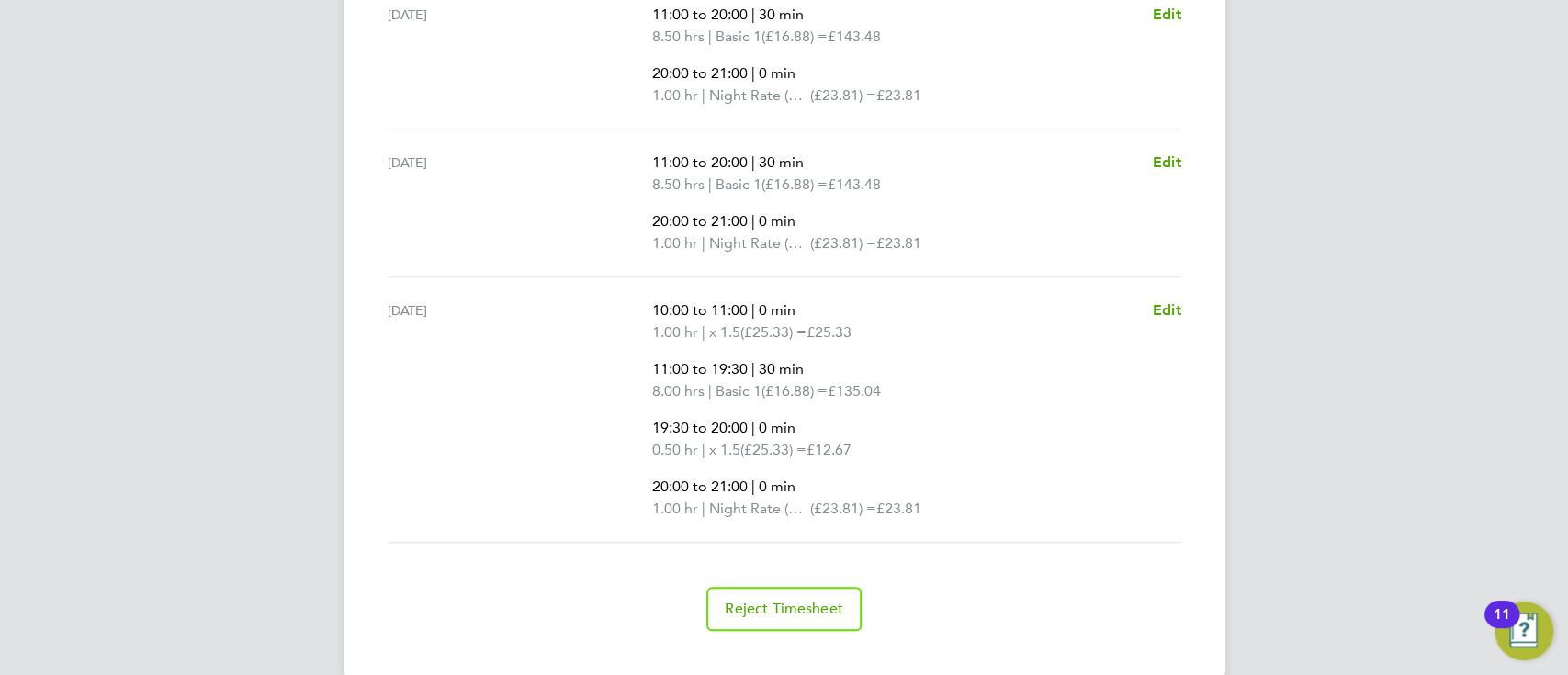
scroll to position [815, 0]
